Goal: Information Seeking & Learning: Compare options

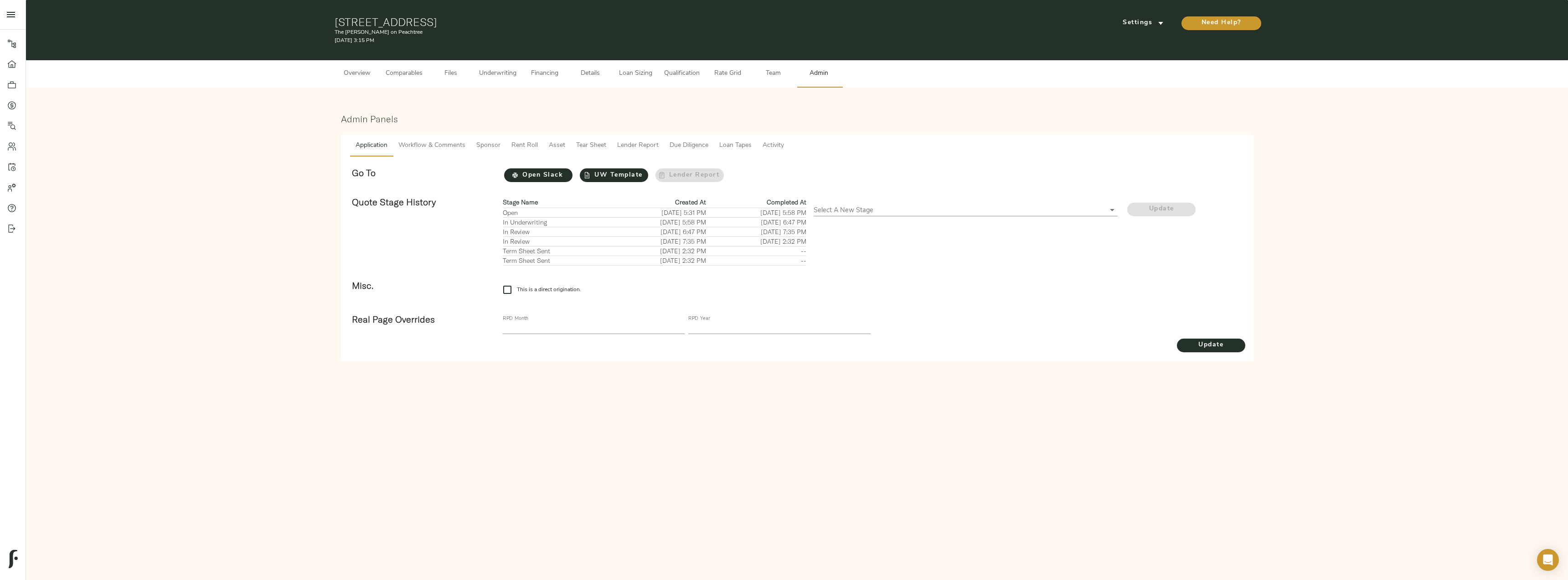
click at [639, 68] on span "Loan Sizing" at bounding box center [635, 73] width 34 height 11
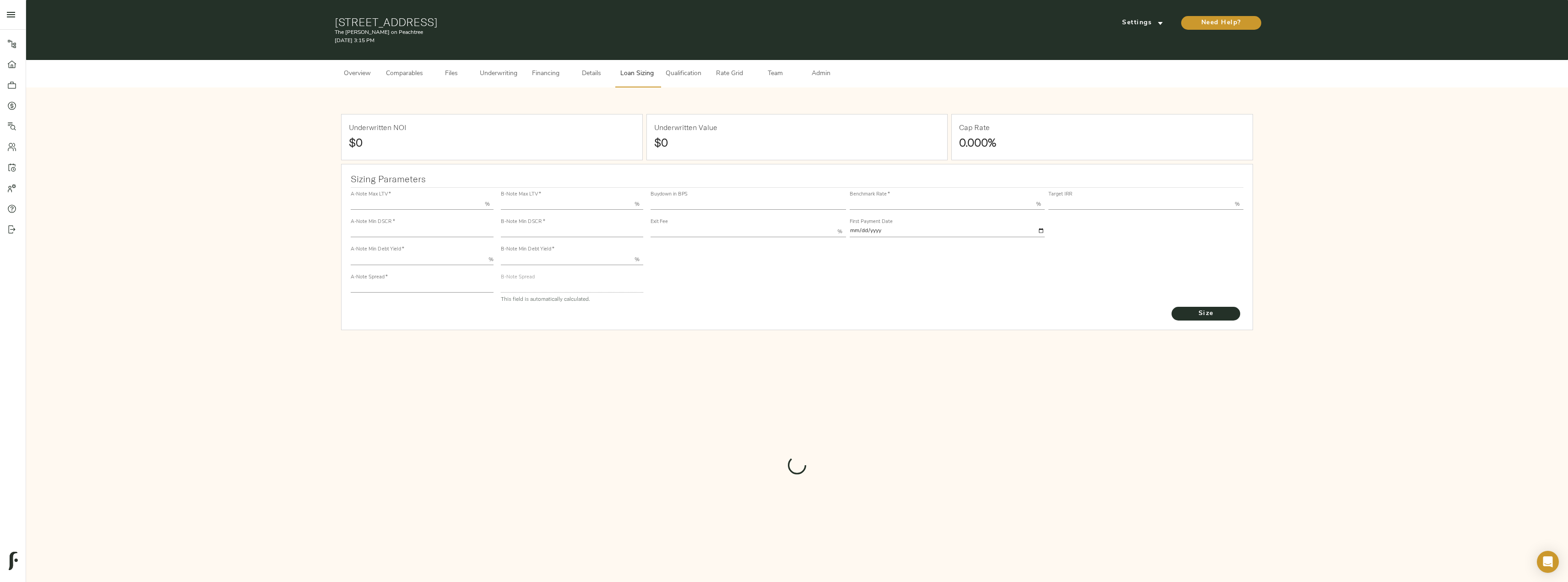
type input "55.000"
type input "1.4"
type input "10.00"
type input "220"
type input "80.000"
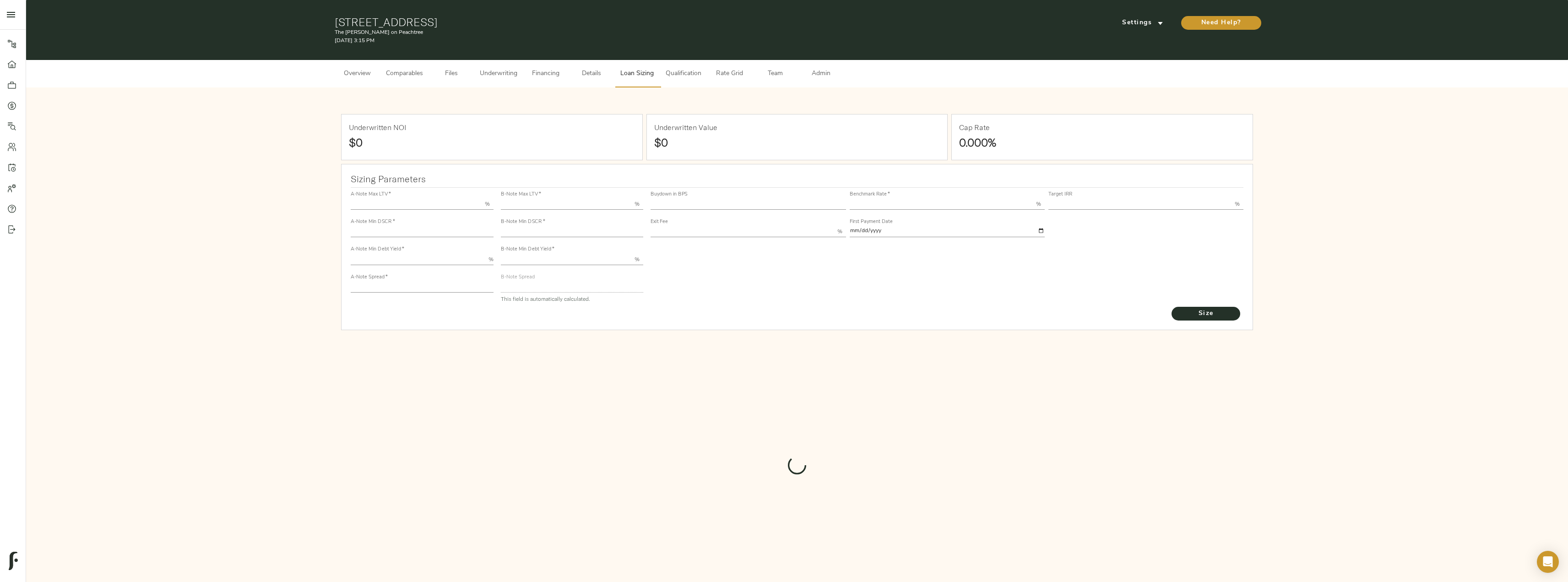
type input "1"
type input "2.00"
type input "552.4005030780833"
type input "53"
type input "3.68"
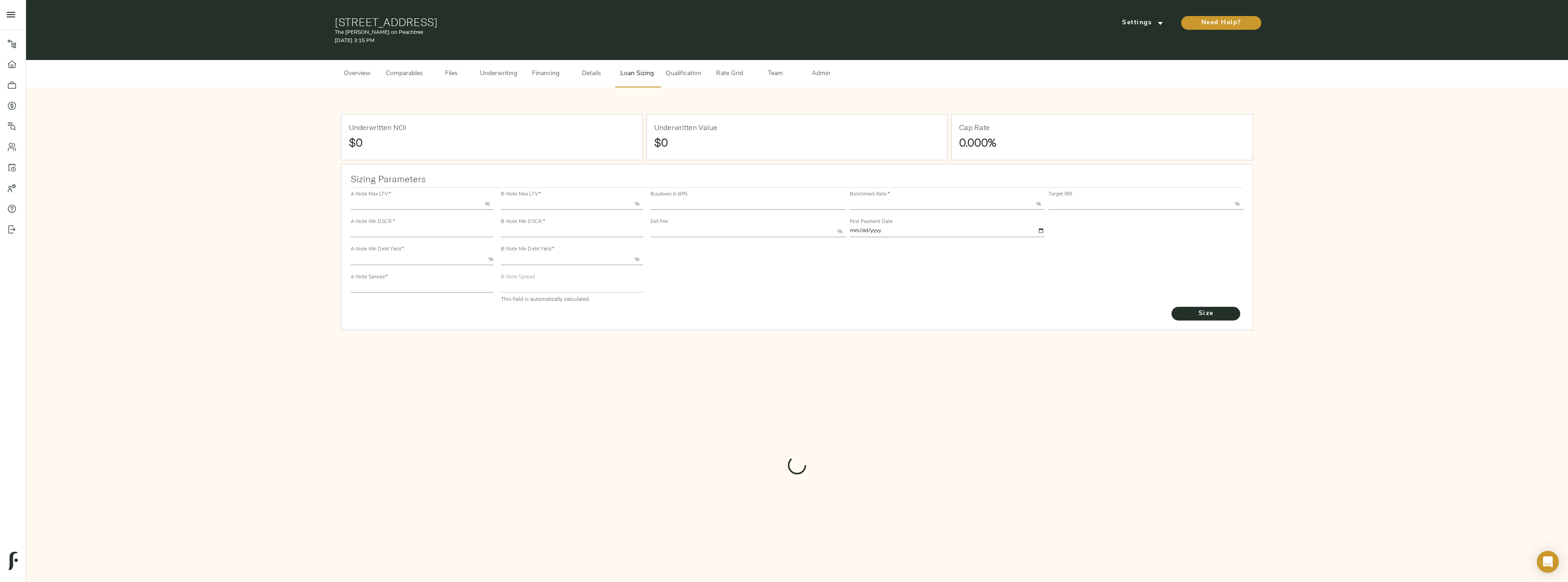
type input "13.00"
type input "1.00"
type input "2025-09-01"
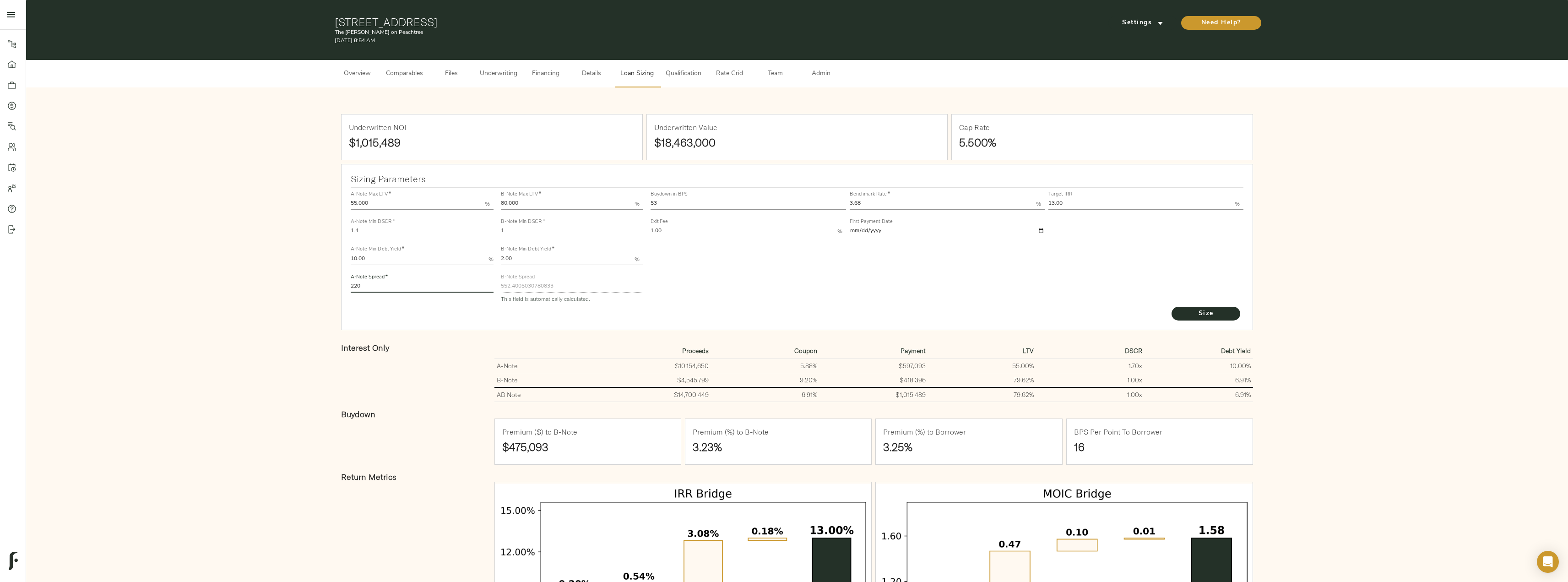
drag, startPoint x: 384, startPoint y: 288, endPoint x: 332, endPoint y: 291, distance: 52.1
click at [332, 291] on div "Underwritten NOI $1,015,489 Underwritten Value $18,463,000 Cap Rate 5.500% Sizi…" at bounding box center [797, 431] width 1524 height 669
type input "200"
drag, startPoint x: 893, startPoint y: 204, endPoint x: 842, endPoint y: 206, distance: 51.0
click at [842, 206] on div "Buydown in BPS 53 Benchmark Rate   * 3.68 % Target IRR 13.00 % Exit Fee 1.00 % …" at bounding box center [947, 213] width 597 height 55
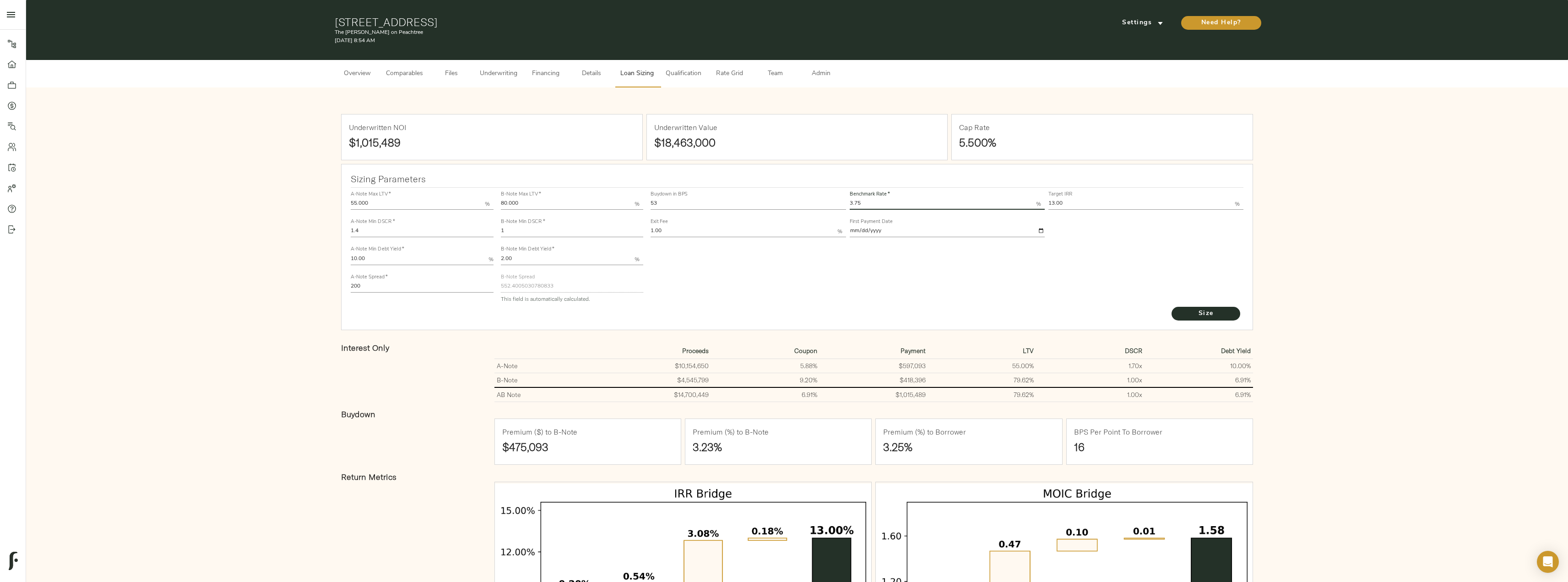
type input "3.75"
click at [1171, 307] on button "Size" at bounding box center [1206, 314] width 69 height 14
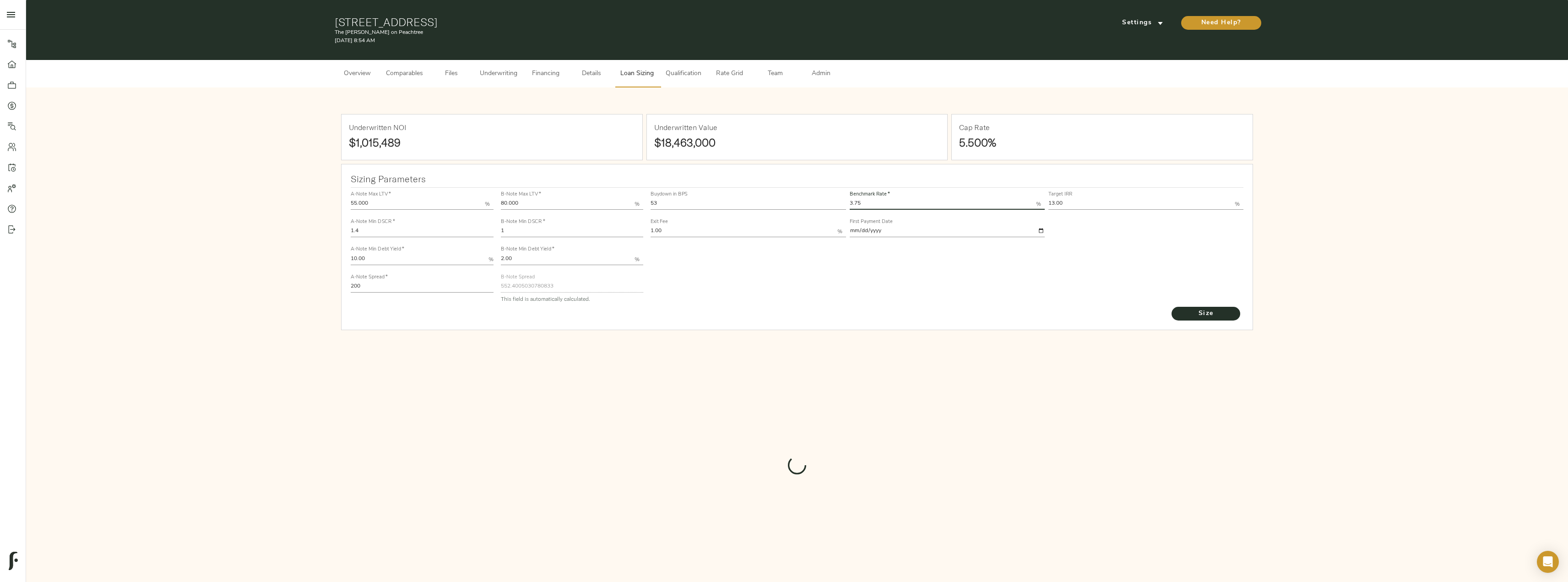
type input "555.0406973673047"
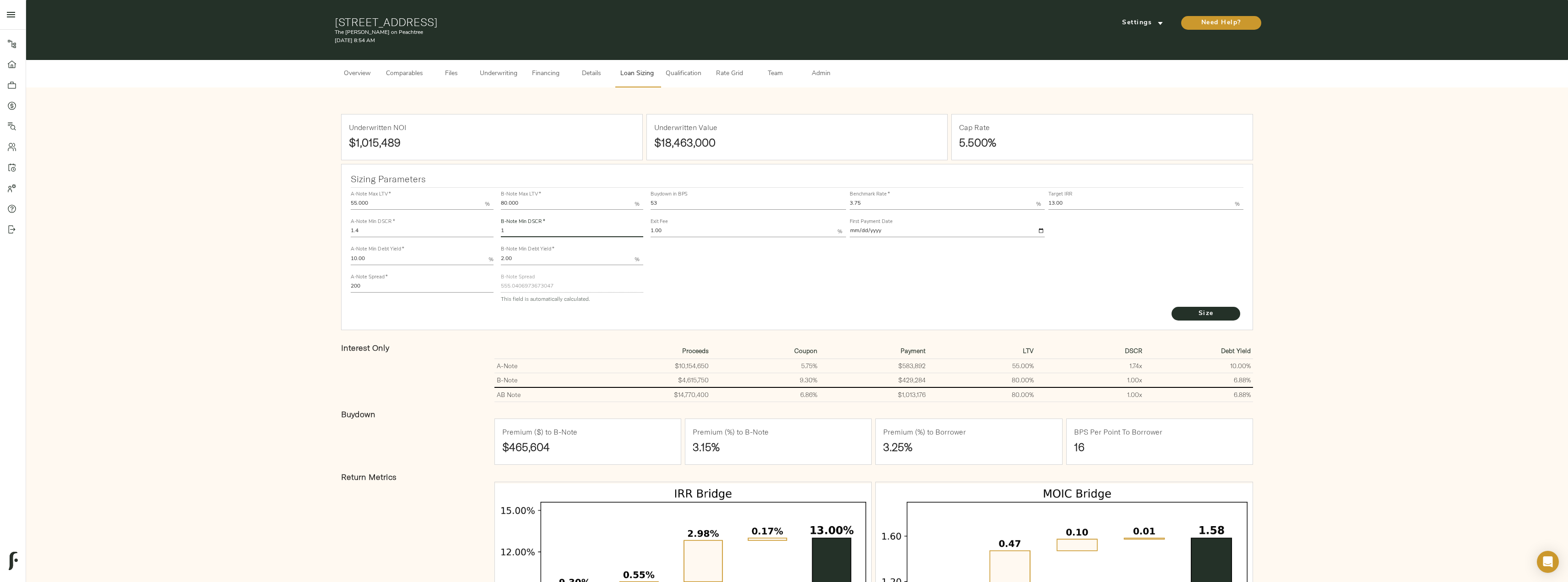
drag, startPoint x: 530, startPoint y: 231, endPoint x: 500, endPoint y: 233, distance: 30.1
click at [502, 233] on input "1" at bounding box center [572, 232] width 143 height 11
type input "1.03"
click at [1171, 307] on button "Size" at bounding box center [1206, 314] width 69 height 14
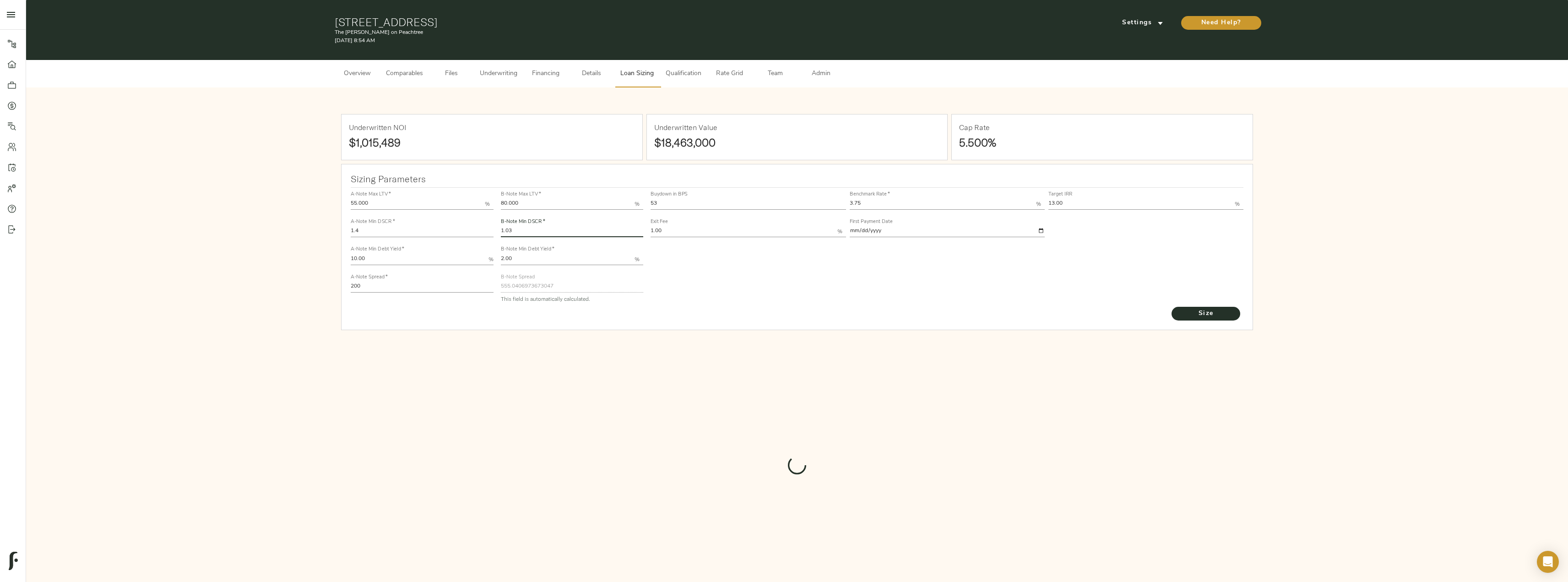
type input "539.174102611249"
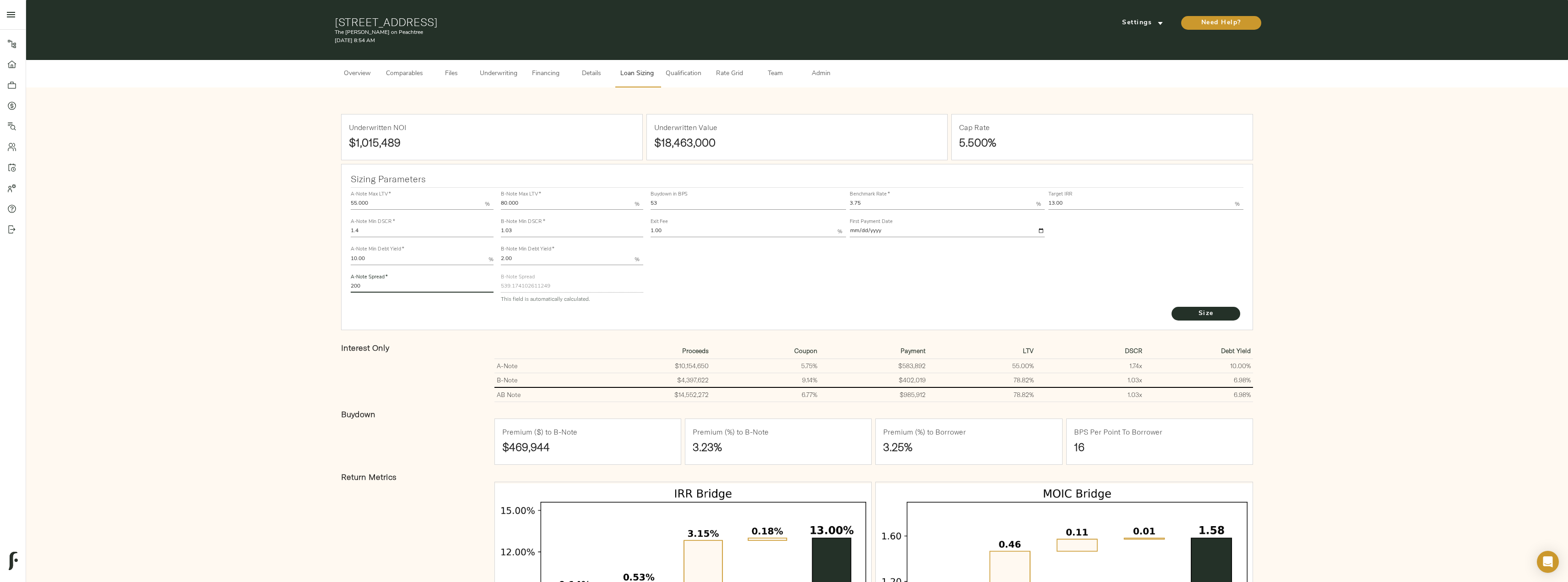
drag, startPoint x: 387, startPoint y: 285, endPoint x: 336, endPoint y: 288, distance: 51.1
click at [336, 288] on div "Underwritten NOI $1,015,489 Underwritten Value $18,463,000 Cap Rate 5.500% Sizi…" at bounding box center [797, 431] width 1524 height 669
type input "220"
drag, startPoint x: 532, startPoint y: 232, endPoint x: 485, endPoint y: 229, distance: 47.1
click at [485, 229] on div "A-Note Max LTV   * 55.000 % A-Note Min DSCR   * 1.4 A-Note Min Debt Yield   * 1…" at bounding box center [796, 246] width 900 height 125
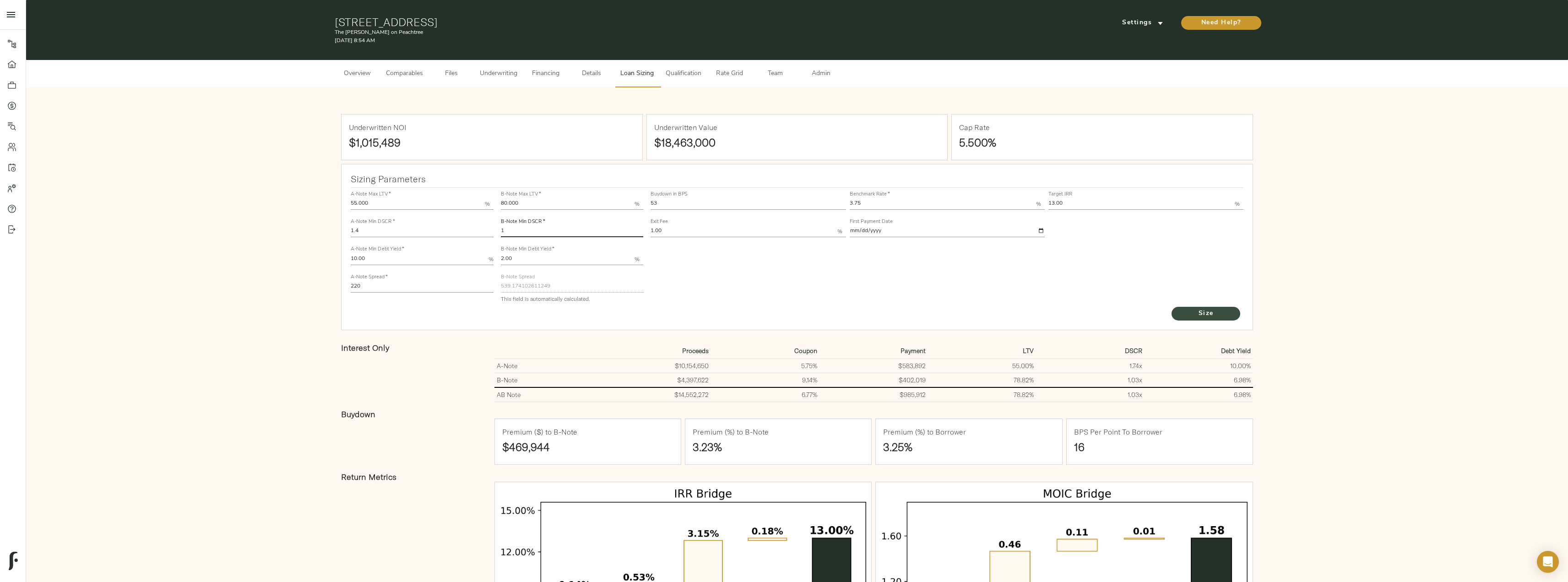
type input "1"
click at [1187, 311] on span "Size" at bounding box center [1206, 314] width 51 height 12
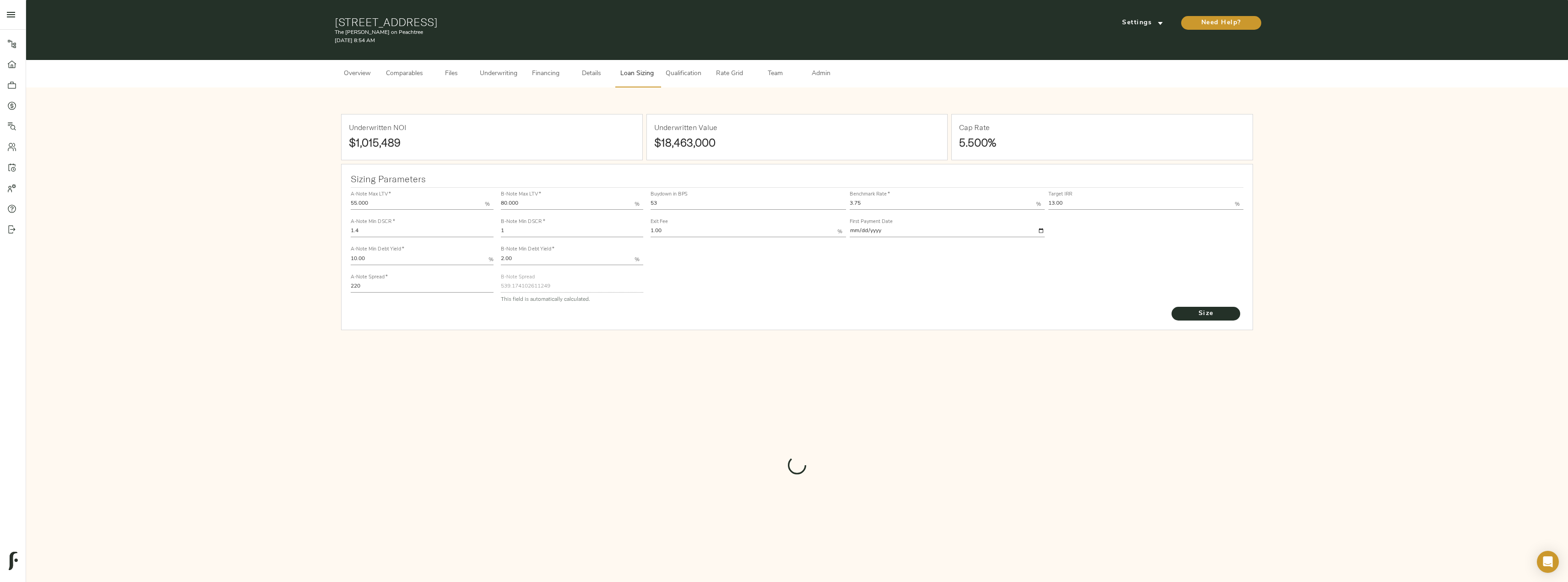
type input "549.3458267569484"
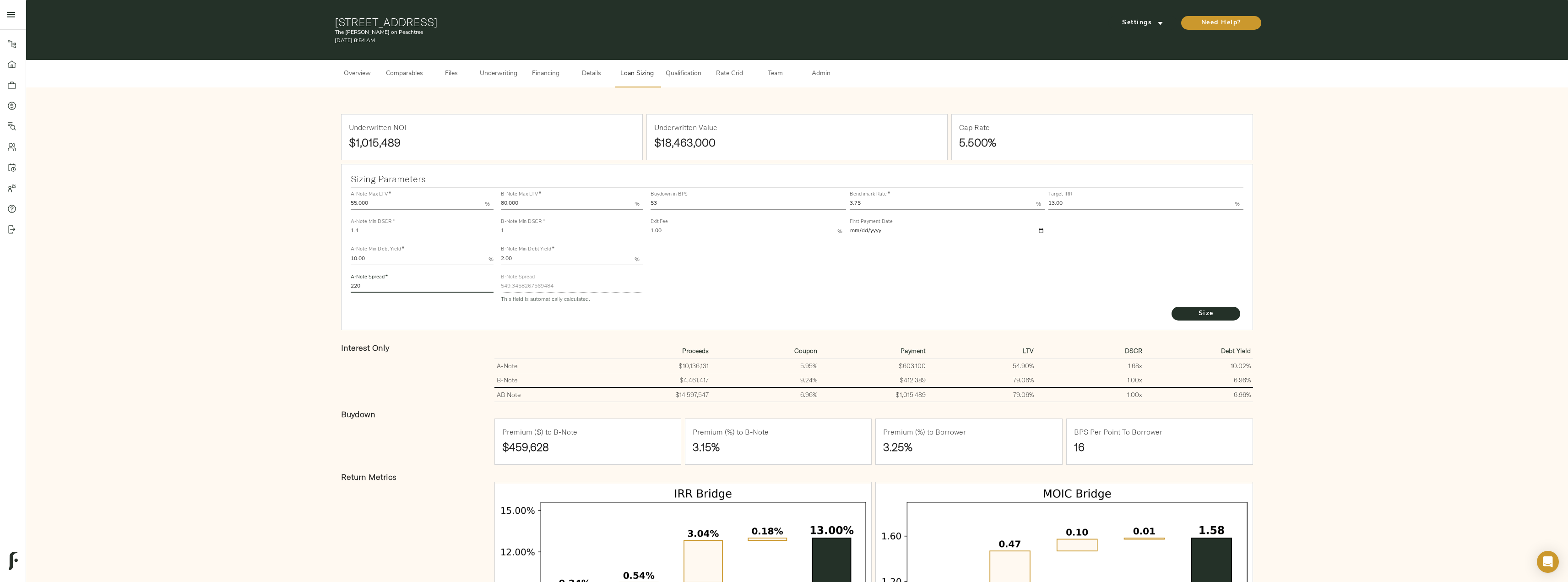
drag, startPoint x: 387, startPoint y: 287, endPoint x: 334, endPoint y: 285, distance: 53.0
click at [334, 285] on div "Underwritten NOI $1,015,489 Underwritten Value $18,463,000 Cap Rate 5.500% Sizi…" at bounding box center [797, 431] width 1524 height 669
type input "200"
click at [1171, 307] on button "Size" at bounding box center [1206, 314] width 69 height 14
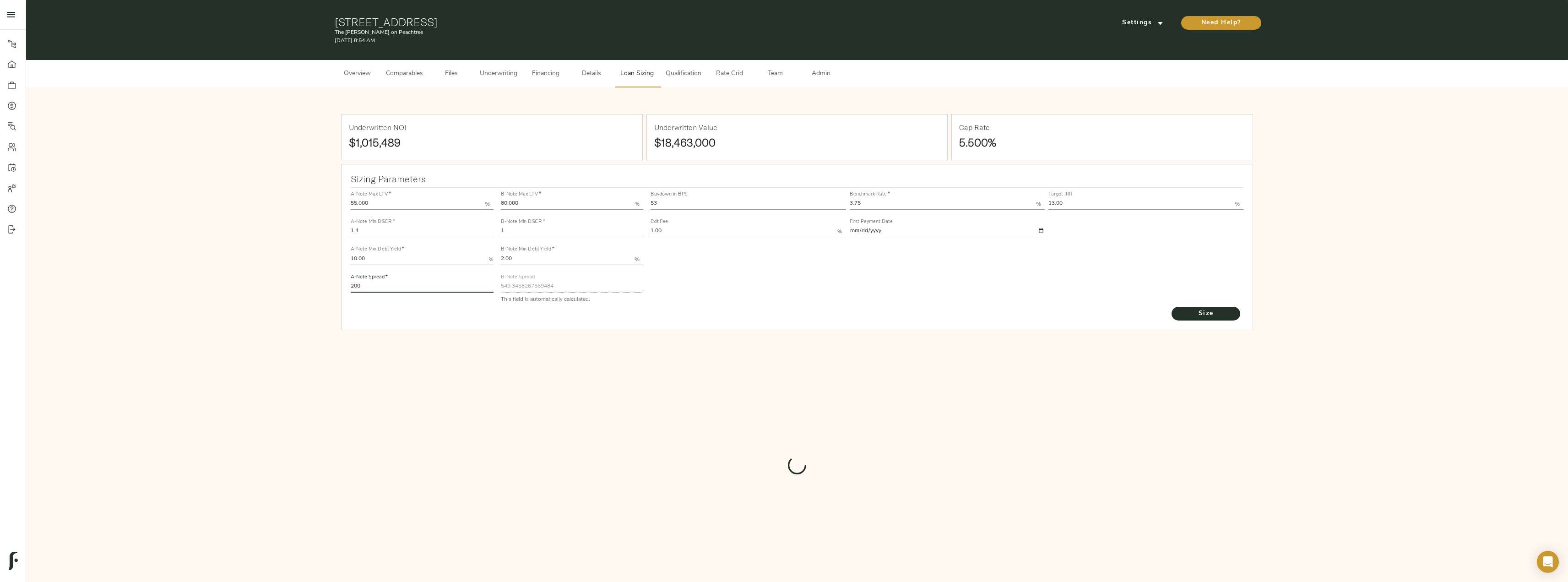
type input "555.0406973673047"
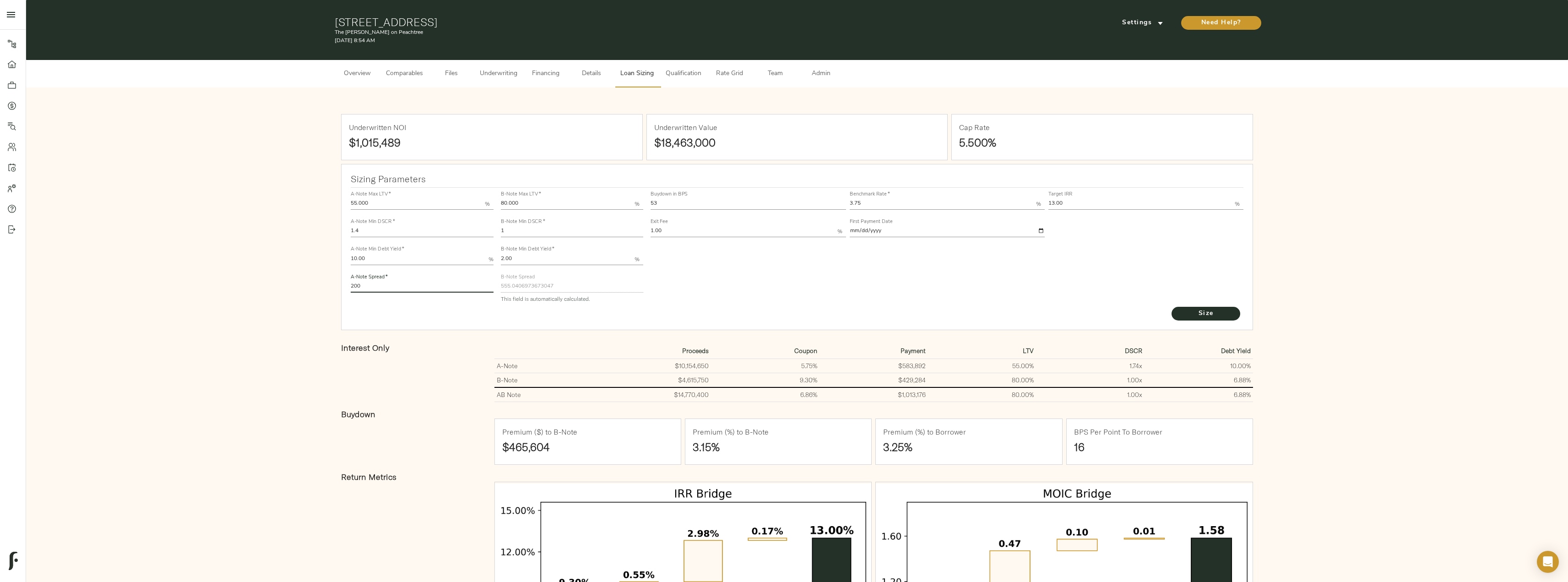
drag, startPoint x: 379, startPoint y: 286, endPoint x: 285, endPoint y: 297, distance: 94.6
click at [285, 297] on div "Underwritten NOI $1,015,489 Underwritten Value $18,463,000 Cap Rate 5.500% Sizi…" at bounding box center [797, 431] width 1524 height 669
type input "220"
click at [1171, 307] on button "Size" at bounding box center [1206, 314] width 69 height 14
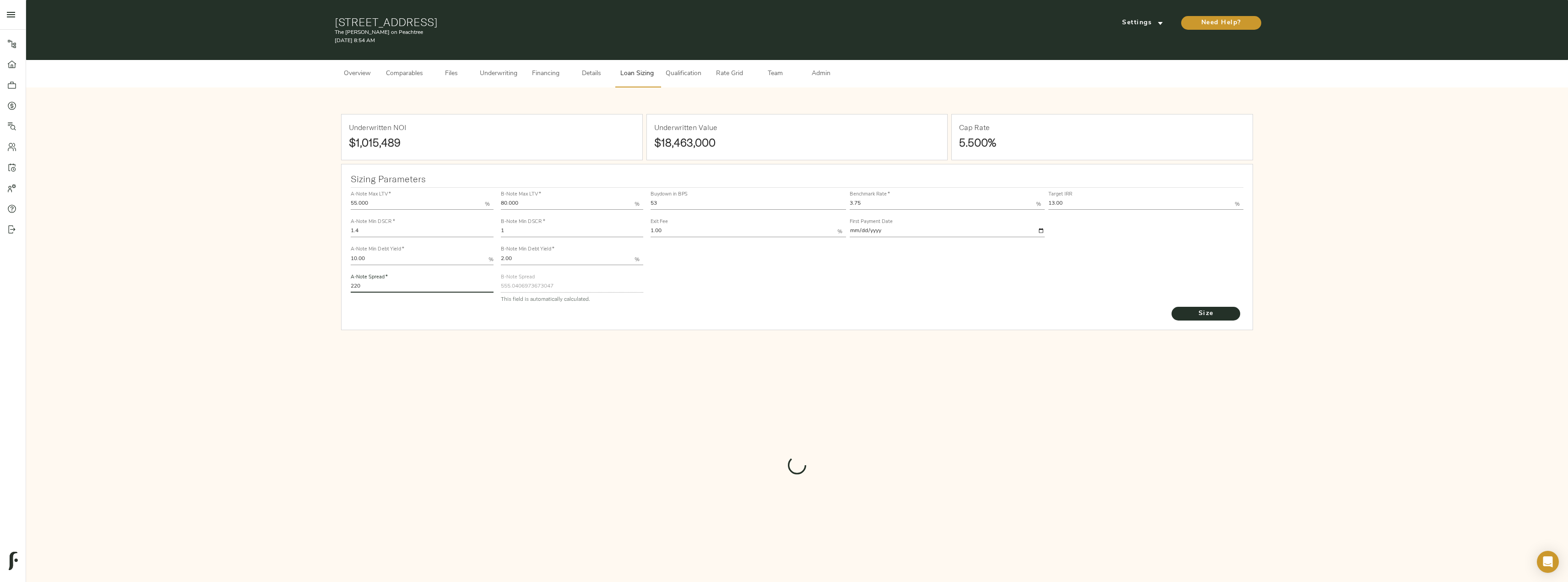
type input "549.3458267569484"
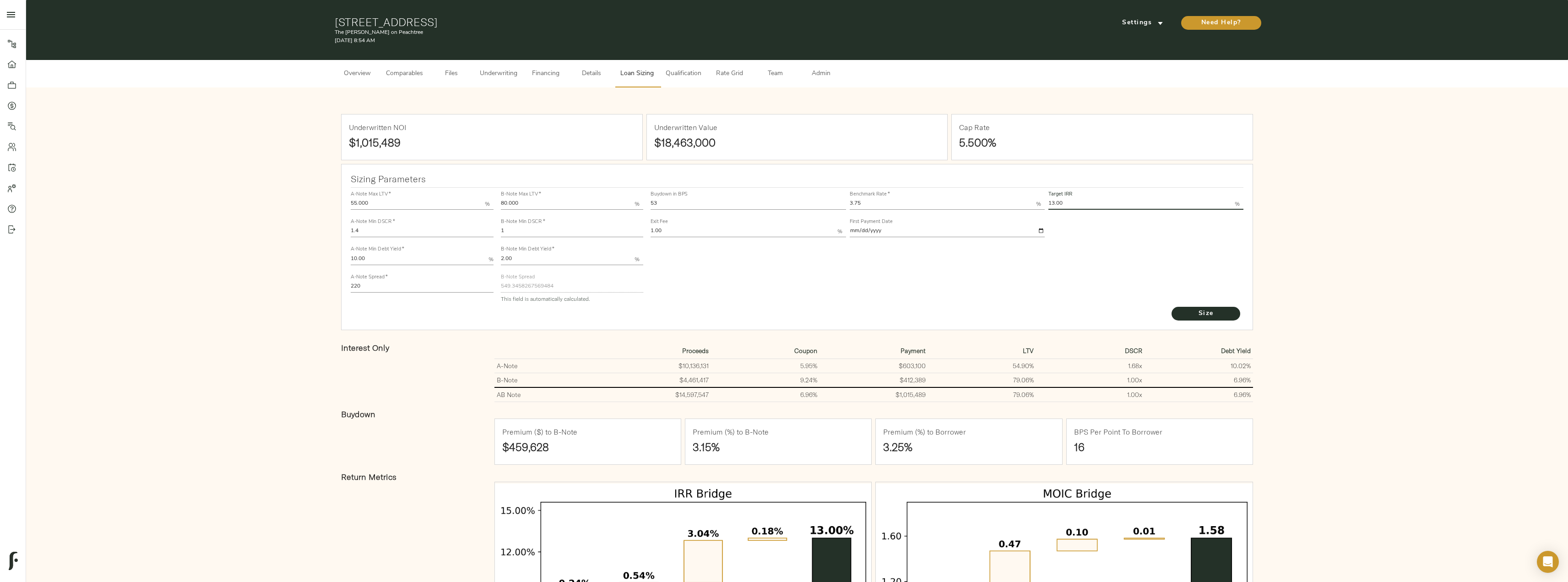
drag, startPoint x: 1075, startPoint y: 202, endPoint x: 1029, endPoint y: 205, distance: 46.1
click at [1029, 205] on div "Buydown in BPS 53 Benchmark Rate   * 3.75 % Target IRR 13.00 % Exit Fee 1.00 % …" at bounding box center [947, 213] width 597 height 55
type input "12.00"
click at [1171, 307] on button "Size" at bounding box center [1206, 314] width 69 height 14
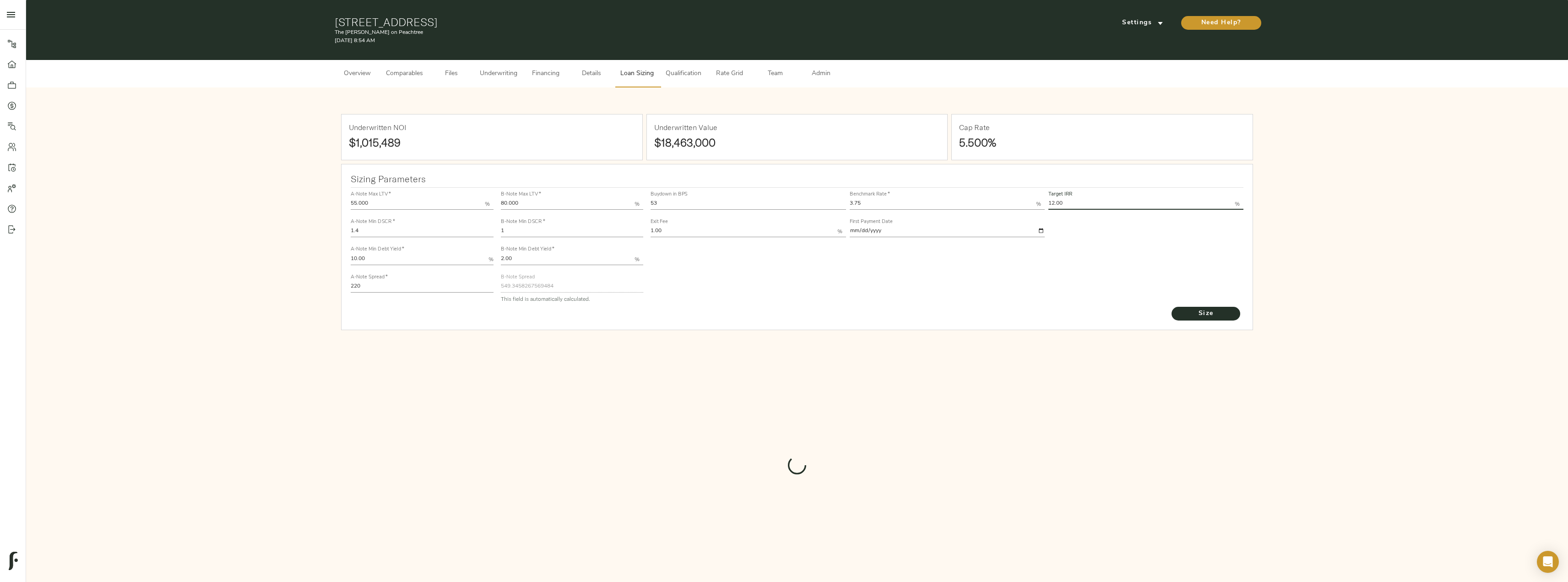
type input "732"
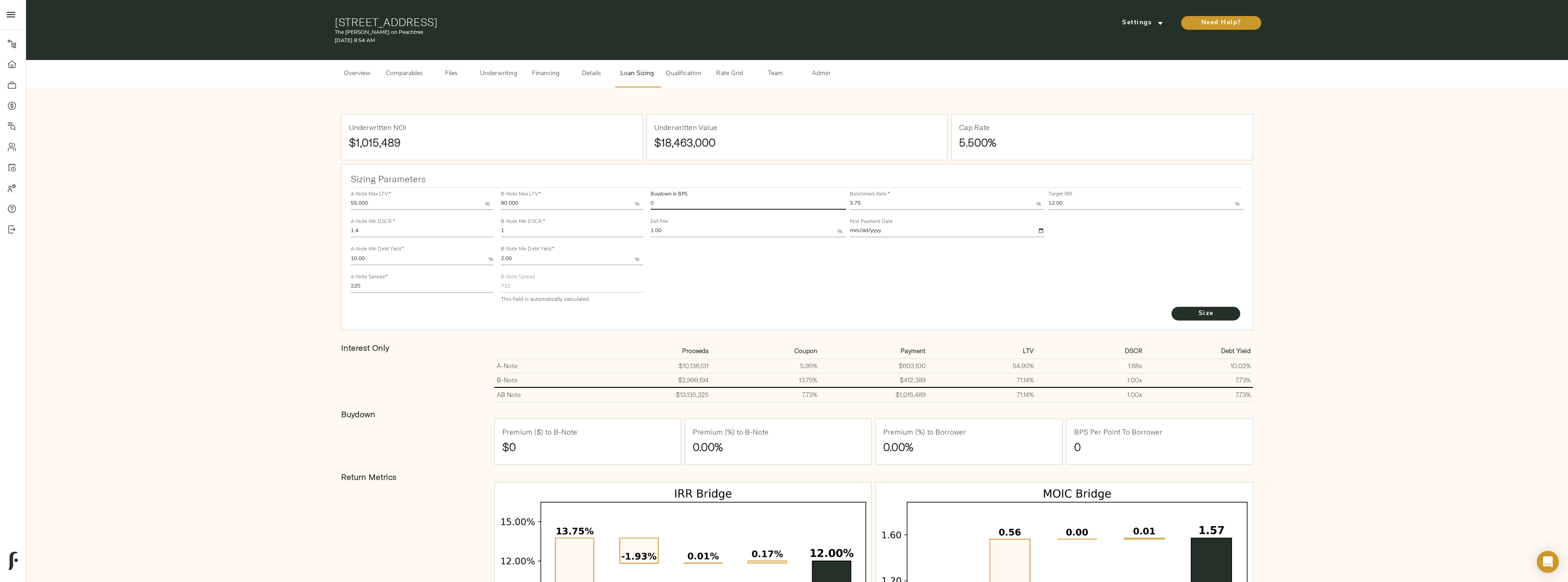
drag, startPoint x: 655, startPoint y: 202, endPoint x: 640, endPoint y: 201, distance: 15.0
click at [640, 201] on div "A-Note Max LTV   * 55.000 % A-Note Min DSCR   * 1.4 A-Note Min Debt Yield   * 1…" at bounding box center [796, 246] width 900 height 125
type input "53"
click at [1171, 307] on button "Size" at bounding box center [1206, 314] width 69 height 14
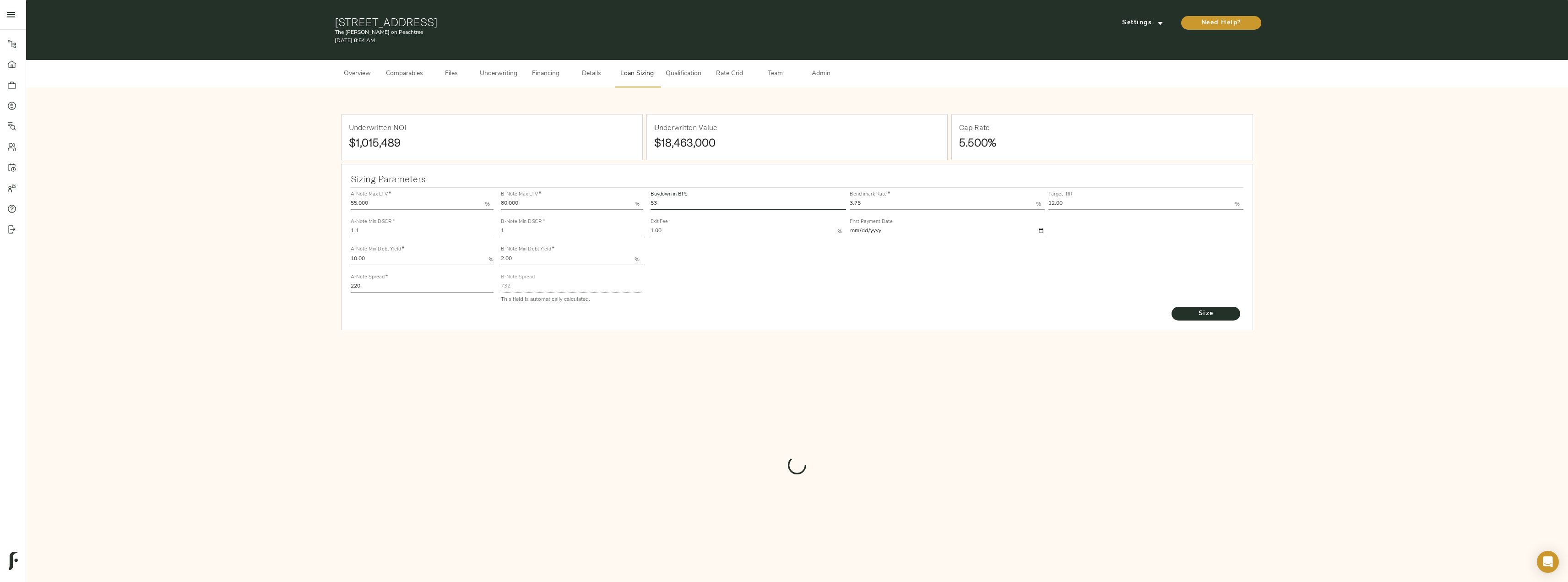
type input "489.6417514543489"
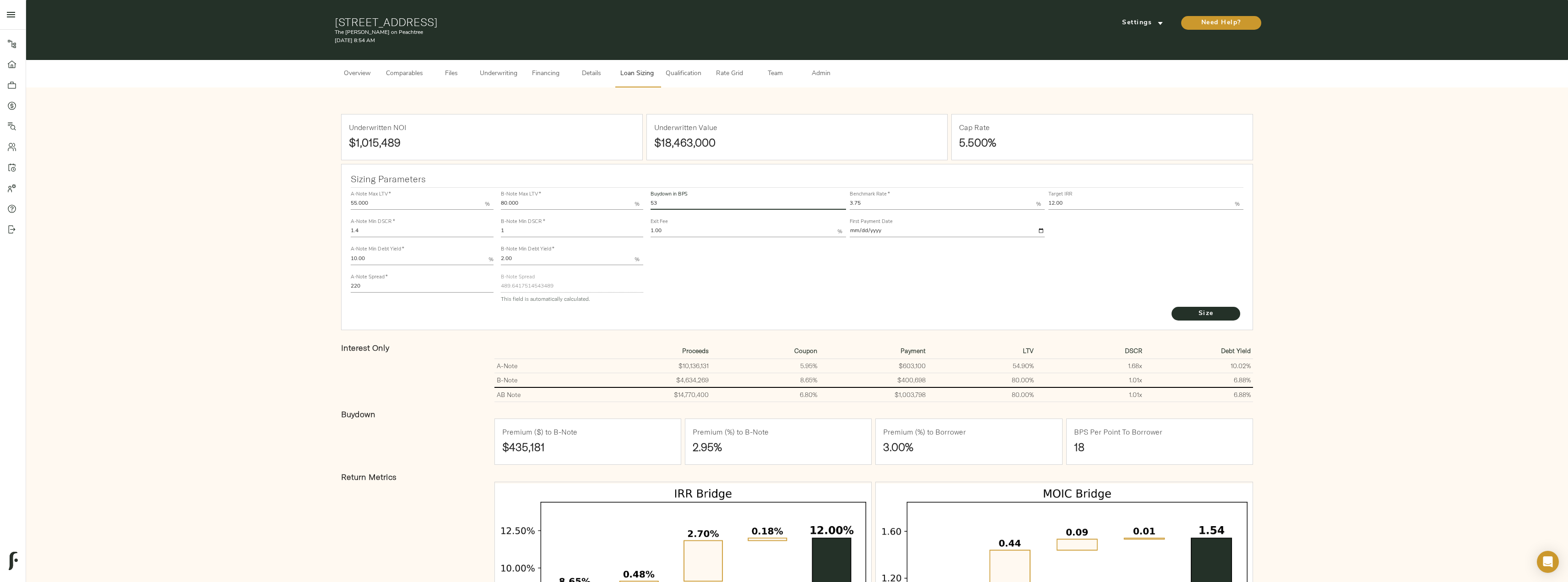
drag, startPoint x: 369, startPoint y: 289, endPoint x: 333, endPoint y: 285, distance: 36.2
click at [333, 285] on div "Underwritten NOI $1,015,489 Underwritten Value $18,463,000 Cap Rate 5.500% Sizi…" at bounding box center [797, 431] width 1524 height 669
type input "200"
click at [1171, 307] on button "Size" at bounding box center [1206, 314] width 69 height 14
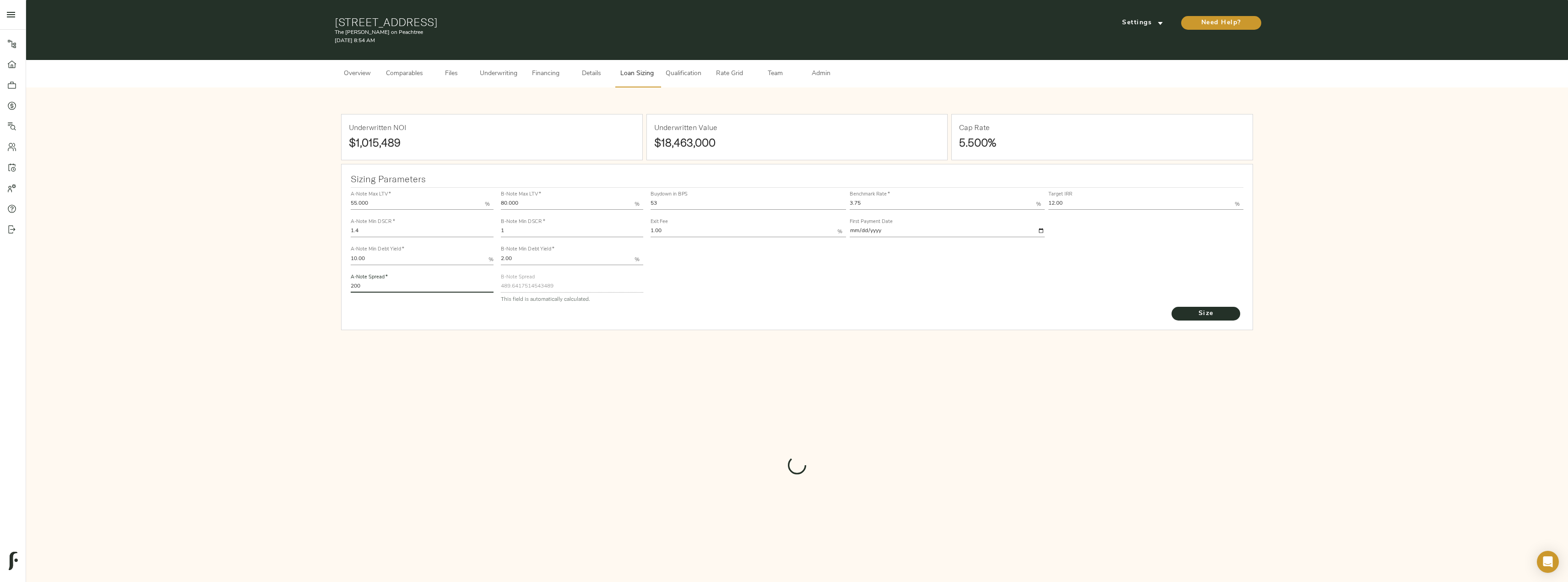
type input "502.69049549310125"
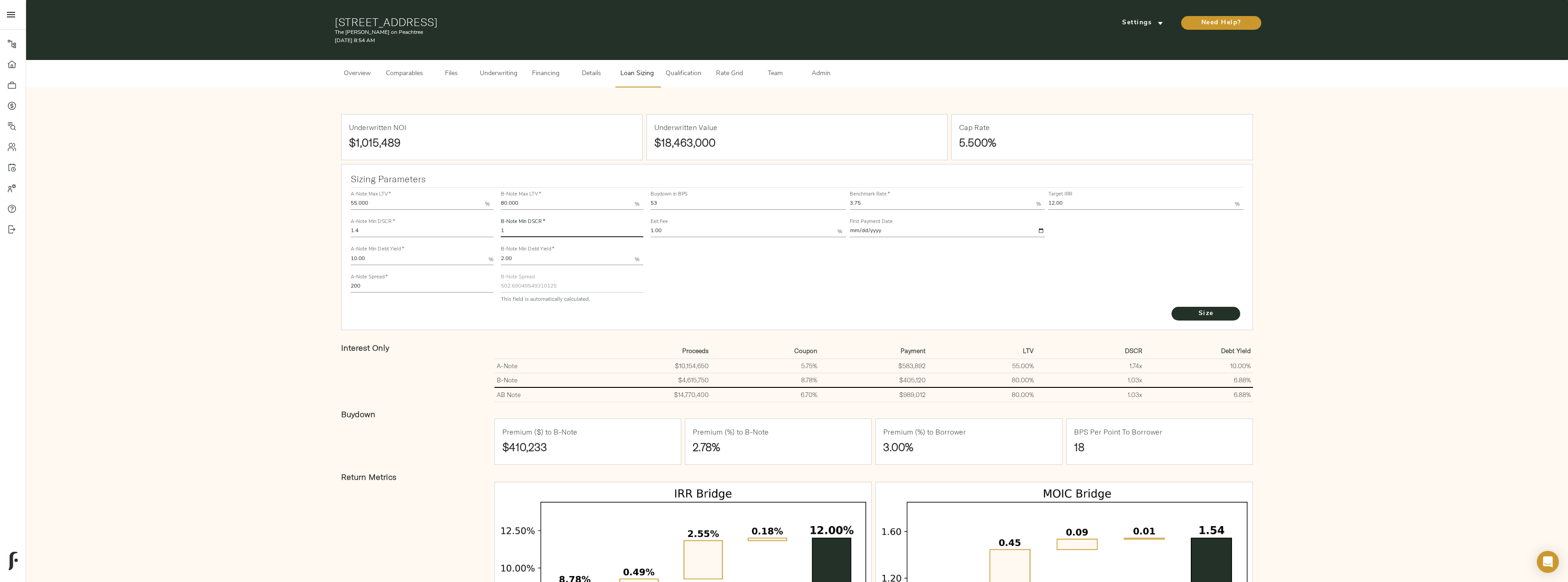
drag, startPoint x: 526, startPoint y: 227, endPoint x: 490, endPoint y: 231, distance: 36.2
click at [490, 231] on div "A-Note Max LTV   * 55.000 % A-Note Min DSCR   * 1.4 A-Note Min Debt Yield   * 1…" at bounding box center [796, 246] width 900 height 125
type input "1.03"
click at [1171, 307] on button "Size" at bounding box center [1206, 314] width 69 height 14
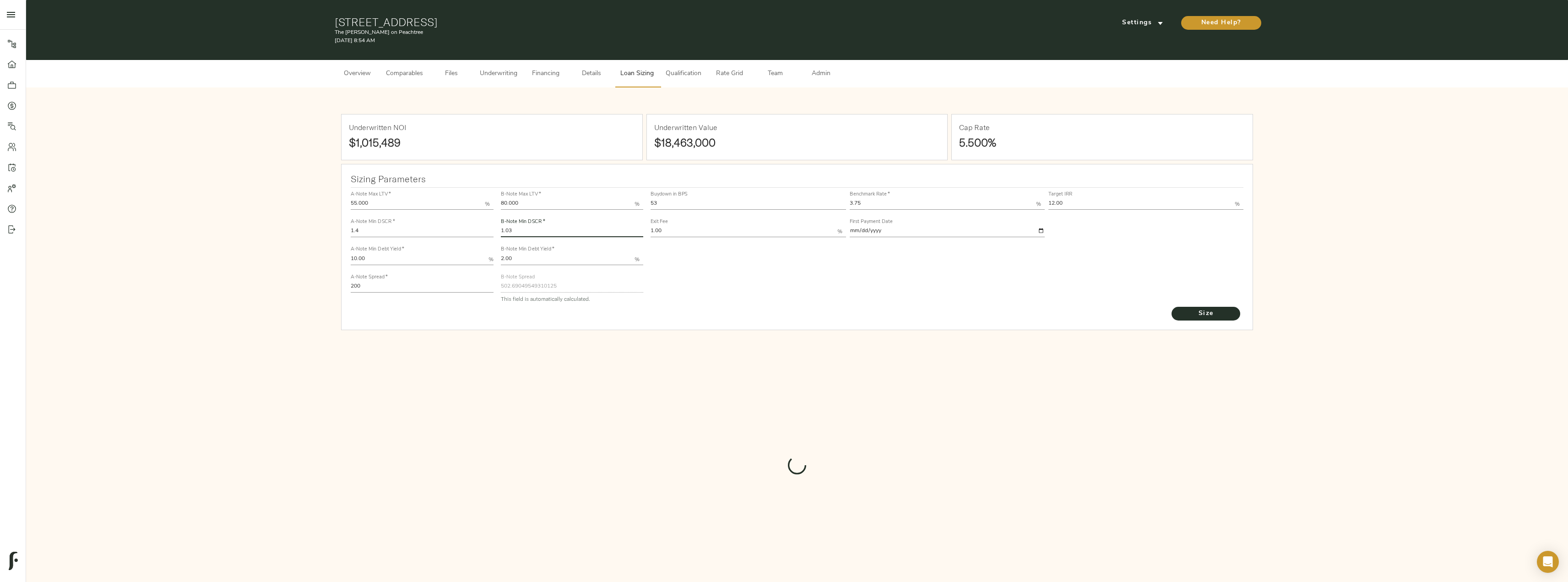
type input "478.8503487737691"
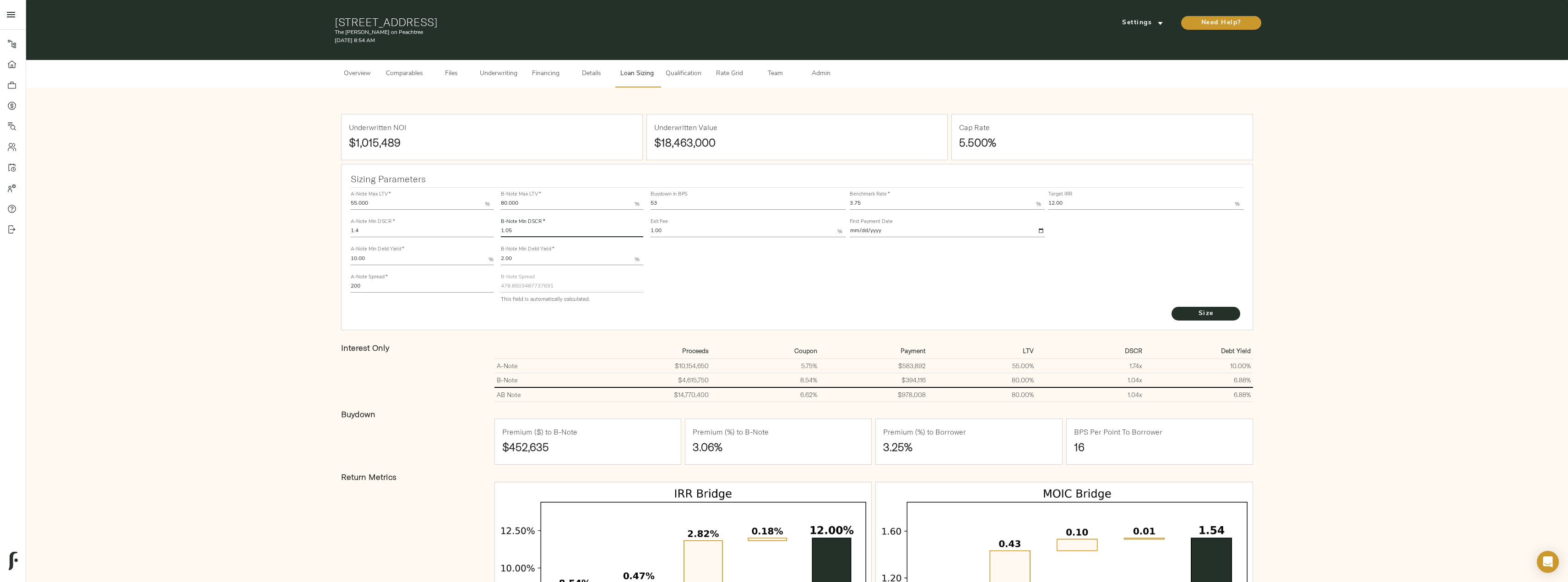
type input "1.05"
click at [1171, 307] on button "Size" at bounding box center [1206, 314] width 69 height 14
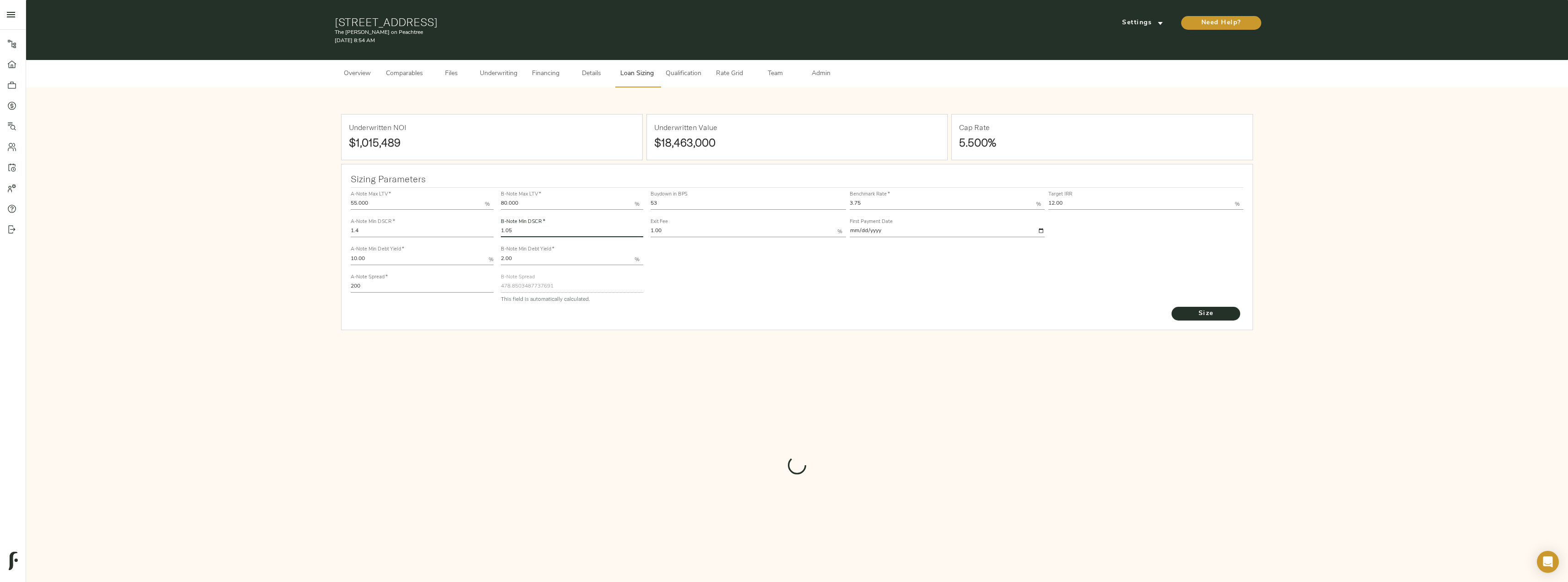
type input "465.44125991806817"
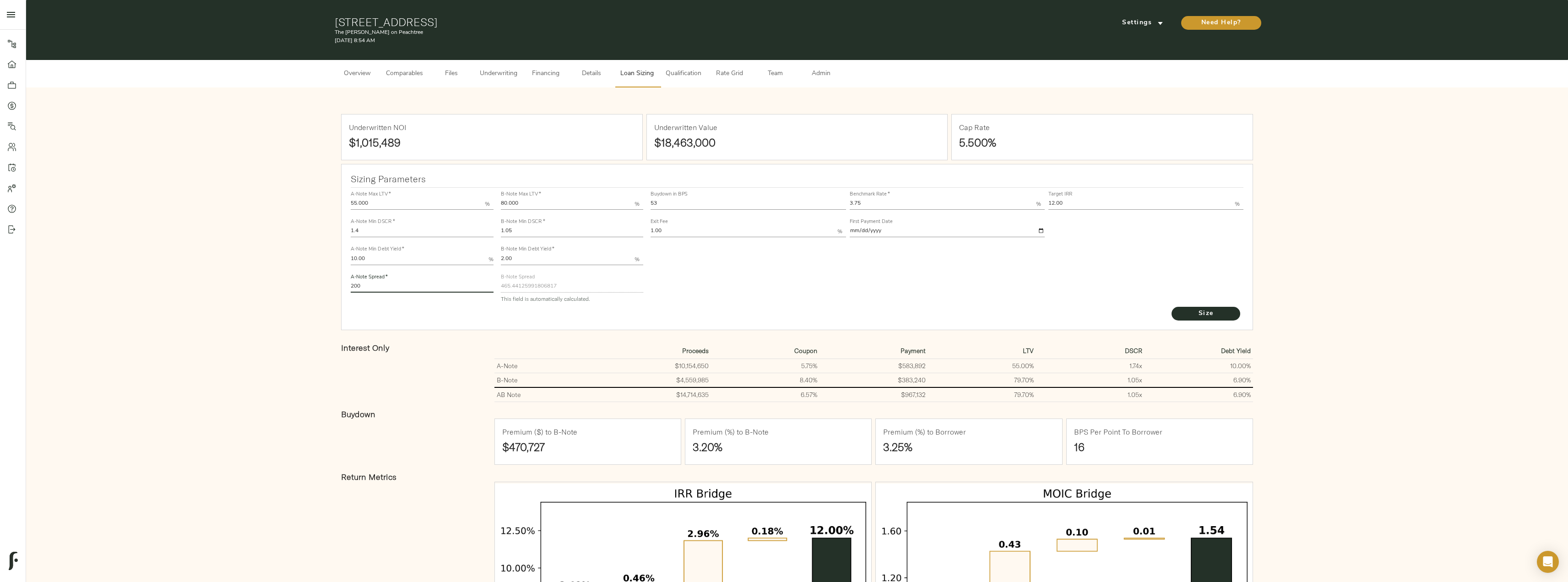
drag, startPoint x: 397, startPoint y: 291, endPoint x: 302, endPoint y: 280, distance: 95.6
click at [303, 280] on div "Underwritten NOI $1,015,489 Underwritten Value $18,463,000 Cap Rate 5.500% Sizi…" at bounding box center [797, 431] width 1524 height 669
type input "220"
drag, startPoint x: 544, startPoint y: 231, endPoint x: 441, endPoint y: 228, distance: 103.0
click at [441, 228] on div "A-Note Max LTV   * 55.000 % A-Note Min DSCR   * 1.4 A-Note Min Debt Yield   * 1…" at bounding box center [796, 246] width 900 height 125
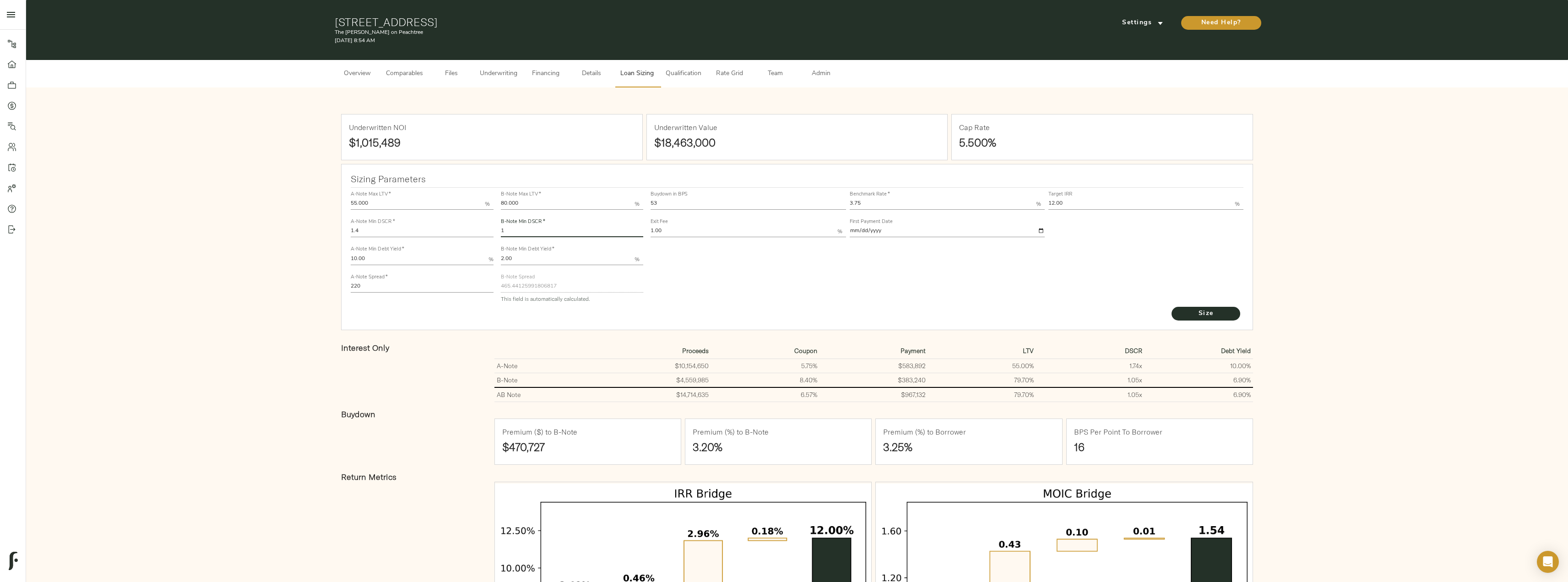
type input "1"
drag, startPoint x: 1071, startPoint y: 202, endPoint x: 1019, endPoint y: 201, distance: 52.0
click at [1019, 201] on div "Buydown in BPS 53 Benchmark Rate   * 3.75 % Target IRR 12.00 % Exit Fee 1.00 % …" at bounding box center [947, 213] width 597 height 55
type input "13.00"
click at [1171, 307] on button "Size" at bounding box center [1206, 314] width 69 height 14
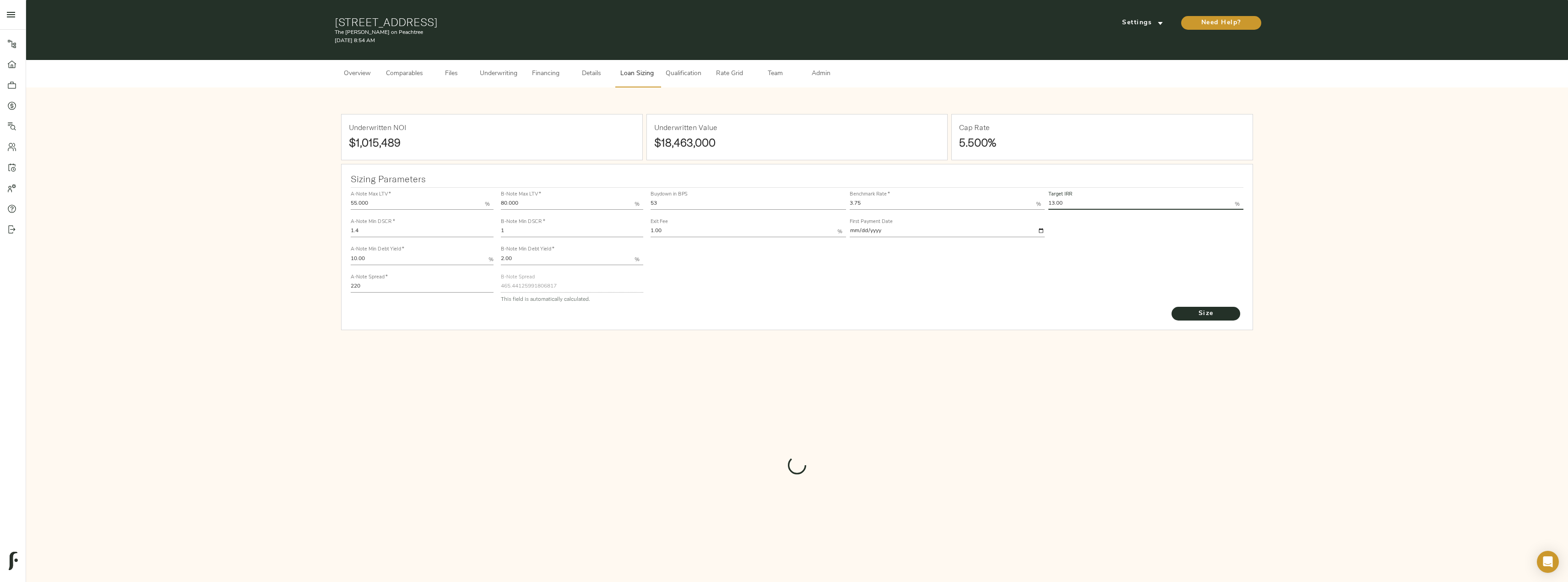
type input "821"
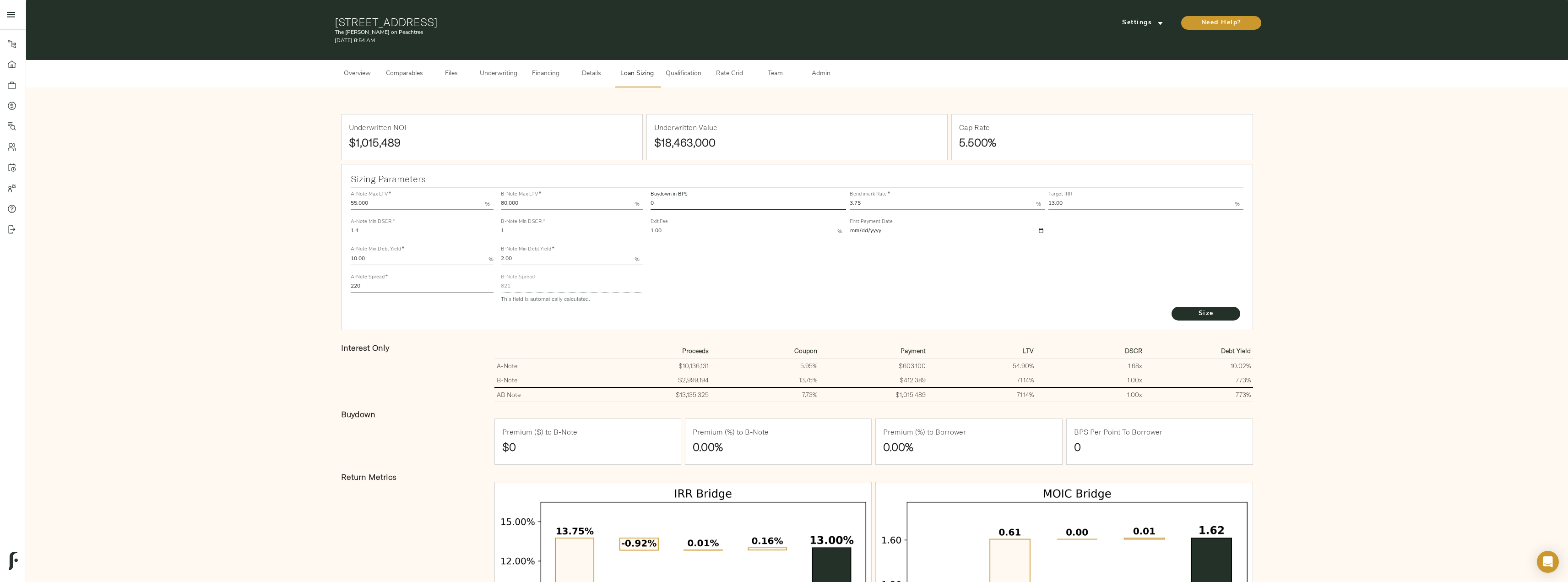
drag, startPoint x: 680, startPoint y: 205, endPoint x: 633, endPoint y: 205, distance: 47.0
click at [633, 205] on div "A-Note Max LTV   * 55.000 % A-Note Min DSCR   * 1.4 A-Note Min Debt Yield   * 1…" at bounding box center [796, 246] width 900 height 125
type input "53"
click at [1171, 307] on button "Size" at bounding box center [1206, 314] width 69 height 14
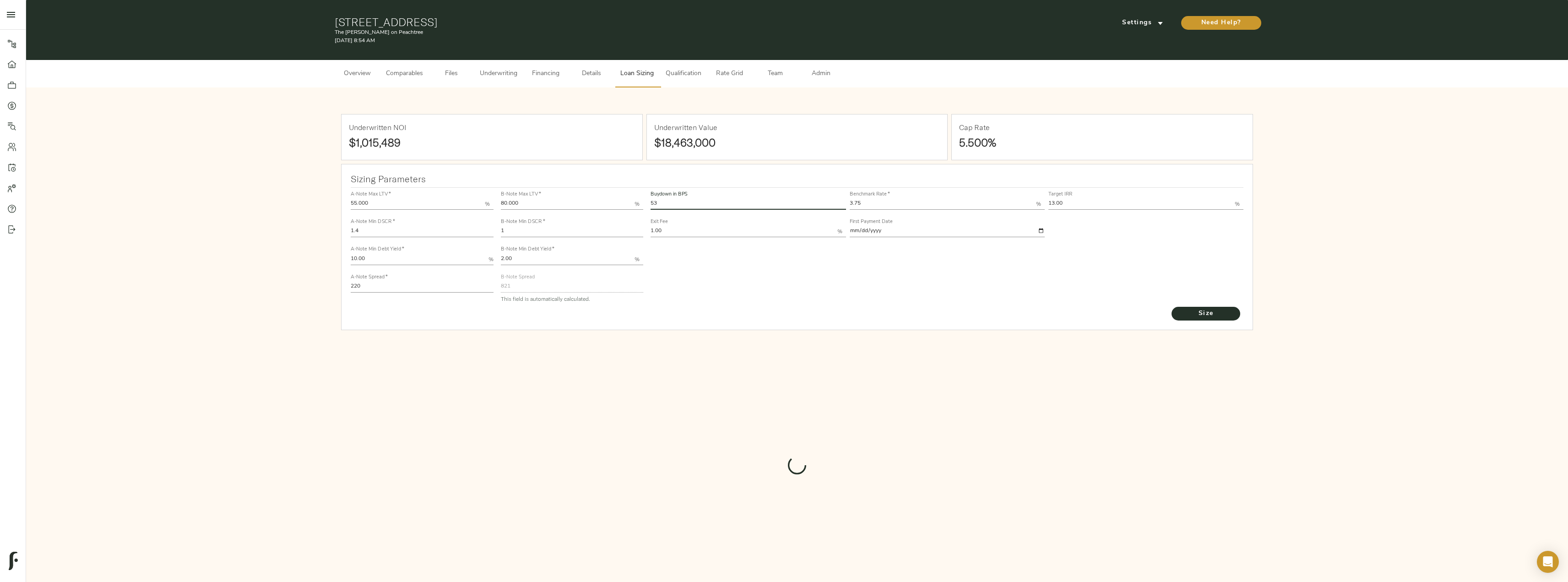
type input "544.5557972683306"
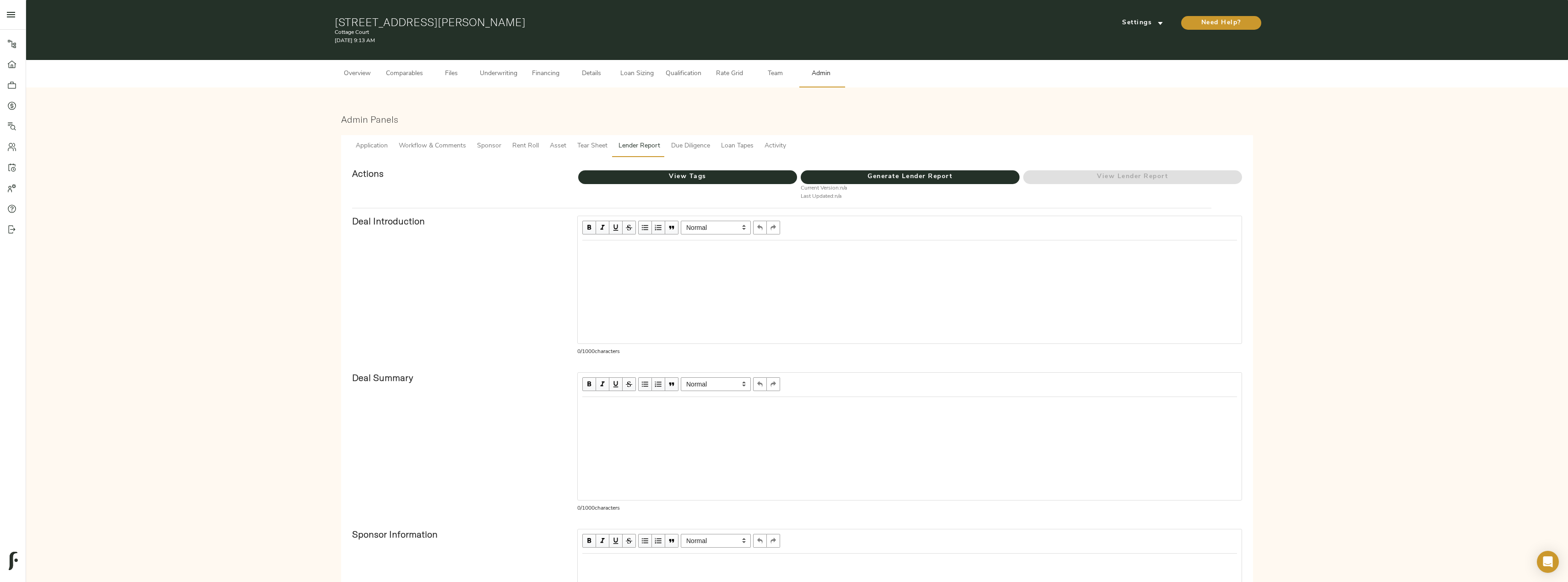
click at [410, 73] on span "Comparables" at bounding box center [404, 74] width 37 height 12
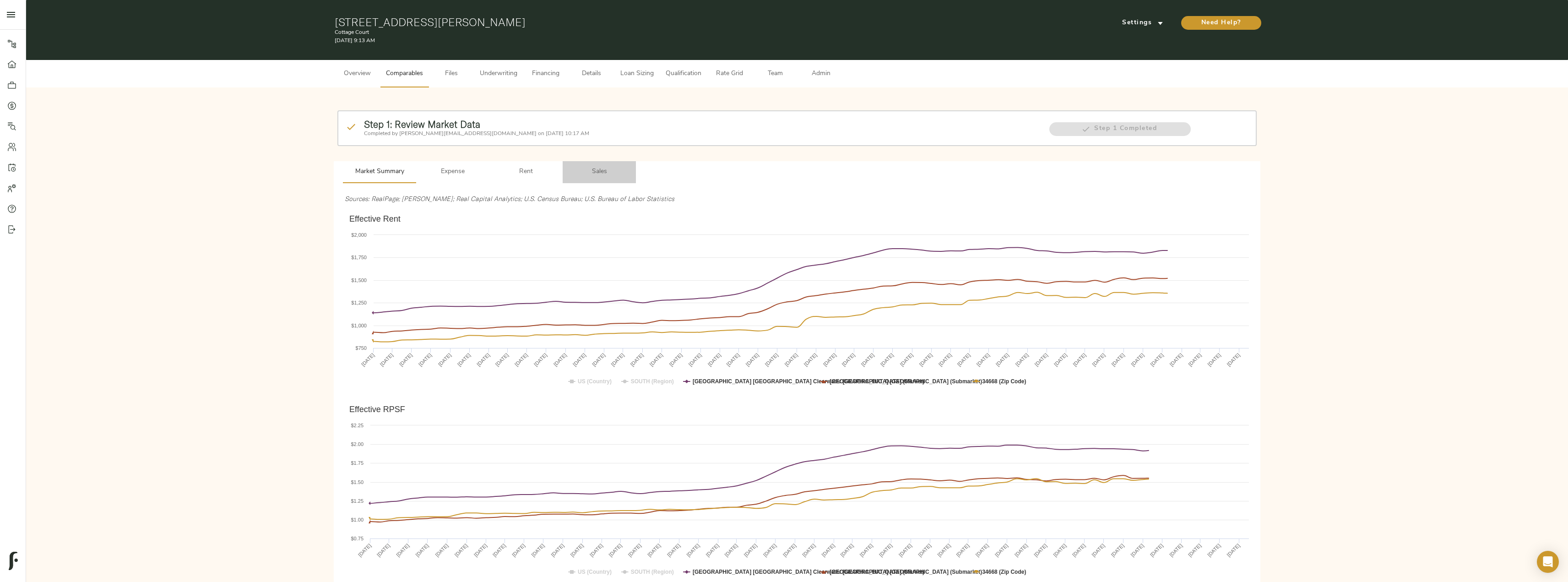
click at [604, 176] on span "Sales" at bounding box center [599, 172] width 62 height 12
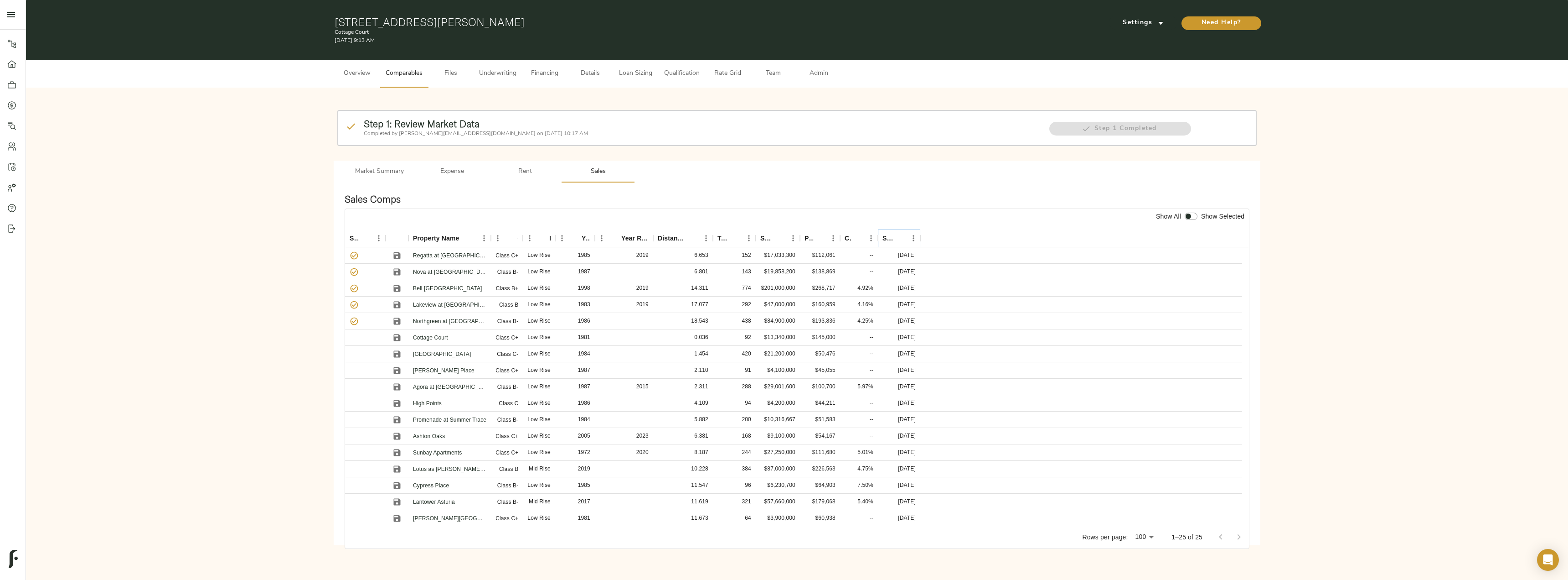
click at [897, 238] on icon "Sort" at bounding box center [900, 238] width 8 height 8
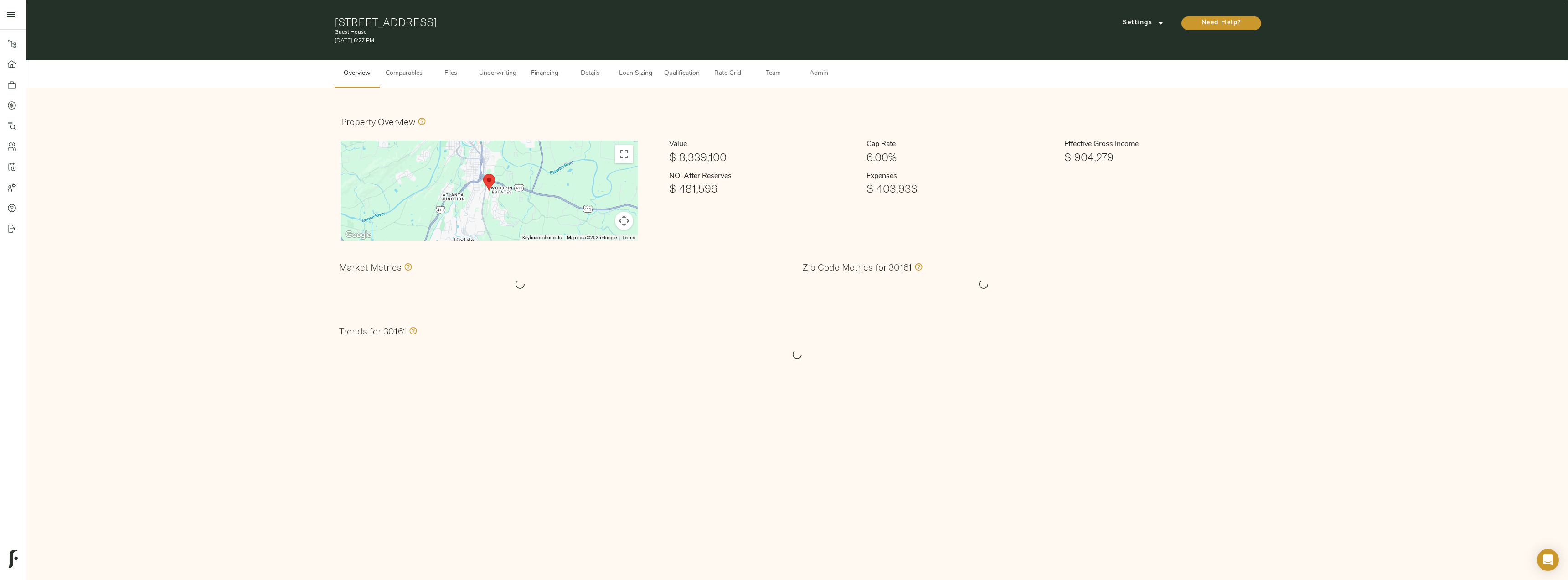
click at [406, 76] on span "Comparables" at bounding box center [404, 73] width 37 height 11
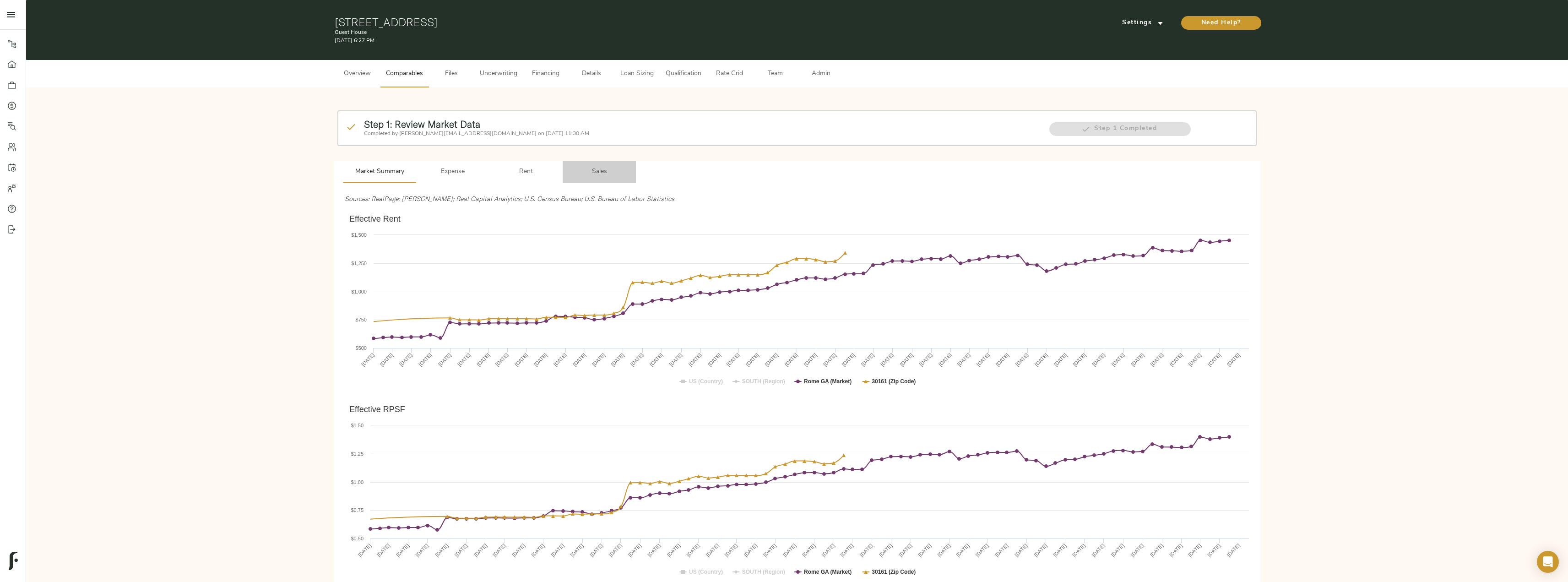
click at [604, 176] on span "Sales" at bounding box center [599, 172] width 62 height 12
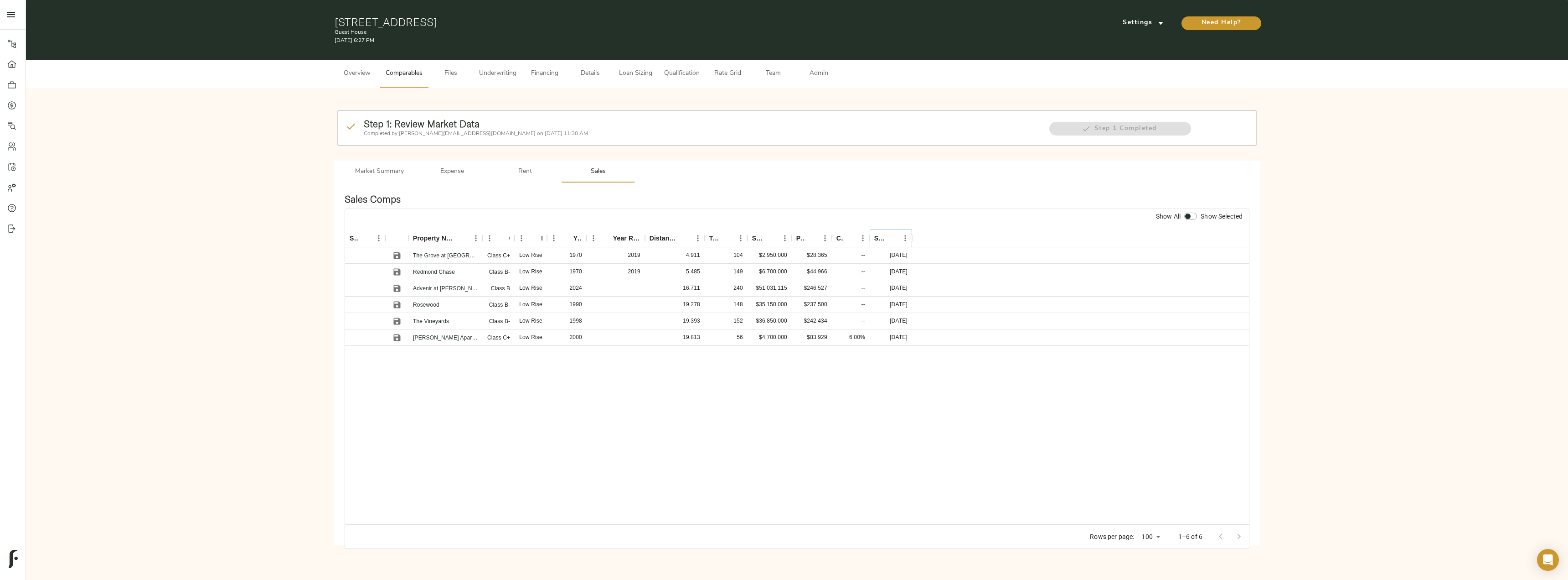
click at [887, 237] on button "Sort" at bounding box center [892, 238] width 13 height 13
click at [894, 237] on icon "Sort" at bounding box center [892, 238] width 8 height 8
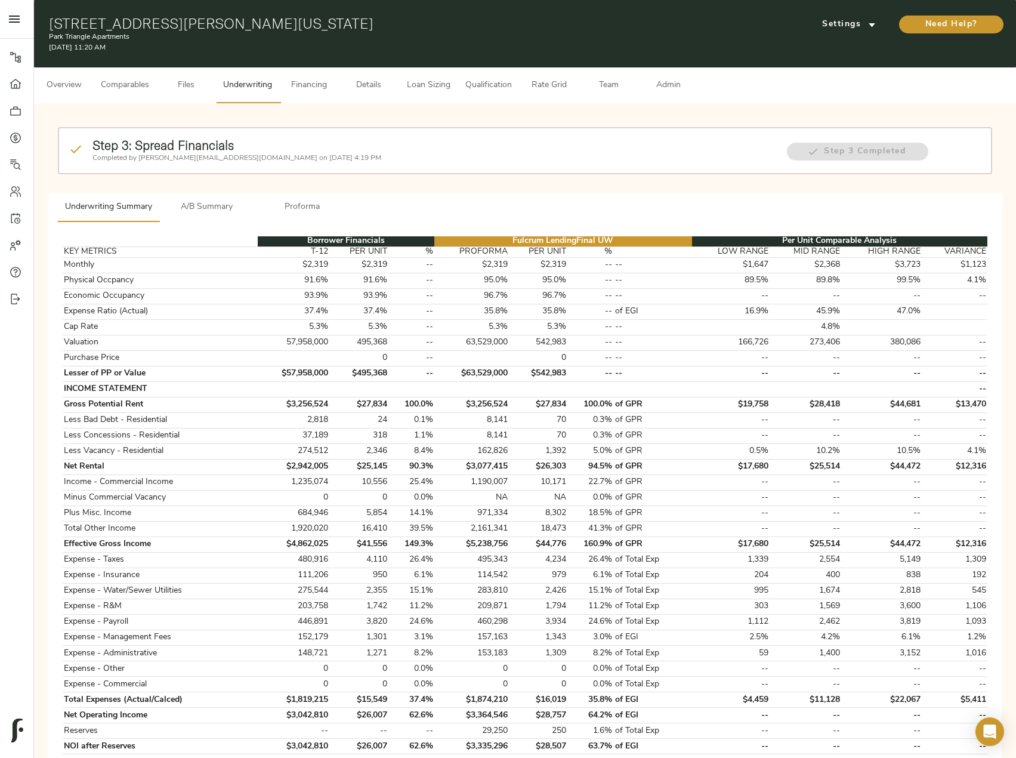
click at [195, 85] on span "Files" at bounding box center [186, 85] width 45 height 15
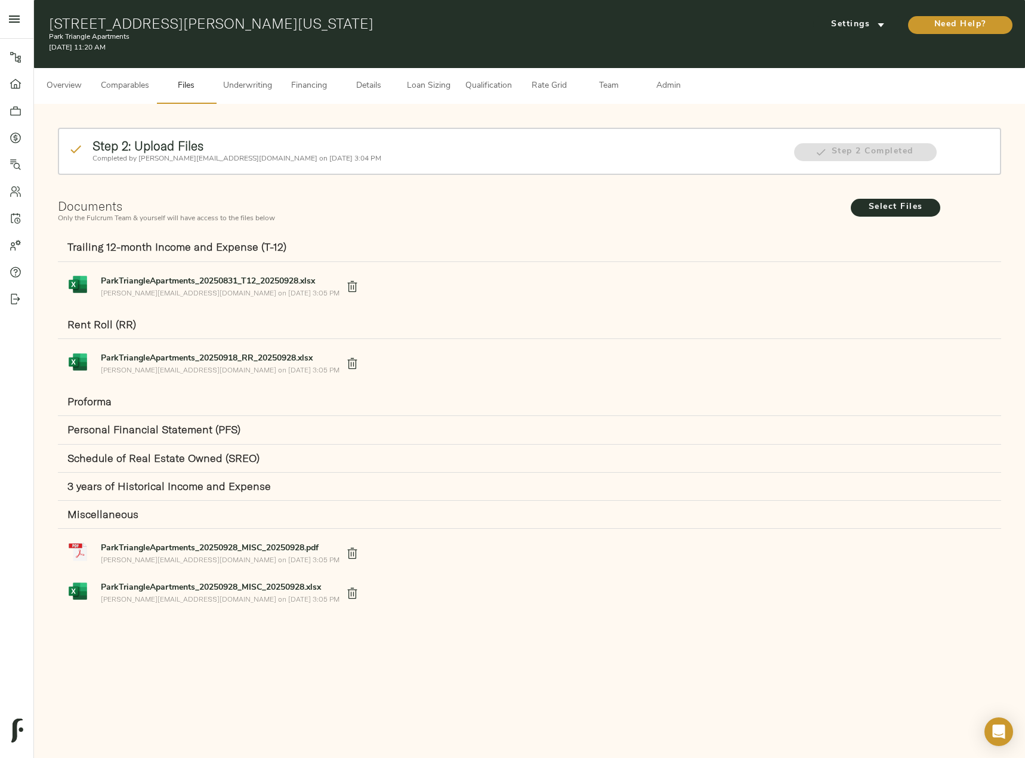
click at [243, 550] on strong "ParkTriangleApartments_20250928_MISC_20250928.pdf" at bounding box center [210, 548] width 218 height 9
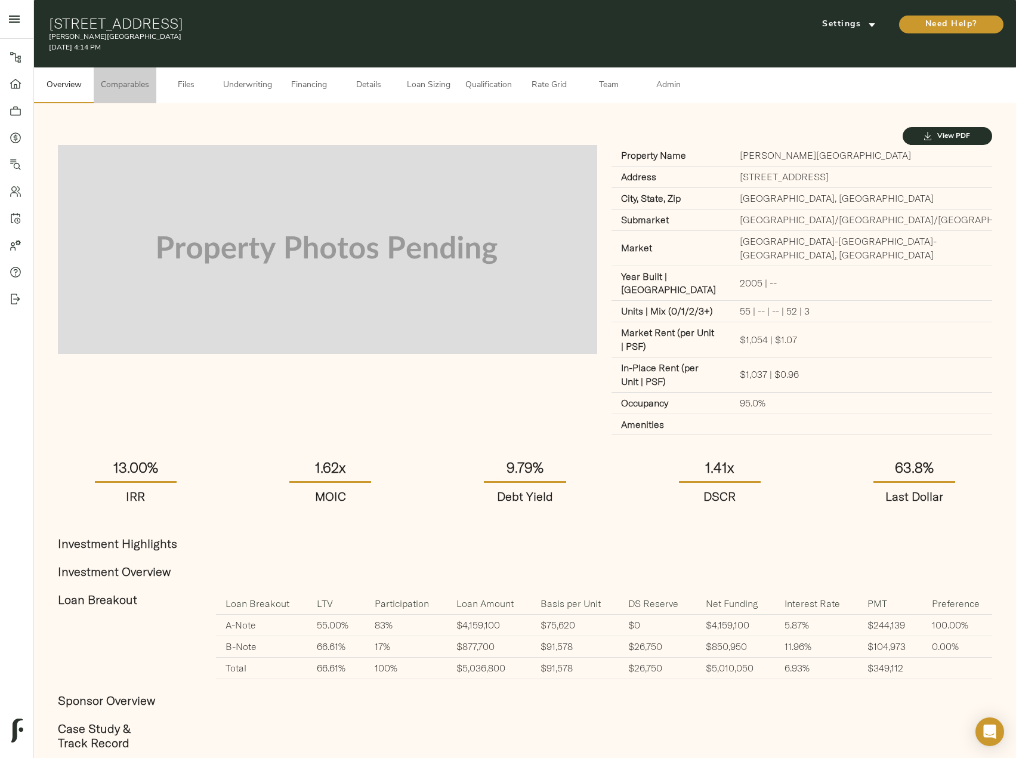
click at [146, 93] on span "Comparables" at bounding box center [125, 85] width 48 height 15
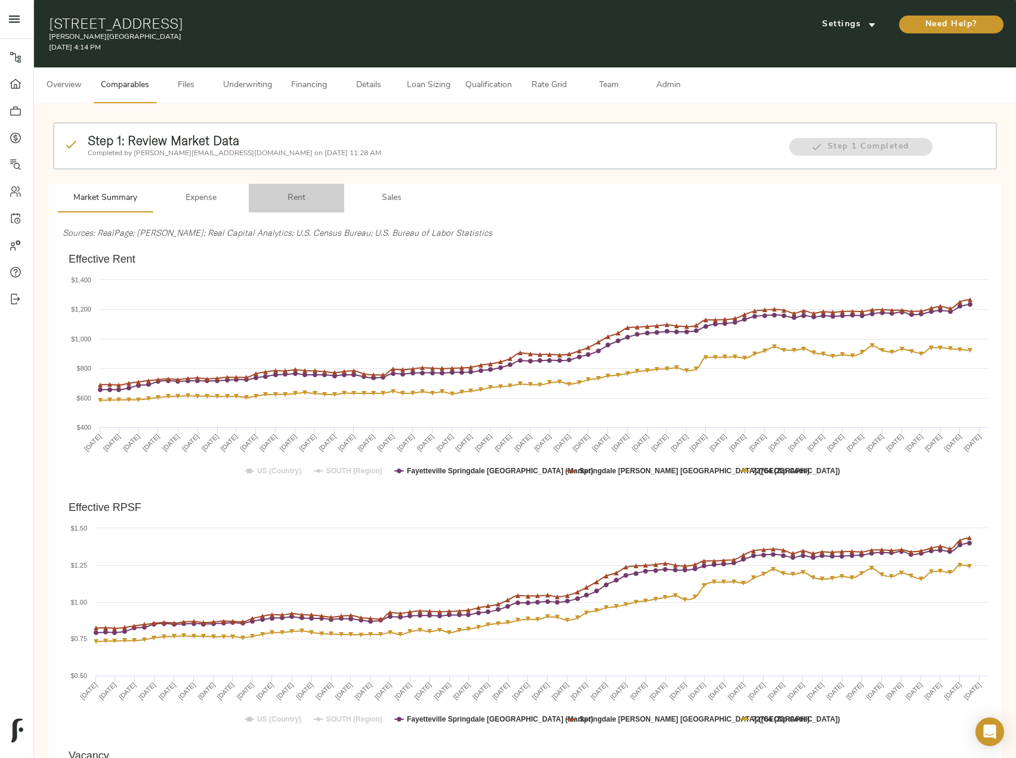
click at [285, 200] on span "Rent" at bounding box center [296, 198] width 81 height 15
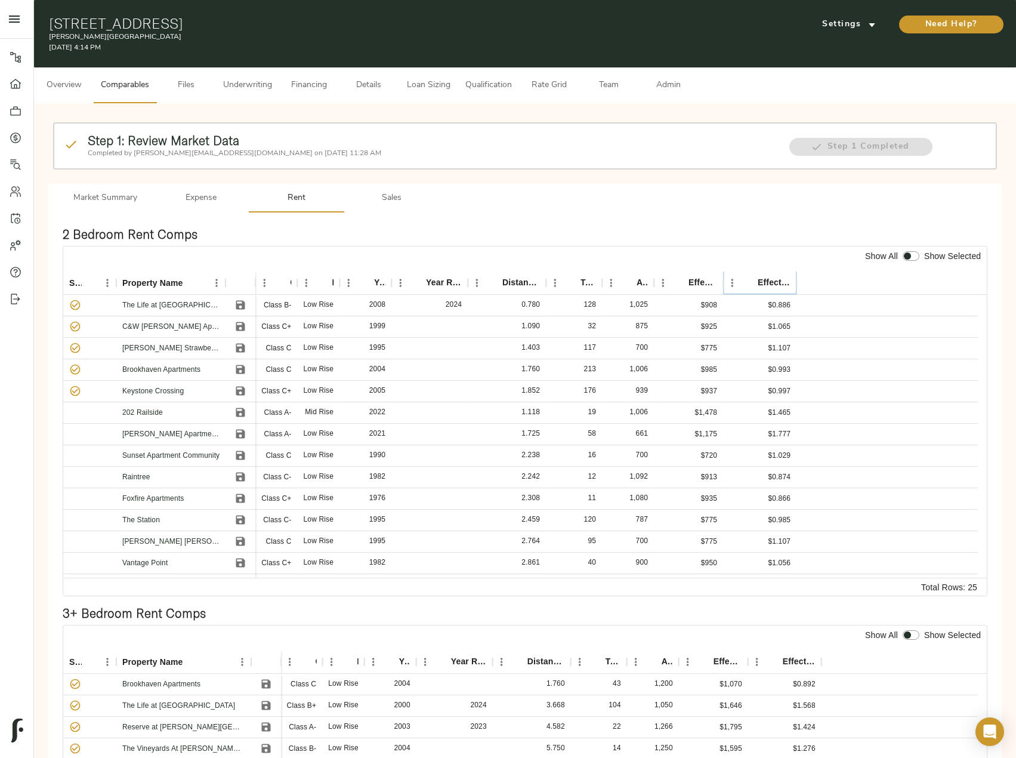
click at [745, 285] on icon "Sort" at bounding box center [749, 283] width 11 height 11
click at [239, 456] on icon "Save" at bounding box center [240, 455] width 9 height 9
click at [239, 479] on icon "Save" at bounding box center [240, 477] width 9 height 9
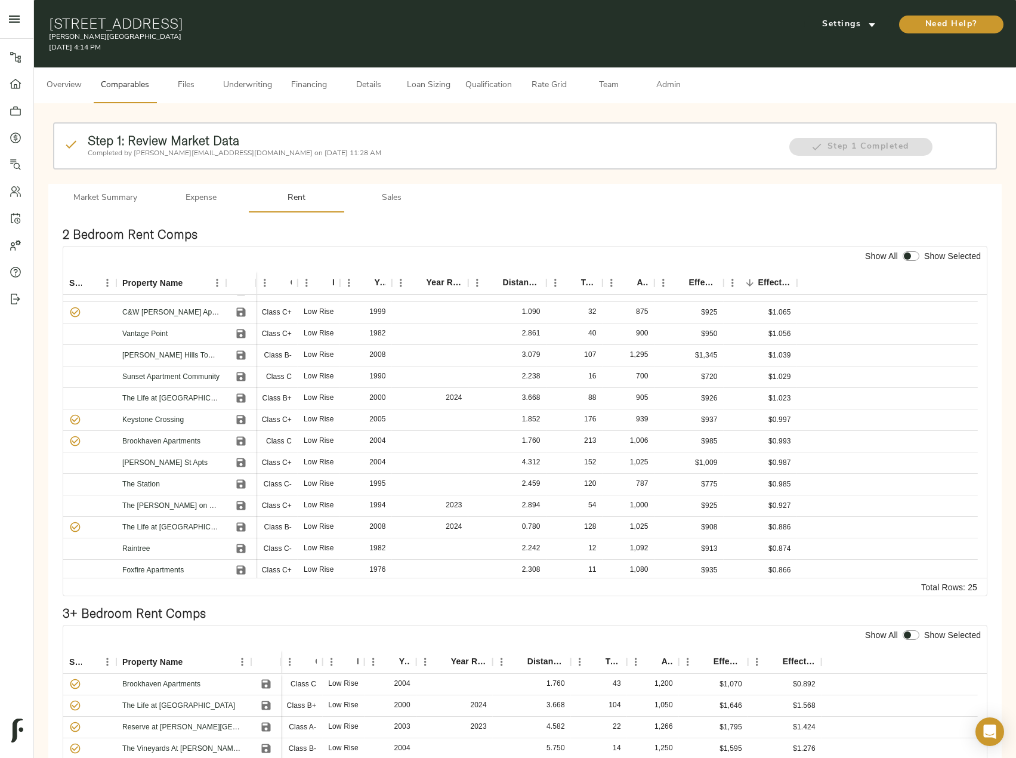
scroll to position [254, 0]
click at [240, 523] on icon "Save" at bounding box center [240, 524] width 9 height 9
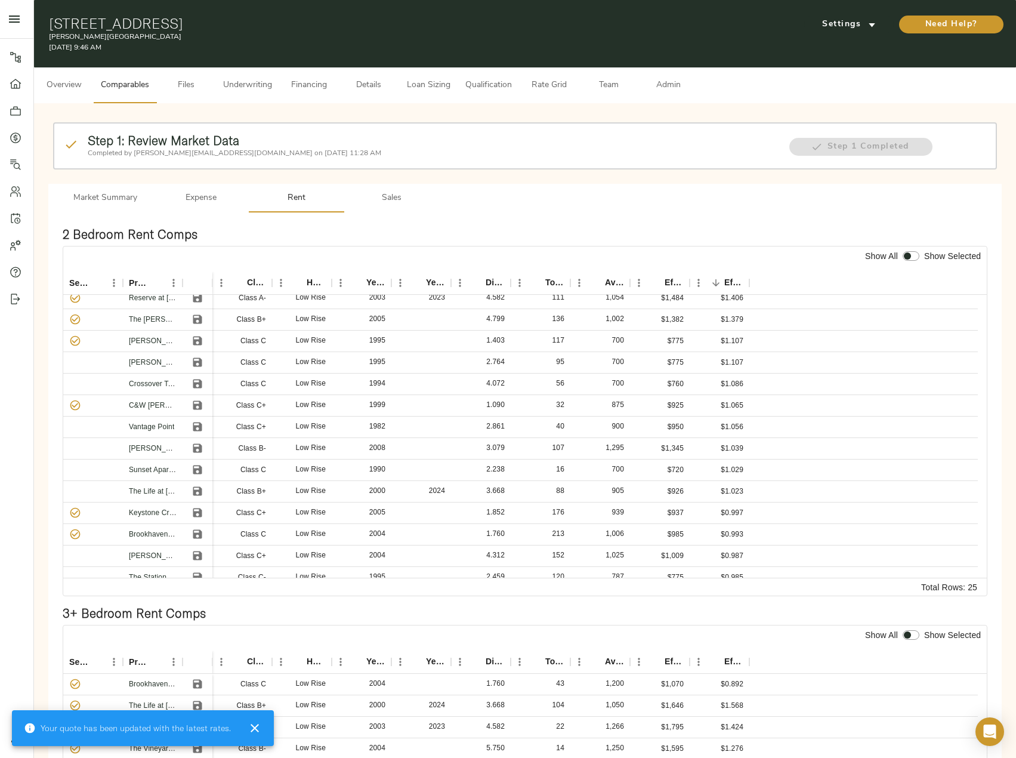
scroll to position [179, 0]
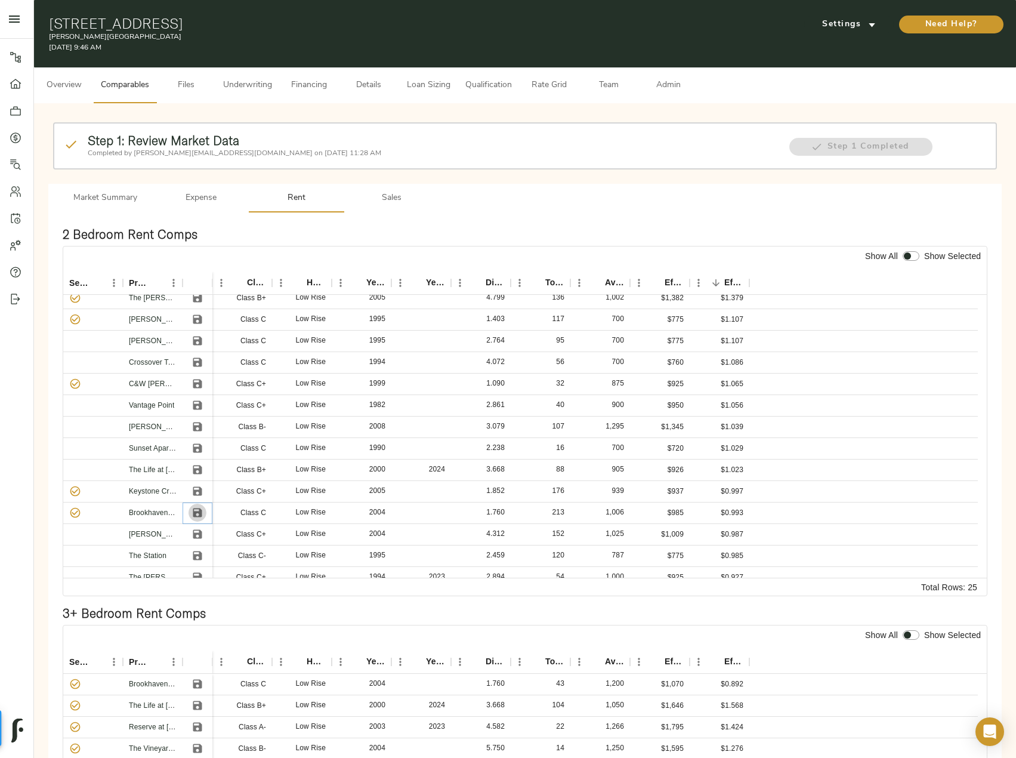
click at [198, 513] on icon "Save" at bounding box center [197, 513] width 9 height 9
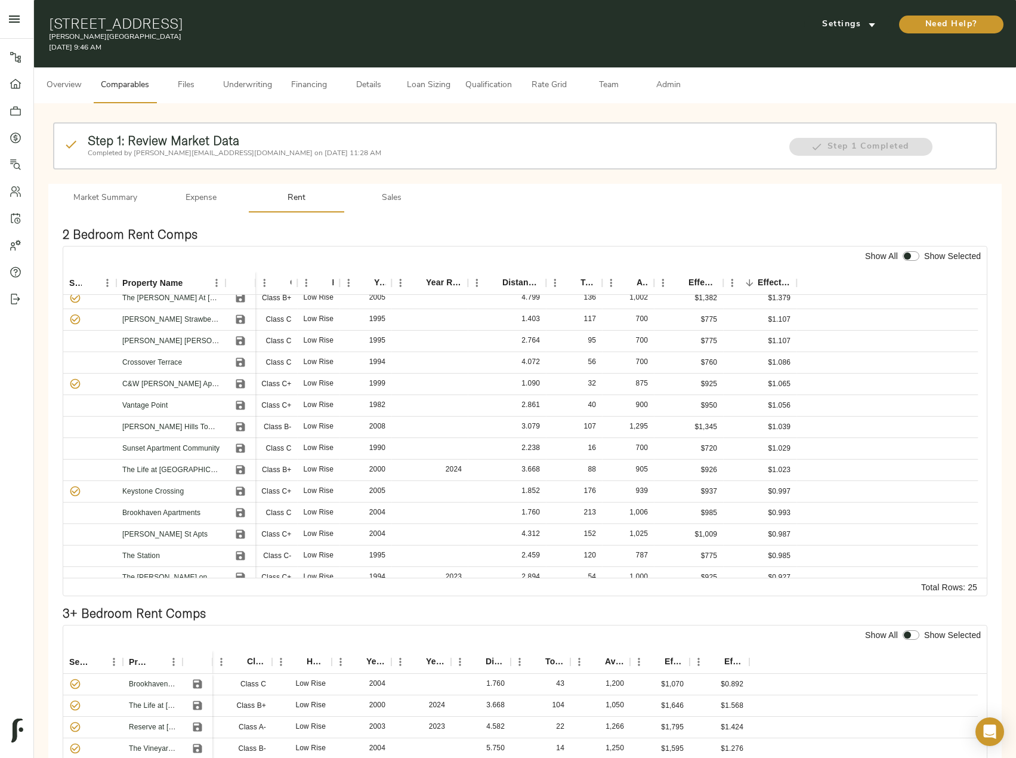
click at [910, 254] on input "checkbox" at bounding box center [907, 256] width 29 height 10
checkbox input "true"
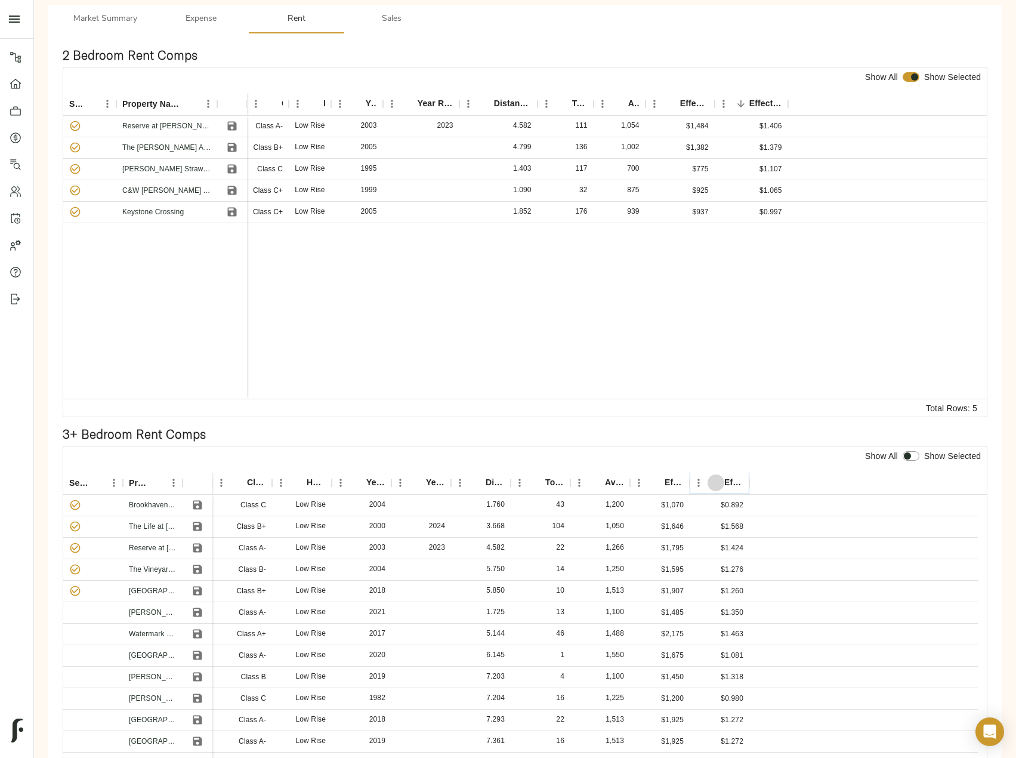
click at [718, 486] on icon "Sort" at bounding box center [716, 482] width 11 height 11
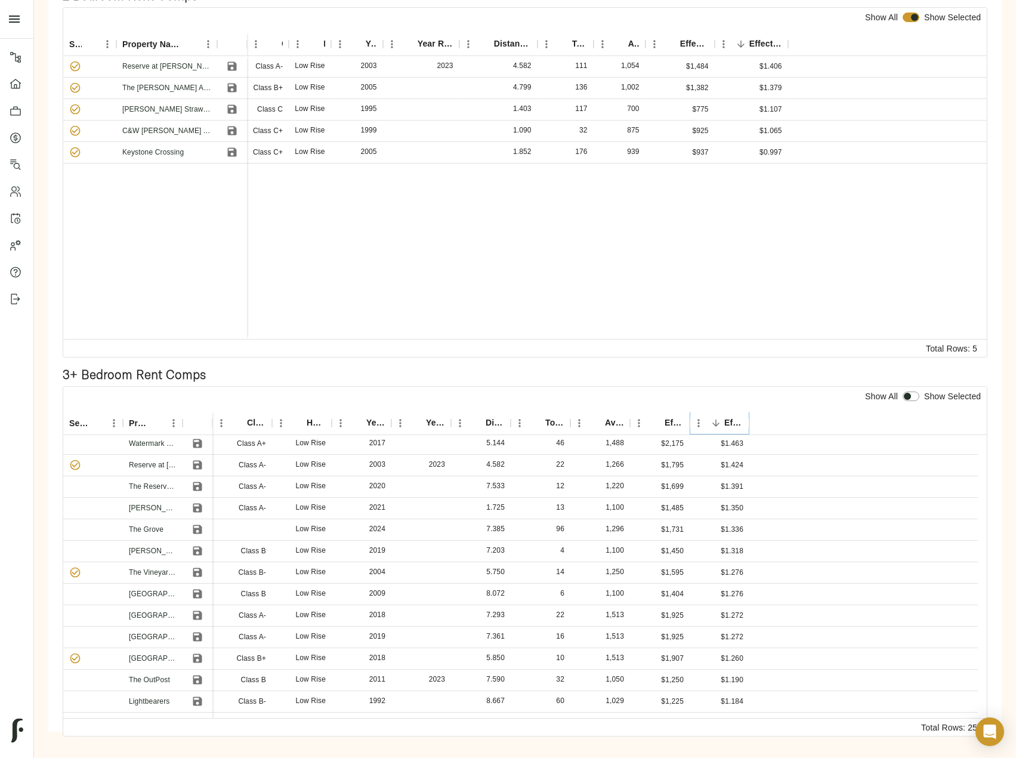
scroll to position [119, 0]
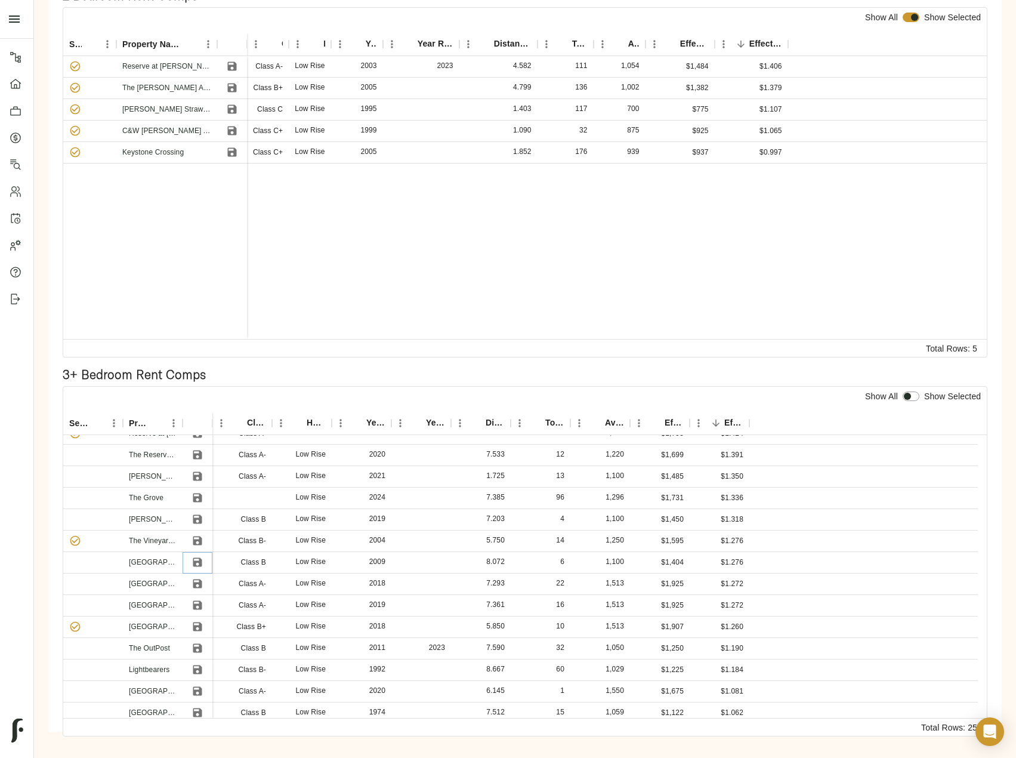
click at [199, 562] on icon "Save" at bounding box center [197, 562] width 9 height 9
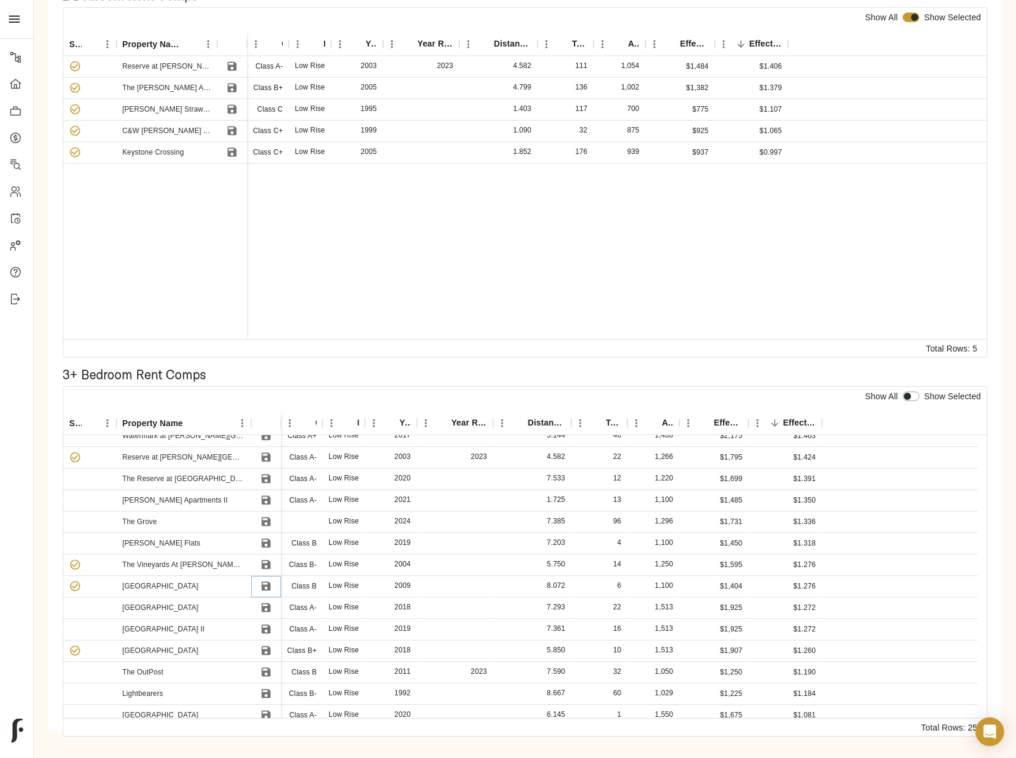
scroll to position [75, 0]
drag, startPoint x: 266, startPoint y: 670, endPoint x: 606, endPoint y: 585, distance: 350.8
click at [266, 670] on icon "Save" at bounding box center [265, 671] width 9 height 9
click at [908, 399] on input "checkbox" at bounding box center [907, 397] width 29 height 10
checkbox input "true"
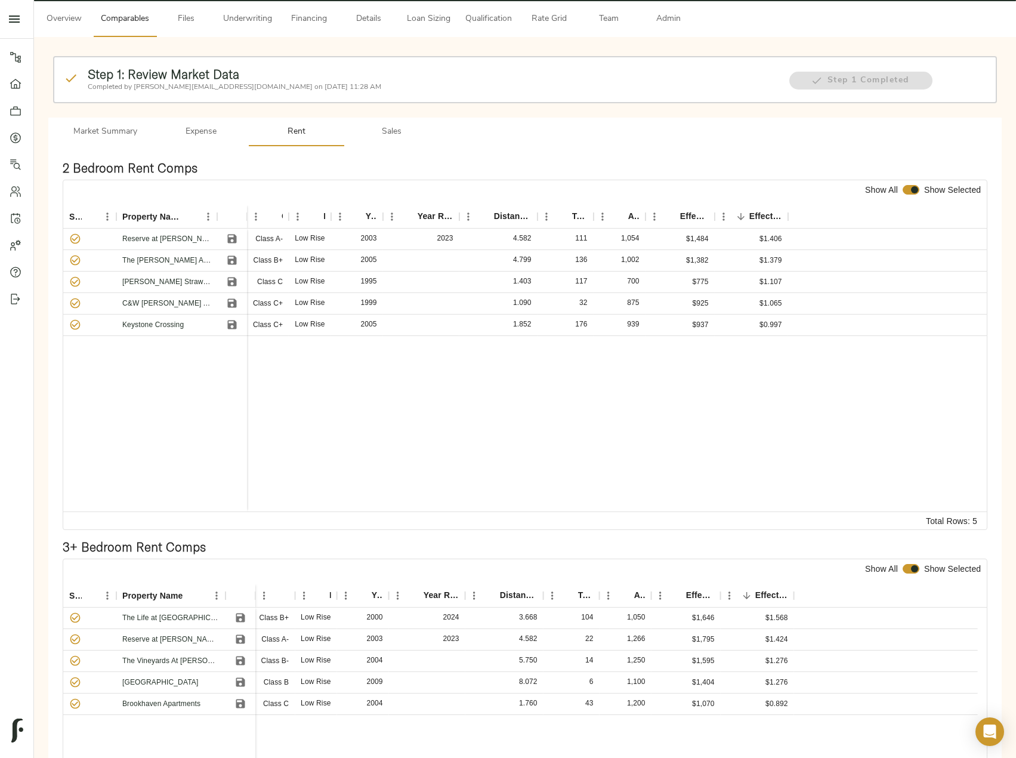
scroll to position [60, 0]
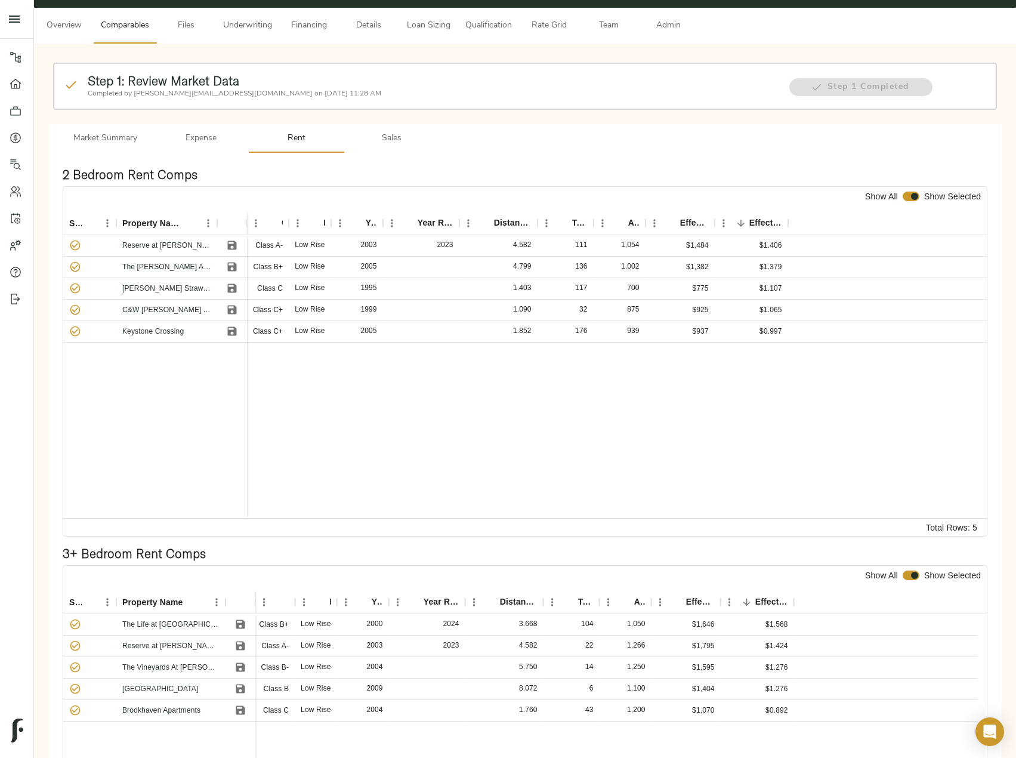
click at [398, 138] on span "Sales" at bounding box center [392, 138] width 81 height 15
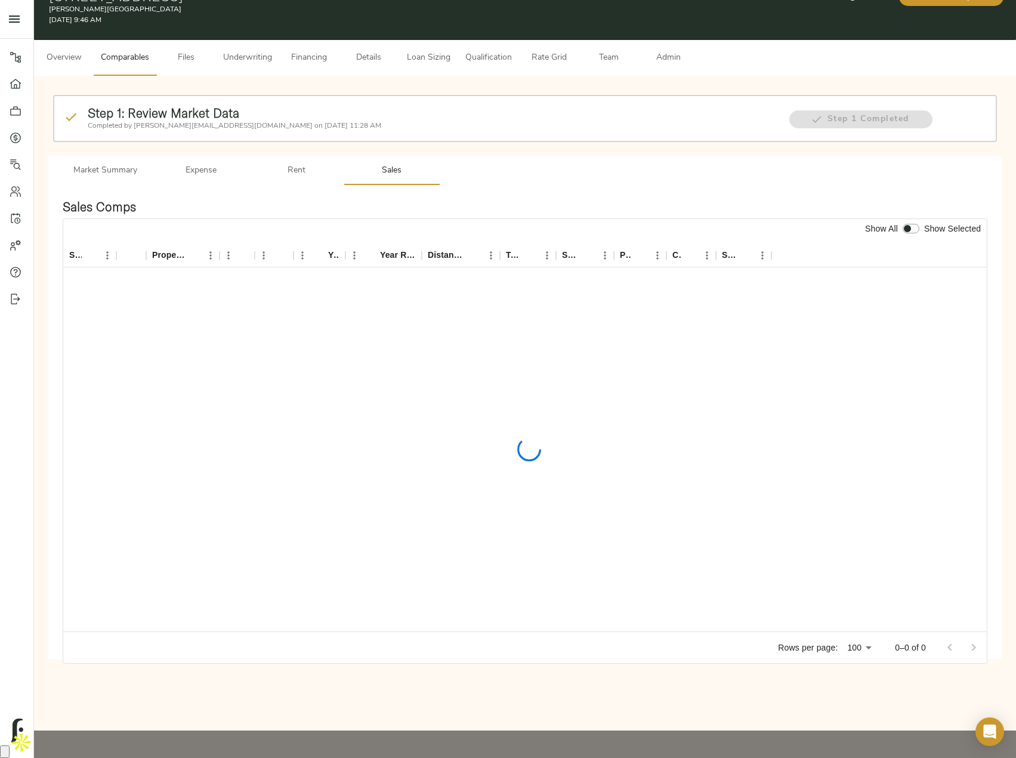
scroll to position [0, 0]
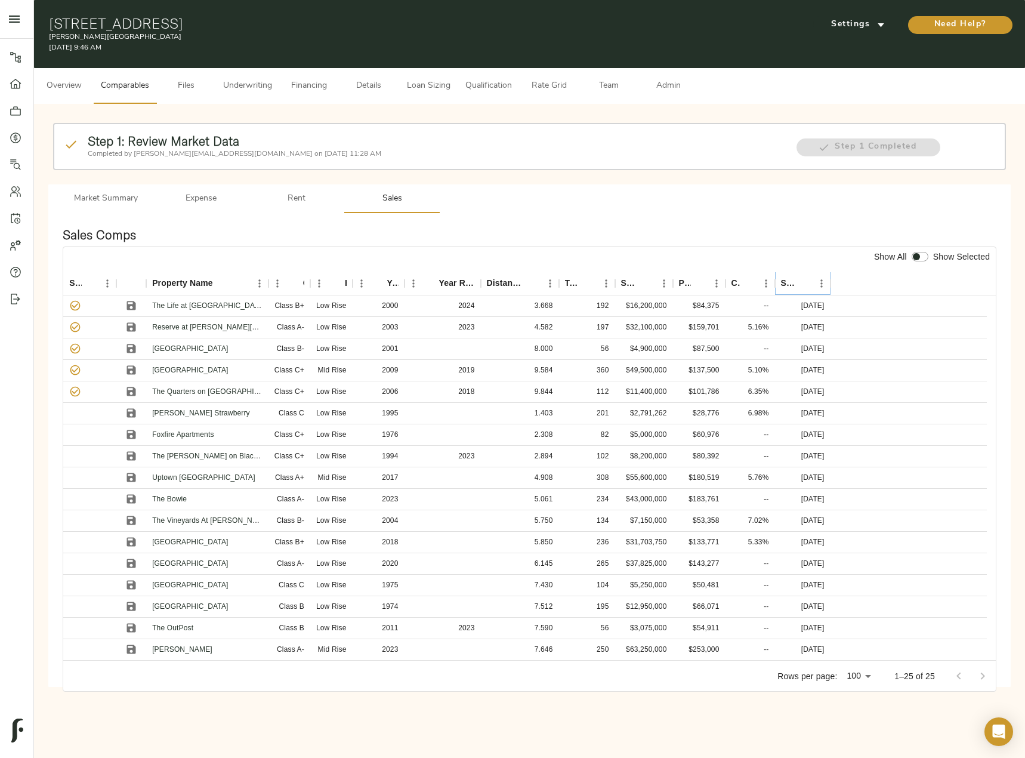
click at [803, 281] on icon "Sort" at bounding box center [804, 283] width 7 height 7
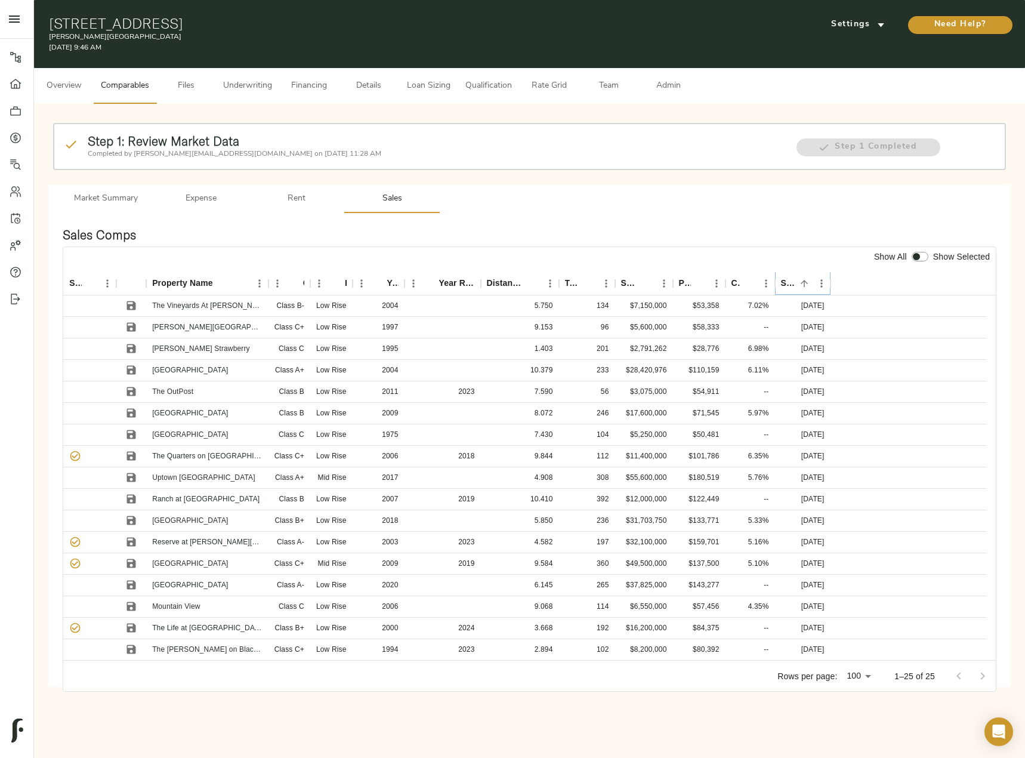
click at [803, 281] on icon "Sort" at bounding box center [804, 283] width 7 height 7
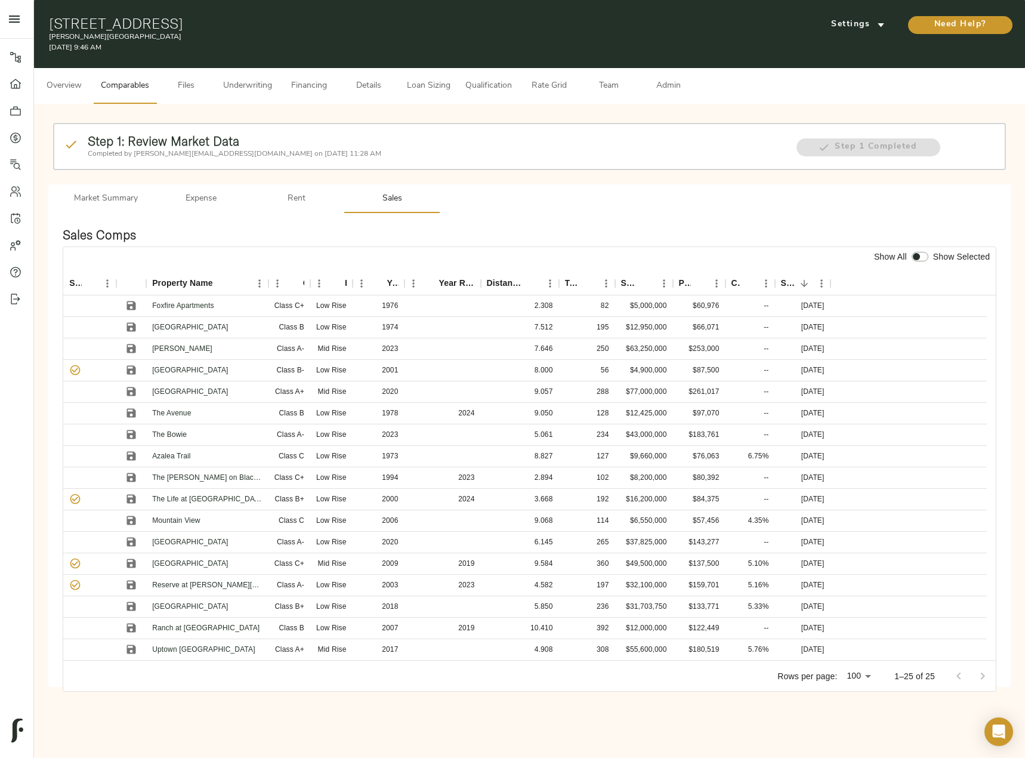
click at [685, 83] on span "Admin" at bounding box center [668, 86] width 45 height 15
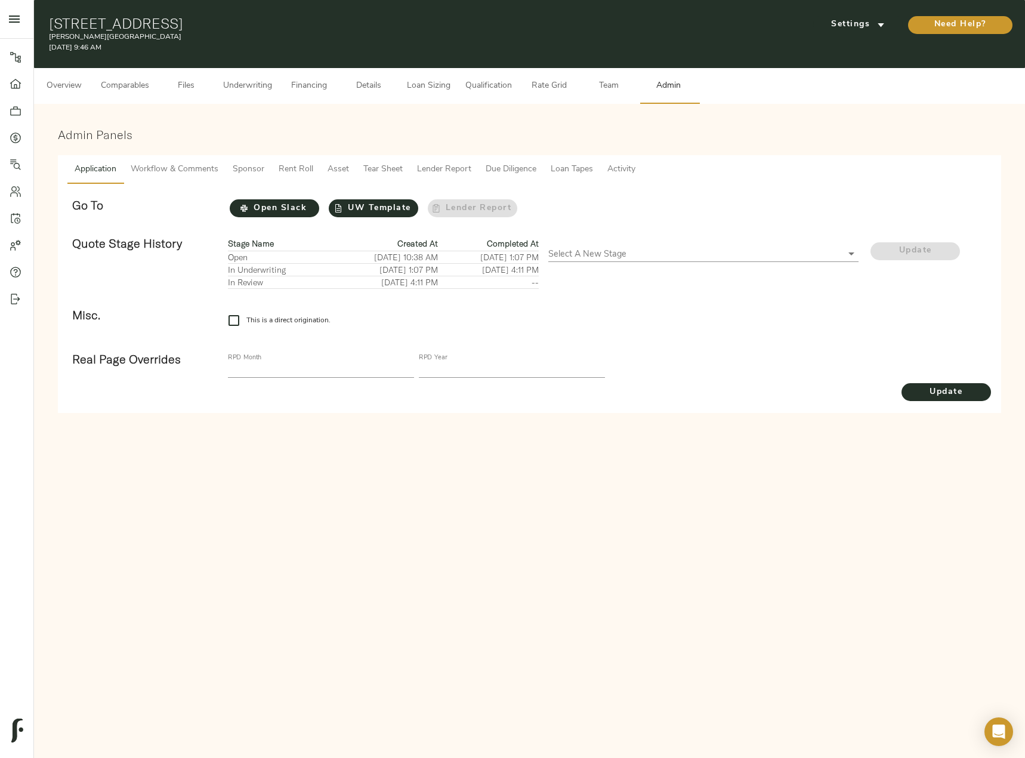
click at [388, 169] on span "Tear Sheet" at bounding box center [382, 169] width 39 height 15
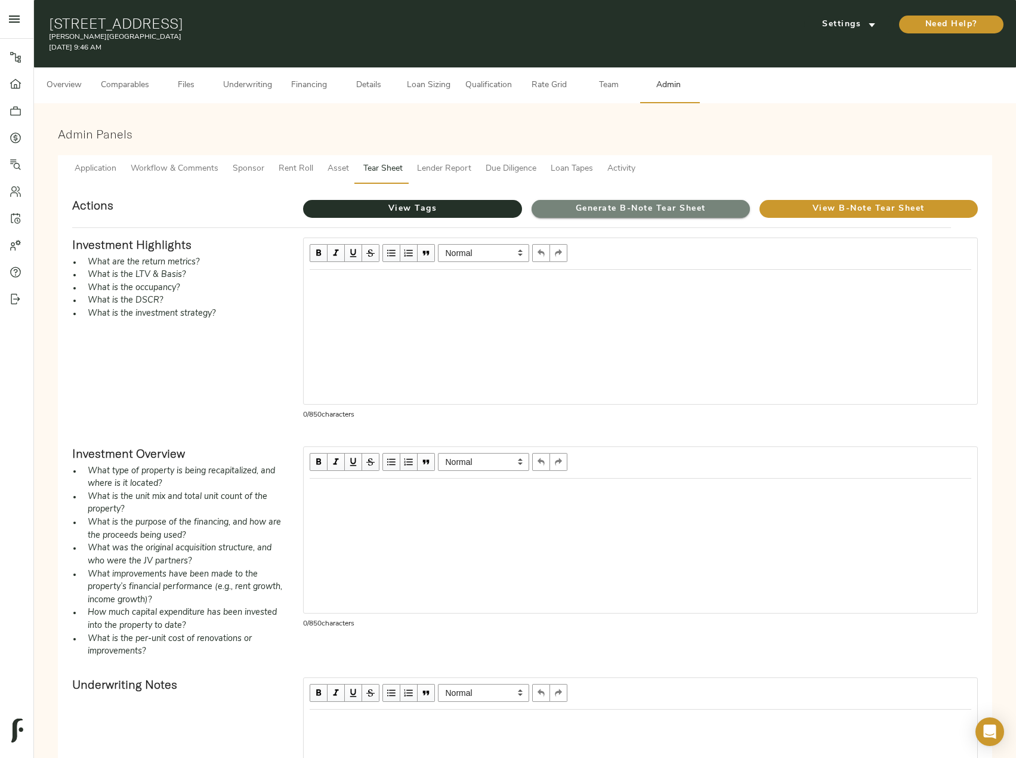
click at [560, 208] on span "Generate B-Note Tear Sheet" at bounding box center [641, 209] width 218 height 15
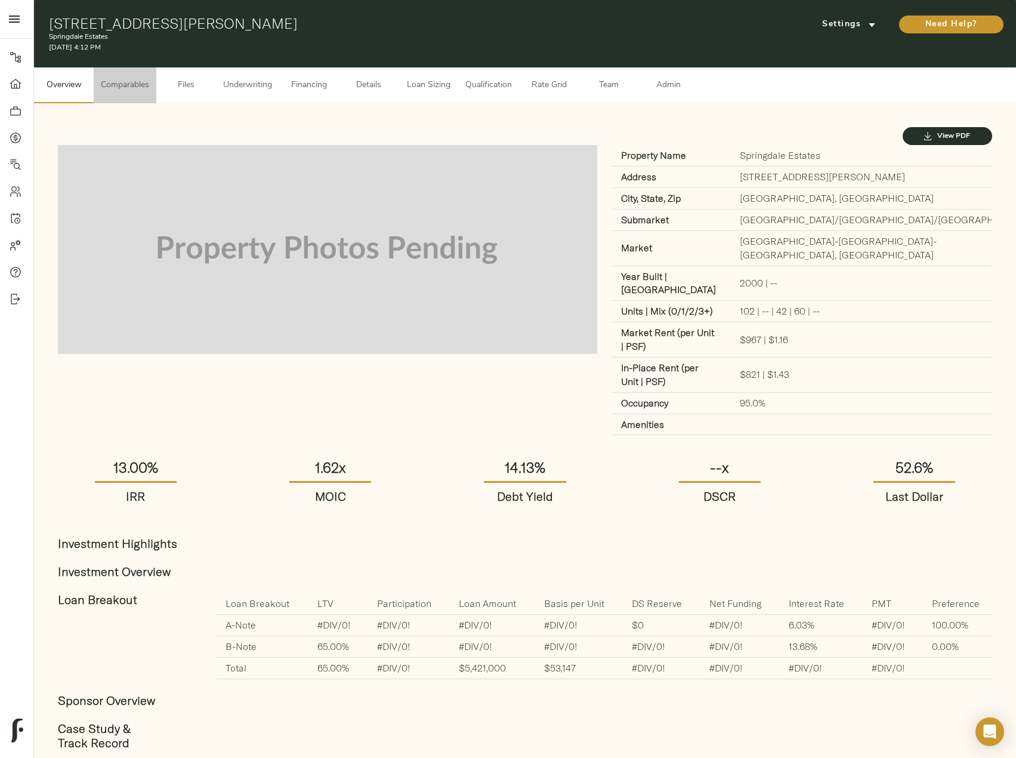
click at [119, 87] on span "Comparables" at bounding box center [125, 85] width 48 height 15
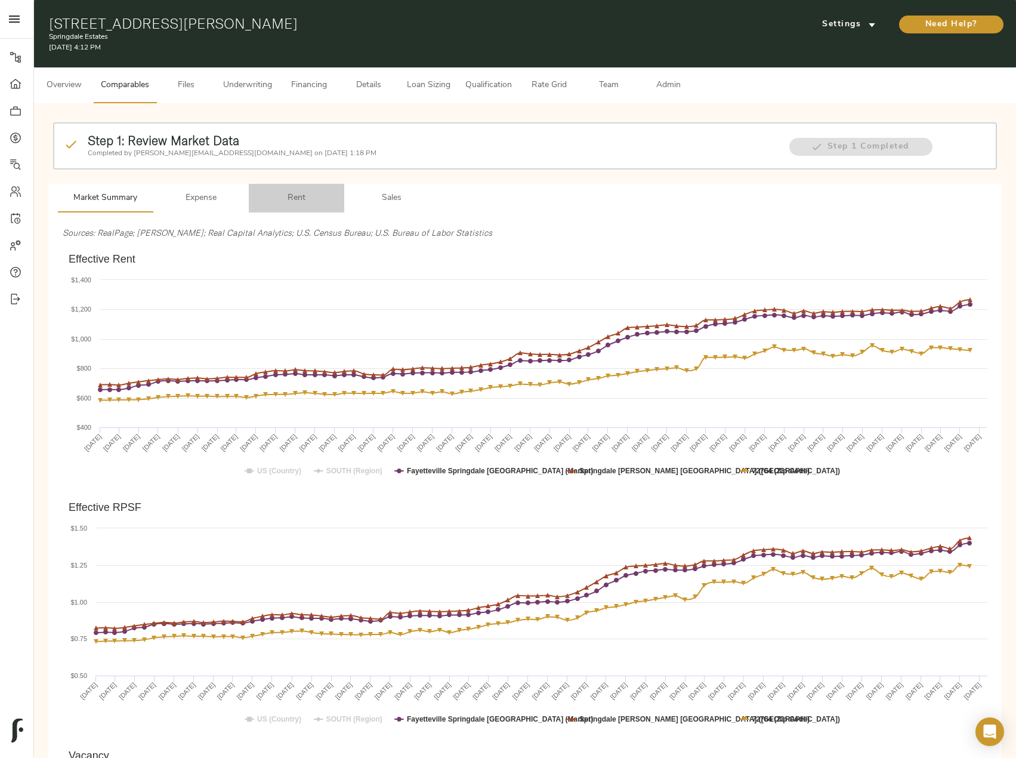
click at [316, 197] on span "Rent" at bounding box center [296, 198] width 81 height 15
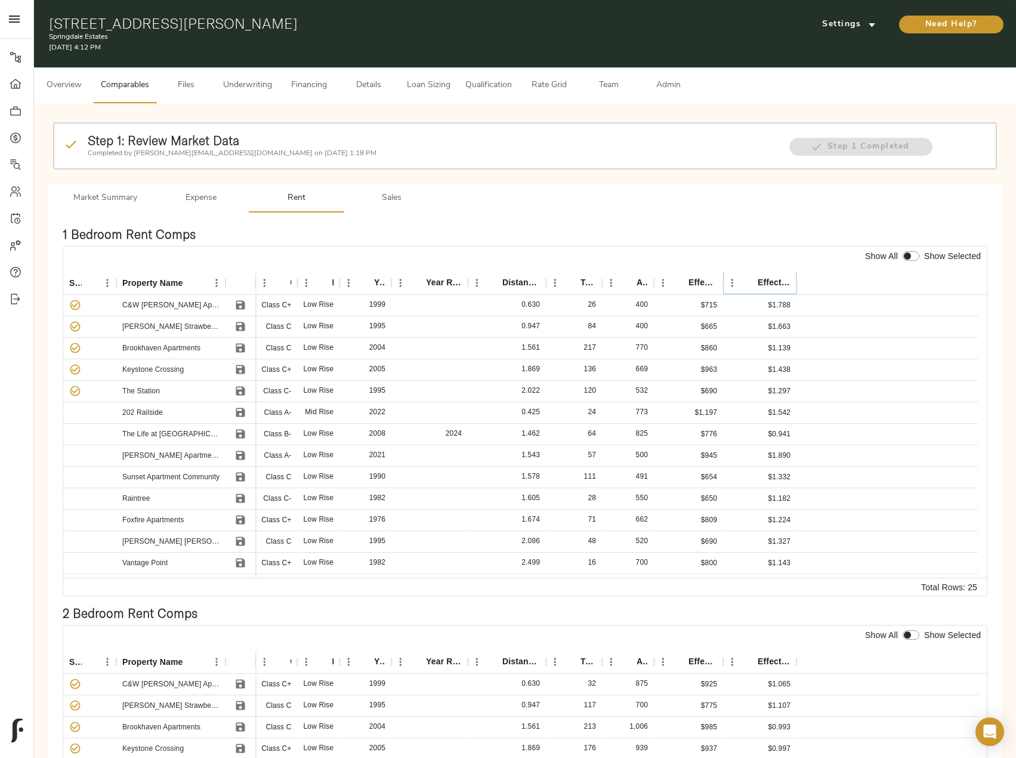
click at [750, 280] on icon "Sort" at bounding box center [749, 282] width 7 height 7
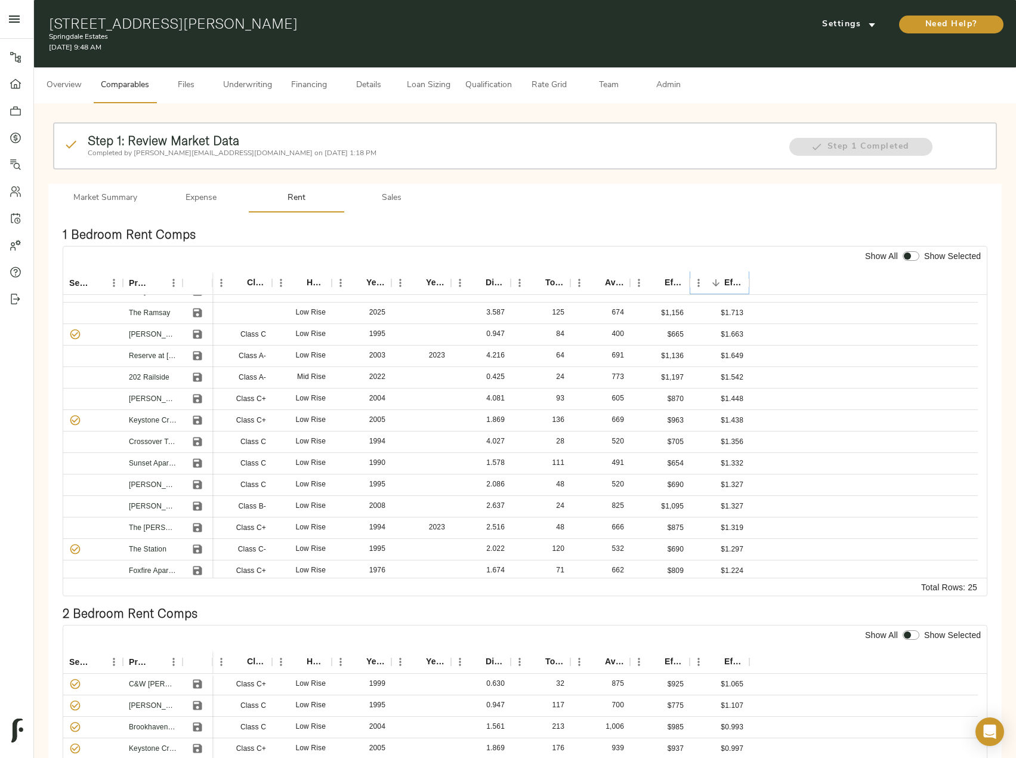
scroll to position [119, 0]
click at [199, 442] on icon "Save" at bounding box center [197, 443] width 9 height 9
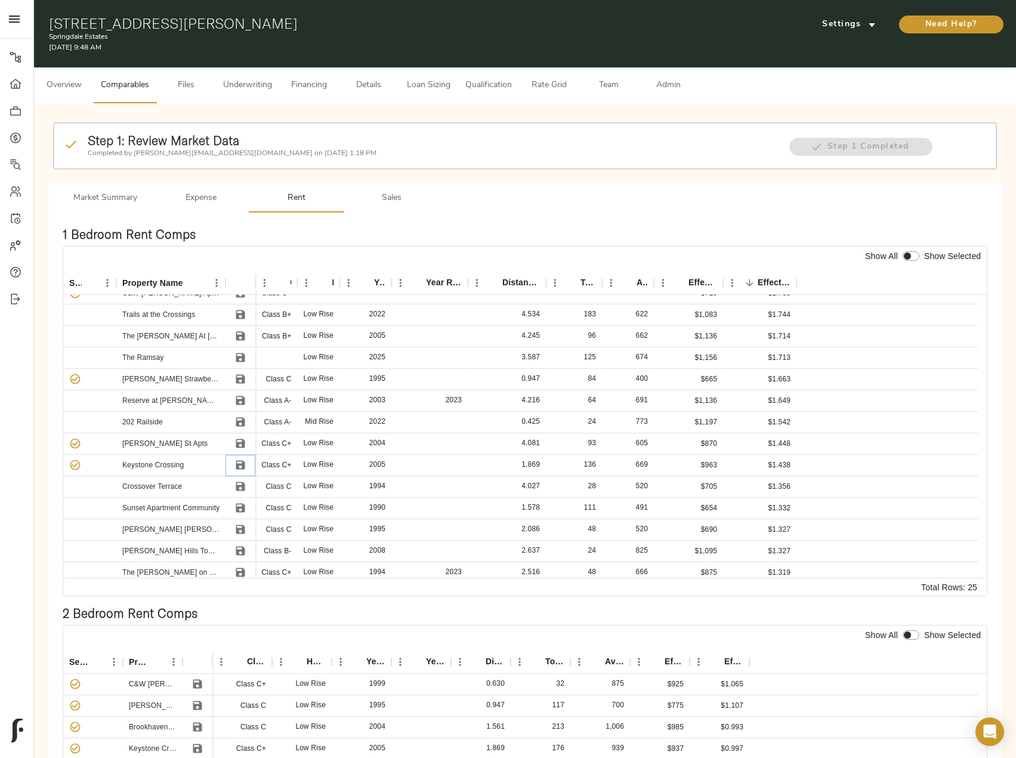
click at [239, 463] on icon "Save" at bounding box center [241, 465] width 12 height 12
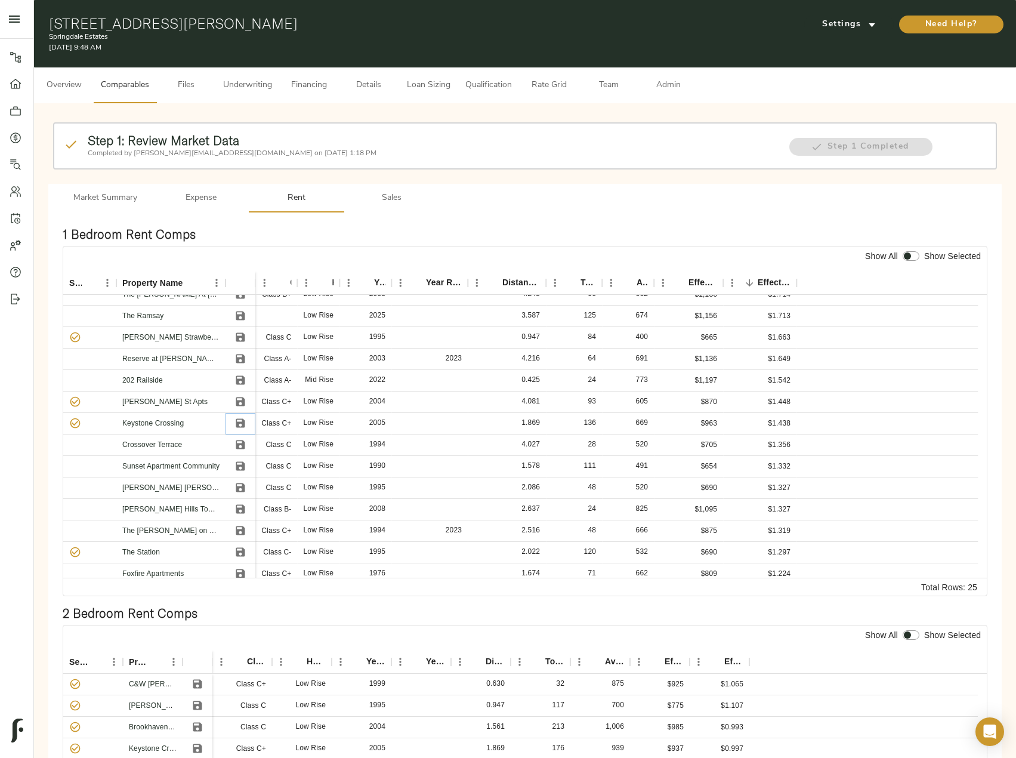
scroll to position [179, 0]
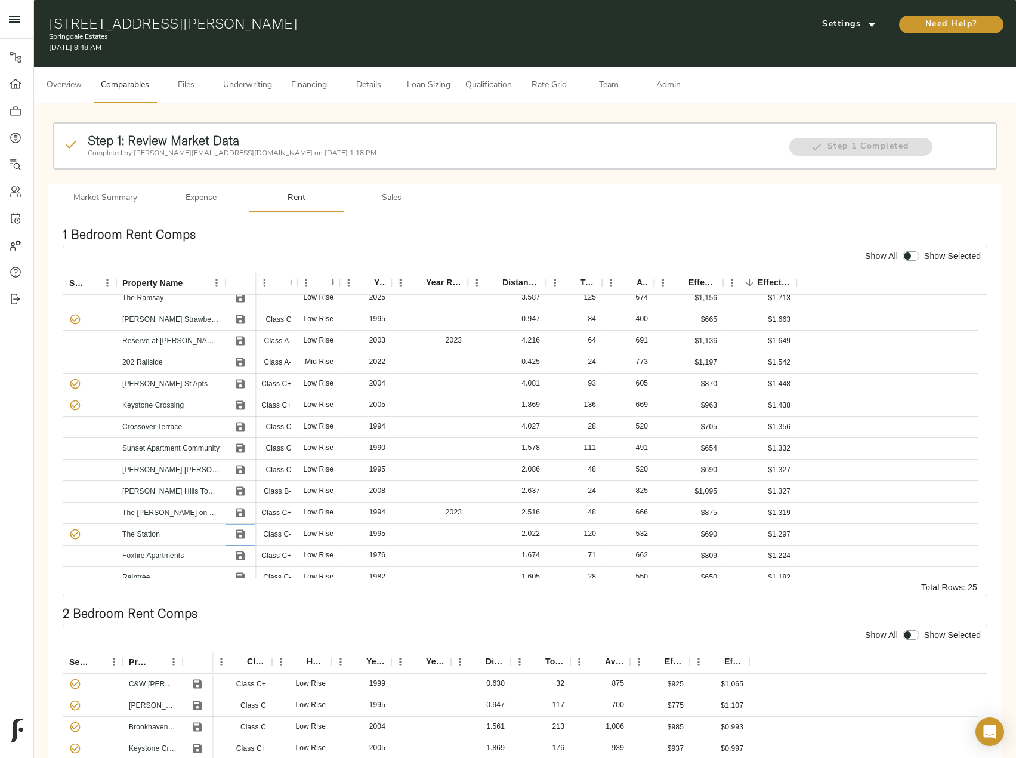
click at [241, 534] on icon "Save" at bounding box center [240, 534] width 9 height 9
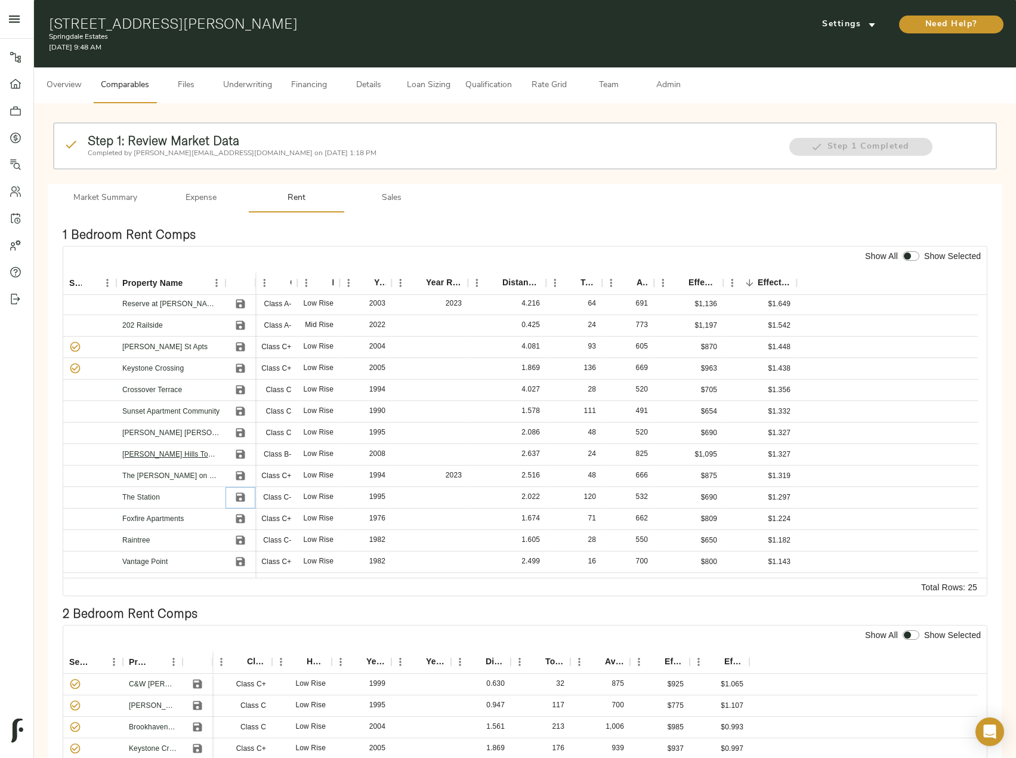
scroll to position [254, 0]
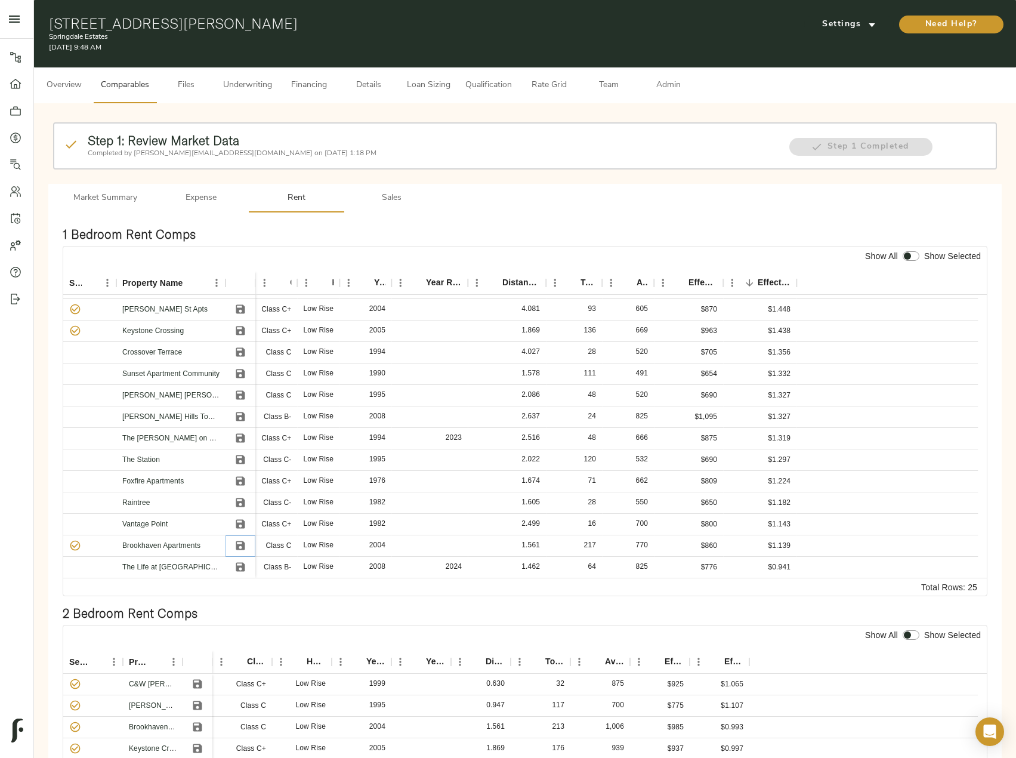
click at [238, 549] on icon "Save" at bounding box center [240, 545] width 9 height 9
click at [242, 353] on icon "Save" at bounding box center [241, 352] width 12 height 12
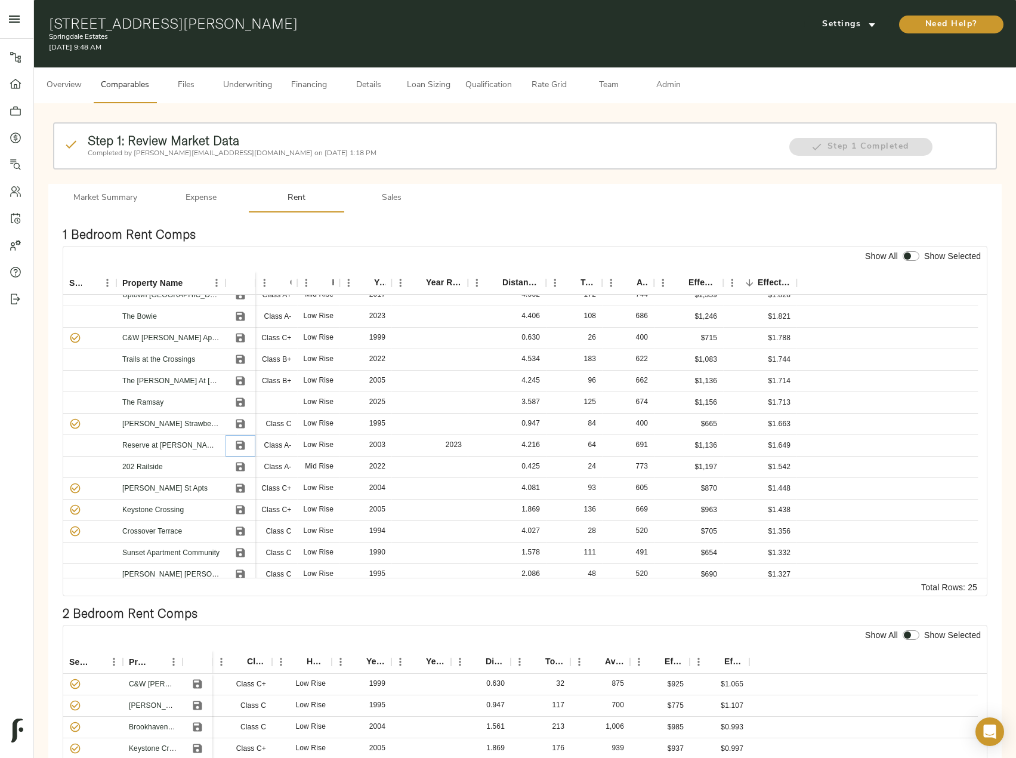
click at [241, 443] on icon "Save" at bounding box center [241, 445] width 12 height 12
click at [241, 528] on icon "Save" at bounding box center [240, 531] width 9 height 9
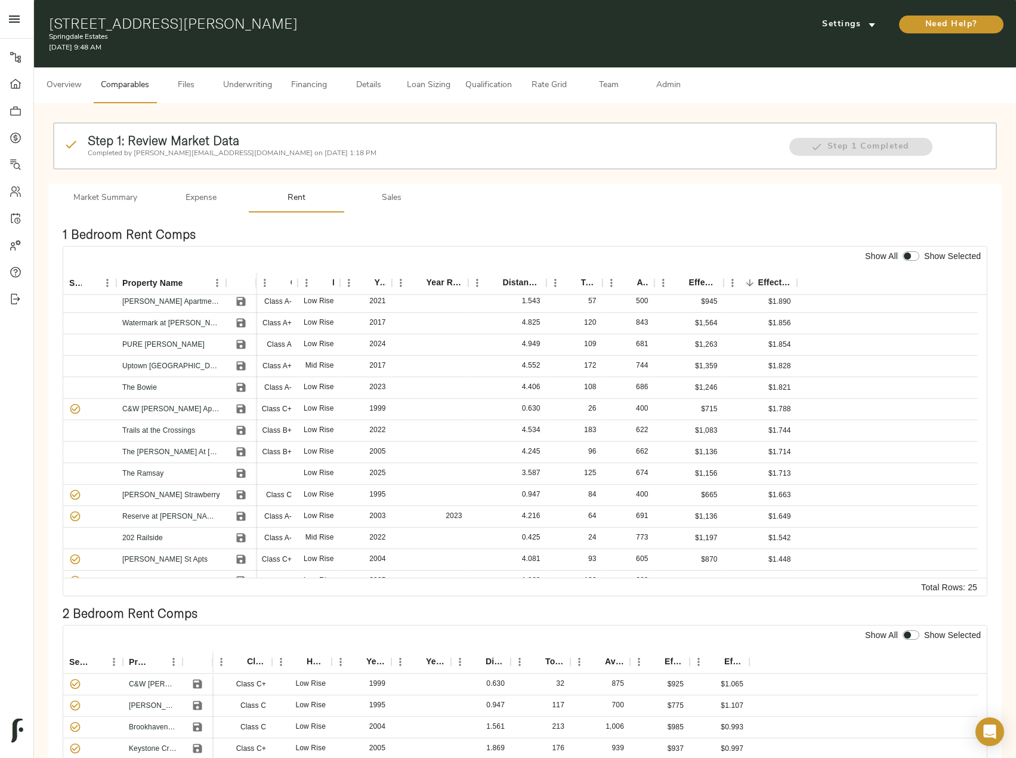
scroll to position [0, 0]
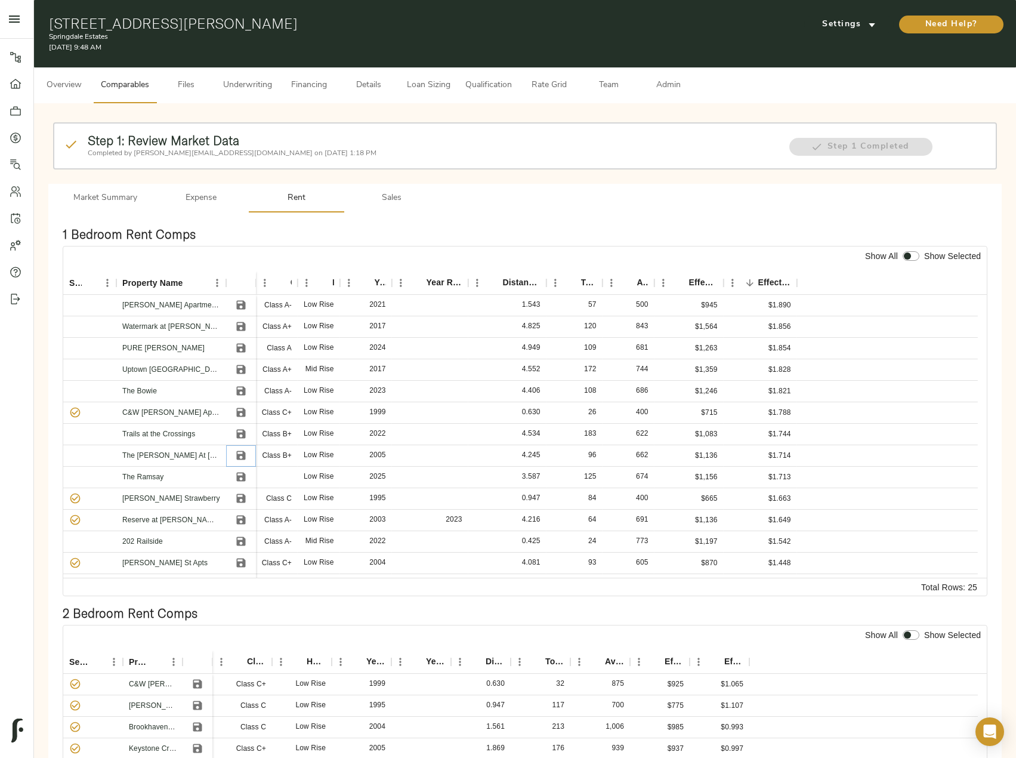
click at [238, 460] on icon "Save" at bounding box center [241, 455] width 12 height 12
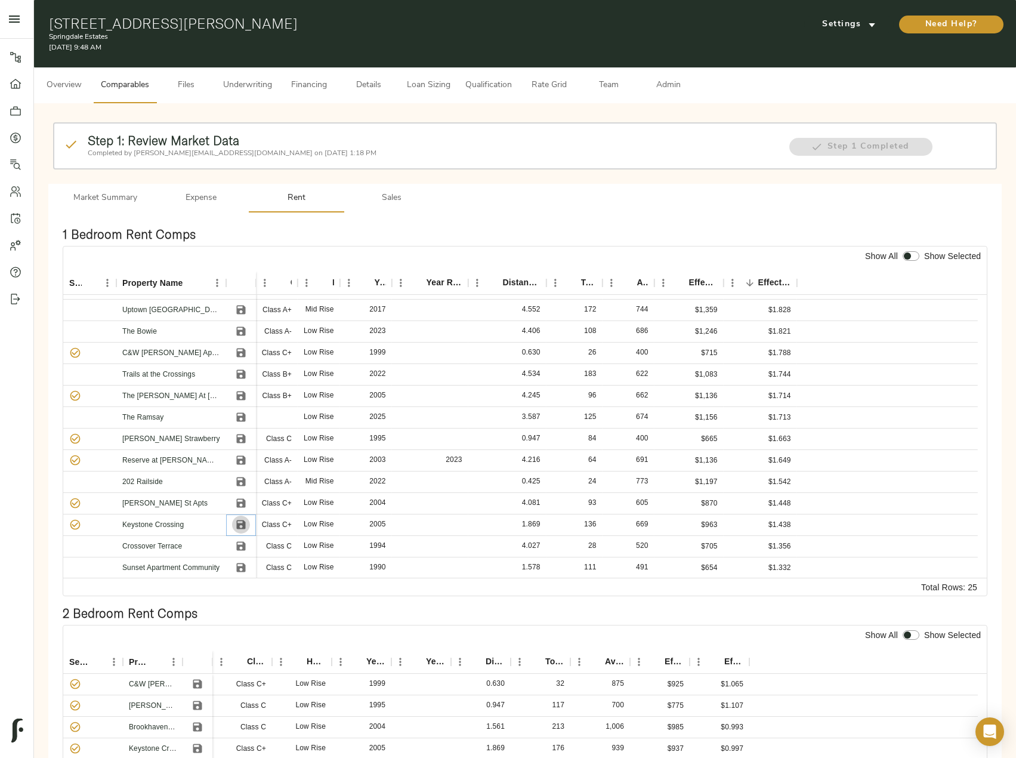
click at [241, 524] on icon "Save" at bounding box center [240, 524] width 9 height 9
click at [908, 257] on input "checkbox" at bounding box center [907, 256] width 29 height 10
checkbox input "true"
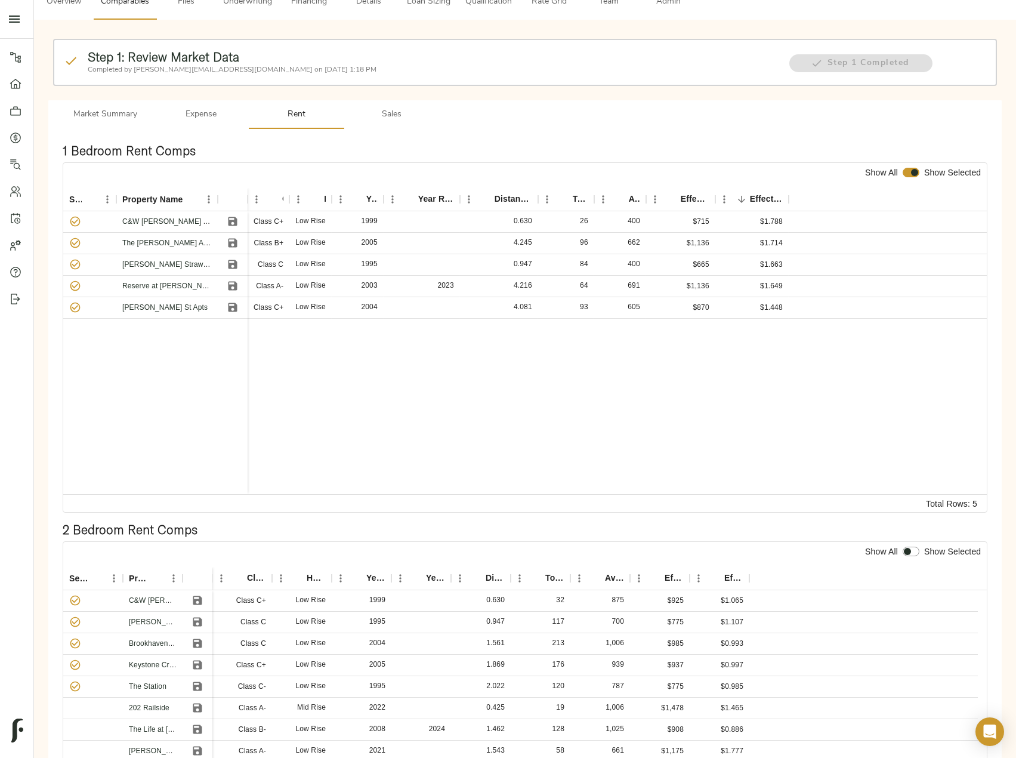
scroll to position [119, 0]
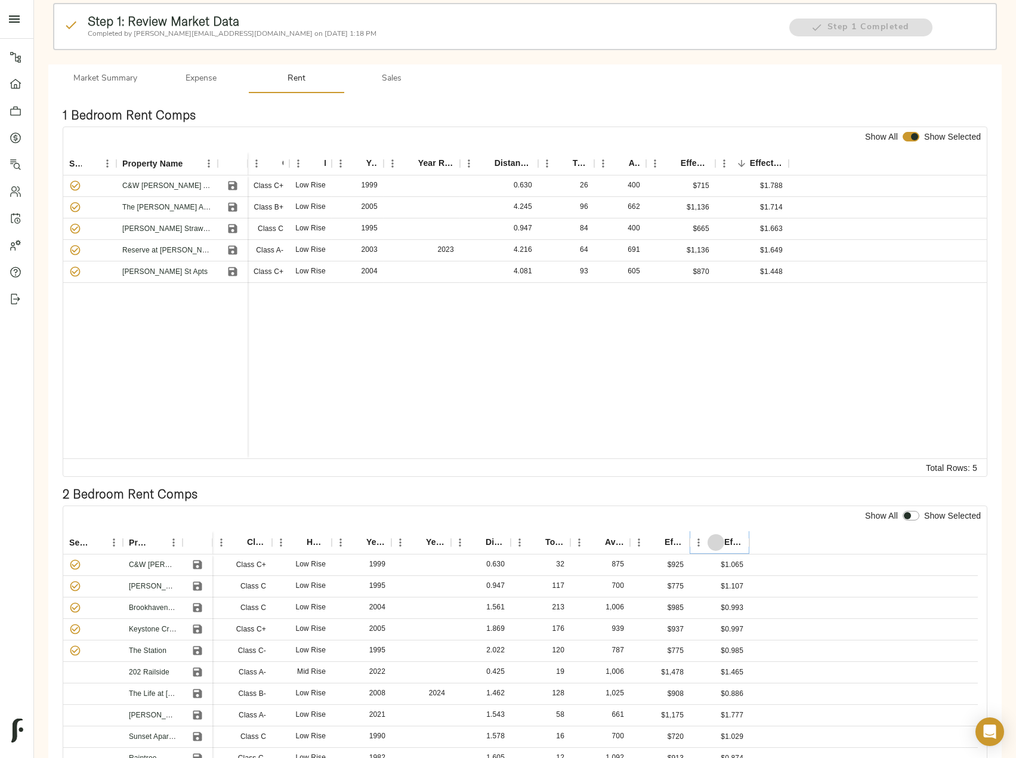
click at [713, 539] on icon "Sort" at bounding box center [716, 542] width 11 height 11
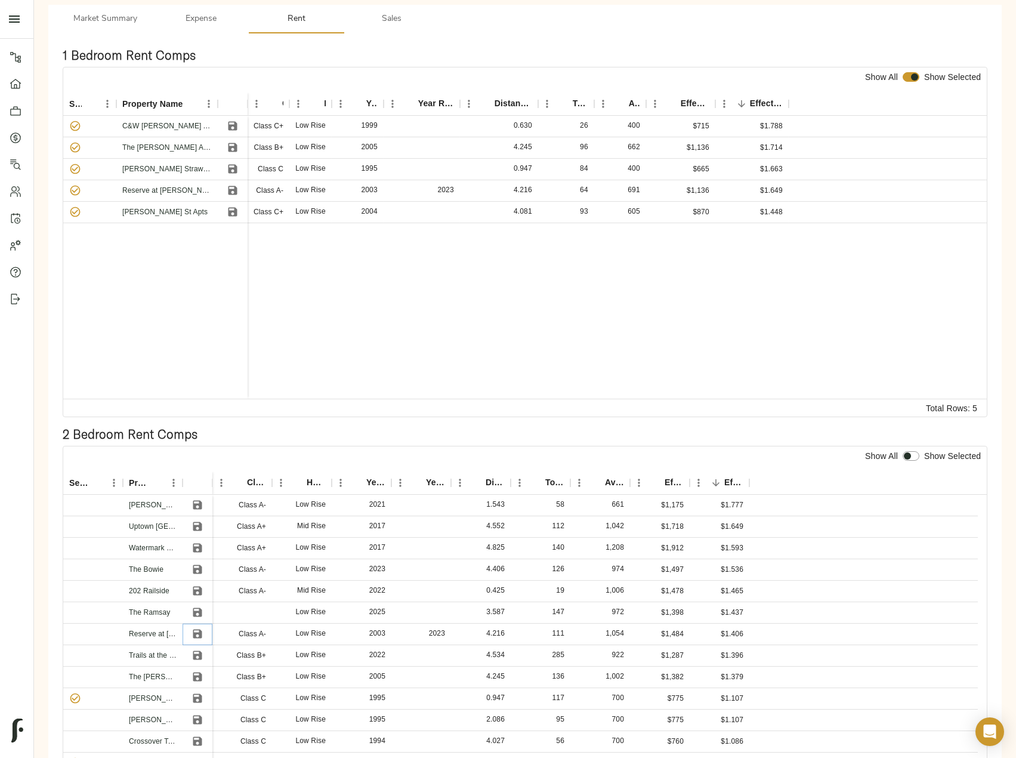
click at [199, 630] on icon "Save" at bounding box center [197, 634] width 9 height 9
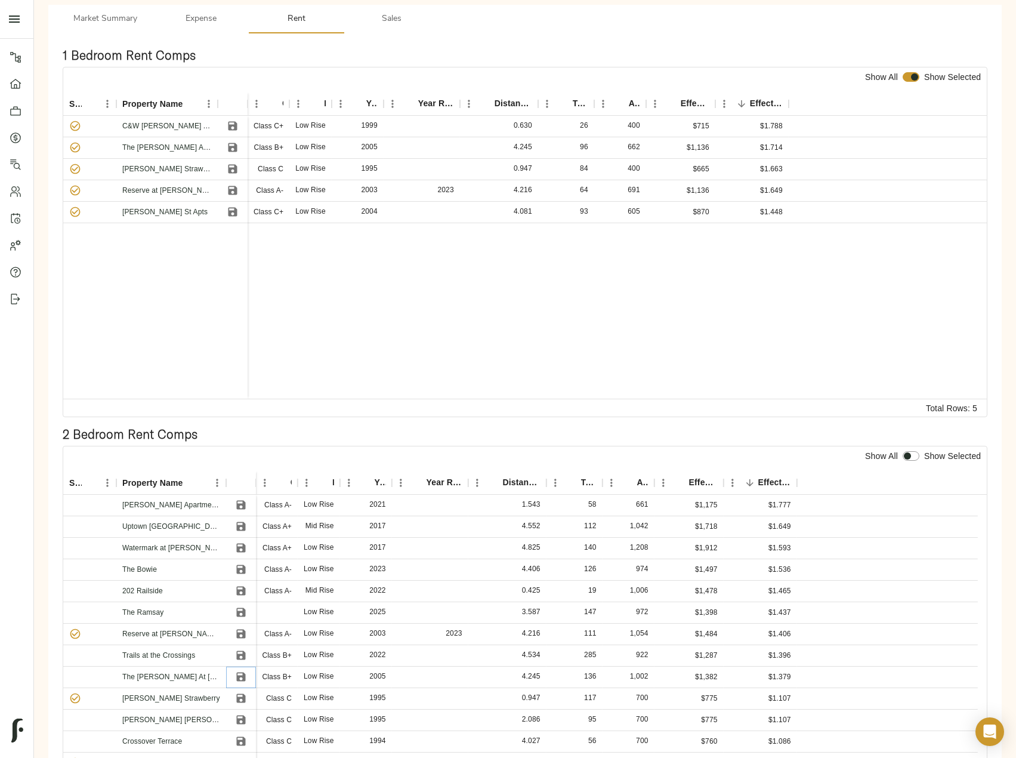
click at [239, 671] on icon "Save" at bounding box center [241, 677] width 12 height 12
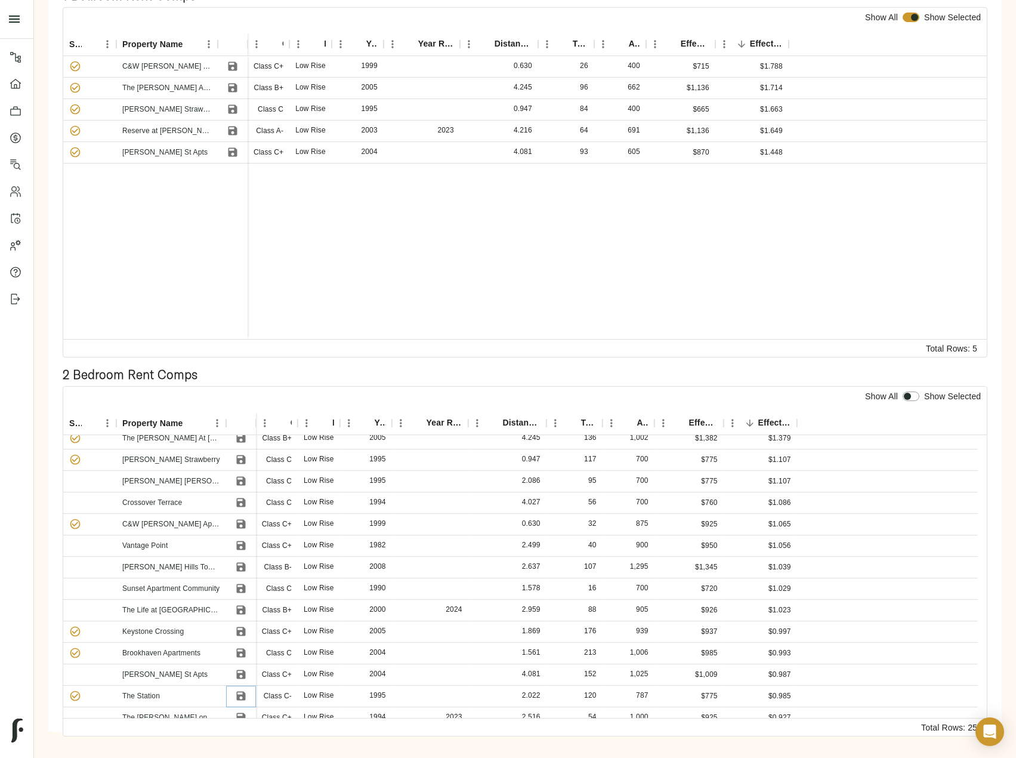
click at [243, 695] on icon "Save" at bounding box center [240, 696] width 9 height 9
click at [241, 651] on icon "Save" at bounding box center [241, 653] width 12 height 12
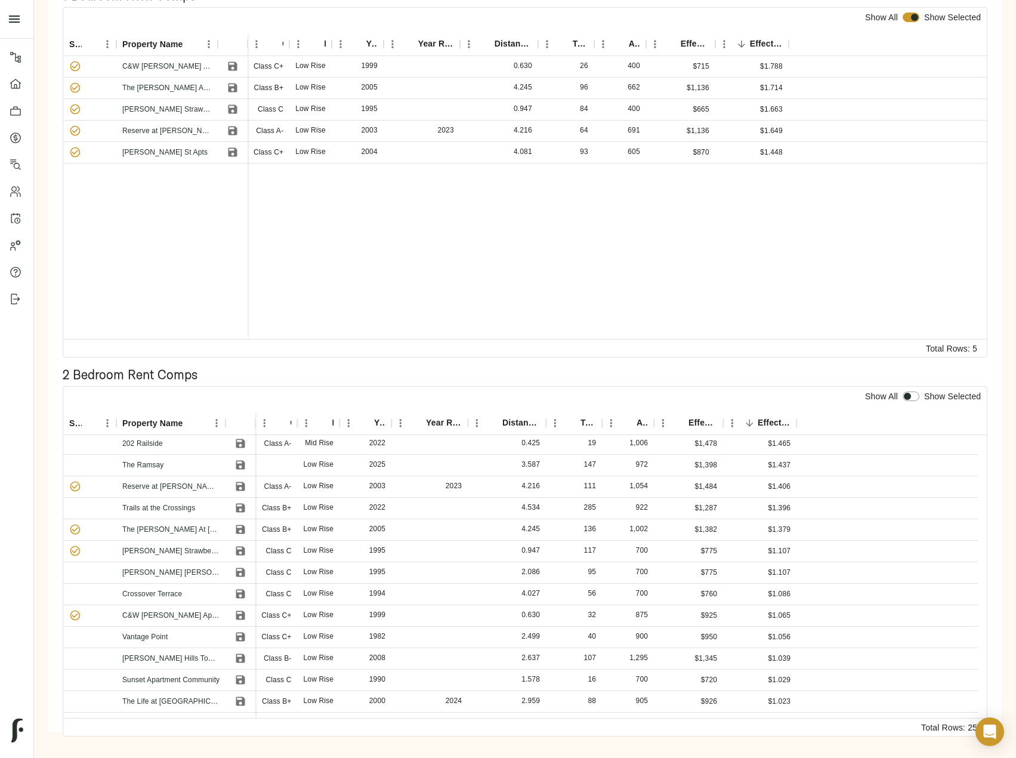
scroll to position [60, 0]
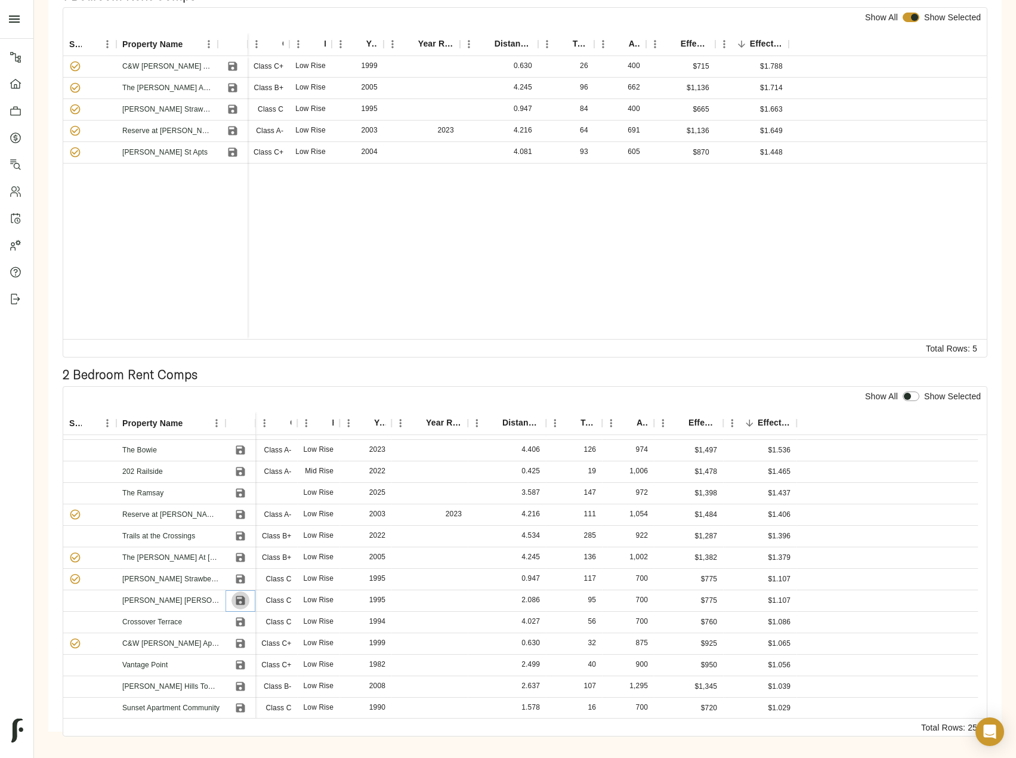
click at [236, 600] on icon "Save" at bounding box center [241, 600] width 12 height 12
click at [239, 626] on icon "Save" at bounding box center [240, 622] width 9 height 9
click at [244, 642] on icon "Save" at bounding box center [240, 643] width 9 height 9
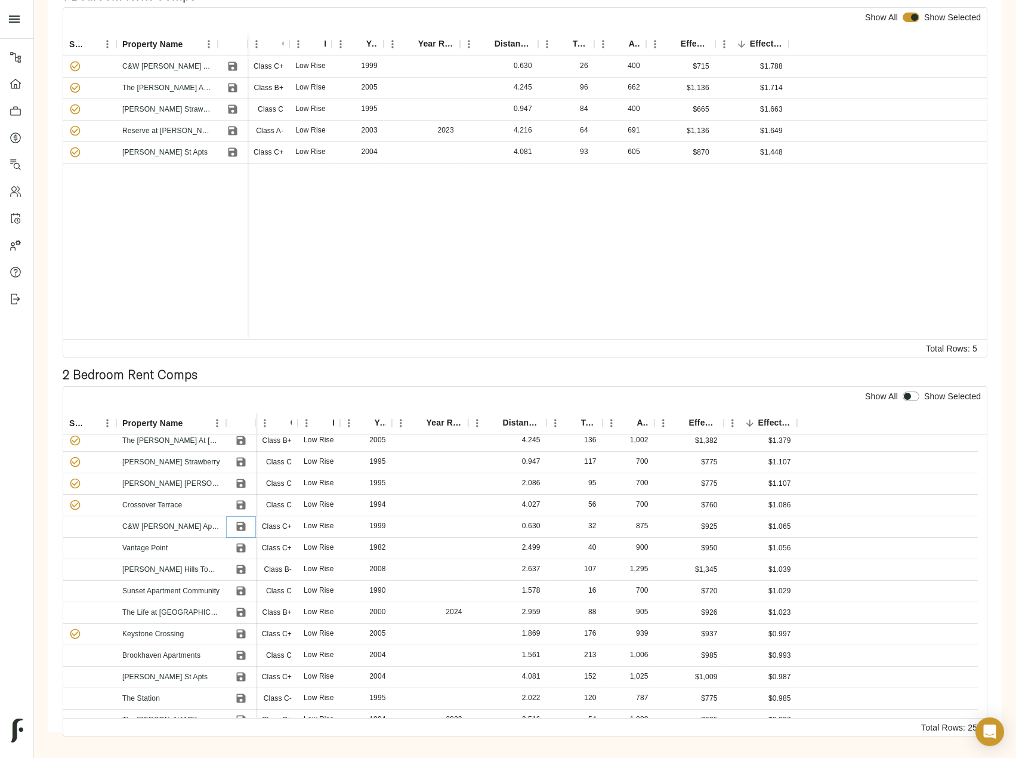
scroll to position [239, 0]
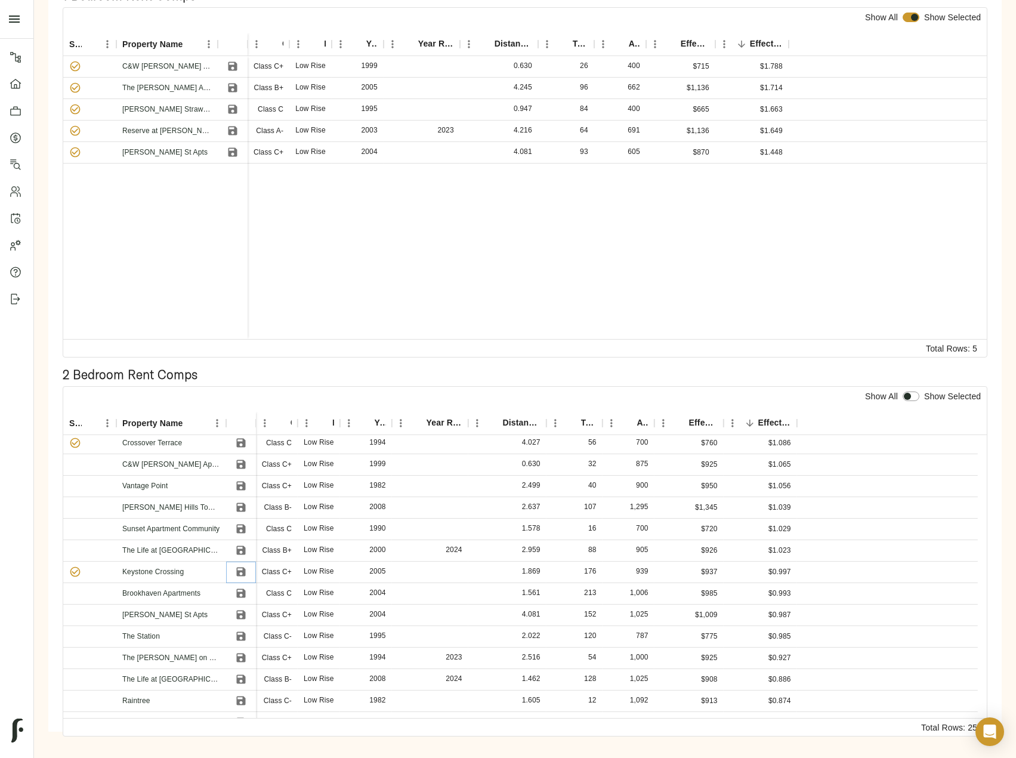
click at [241, 571] on icon "Save" at bounding box center [240, 572] width 9 height 9
click at [910, 395] on input "checkbox" at bounding box center [907, 397] width 29 height 10
checkbox input "true"
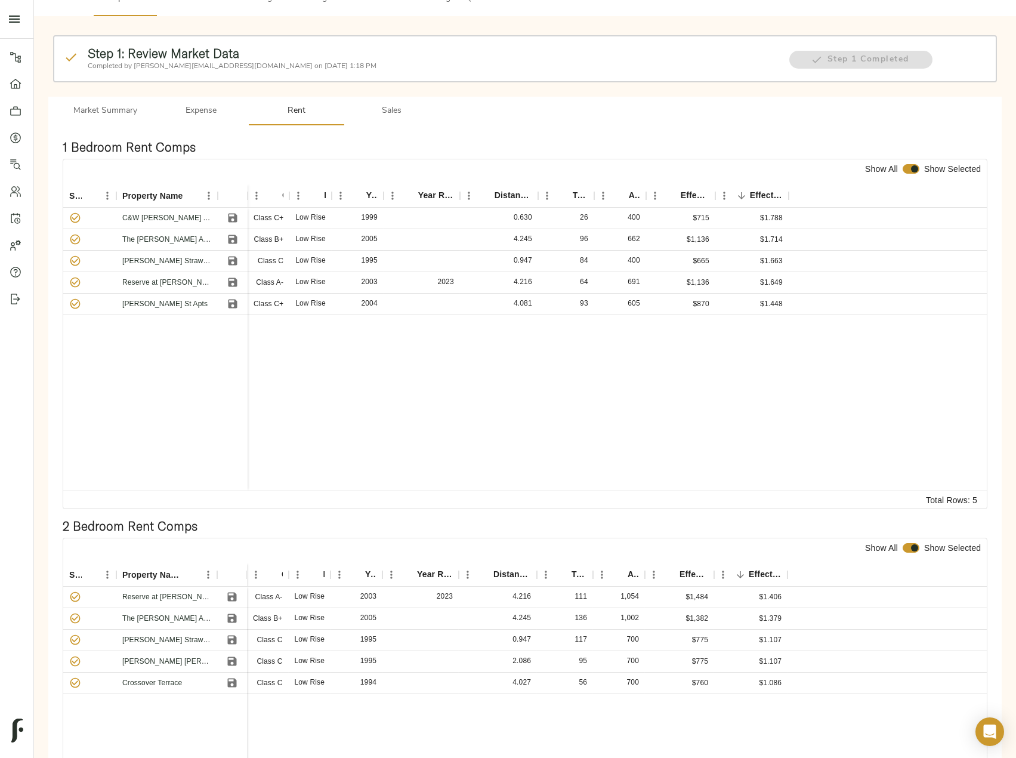
scroll to position [60, 0]
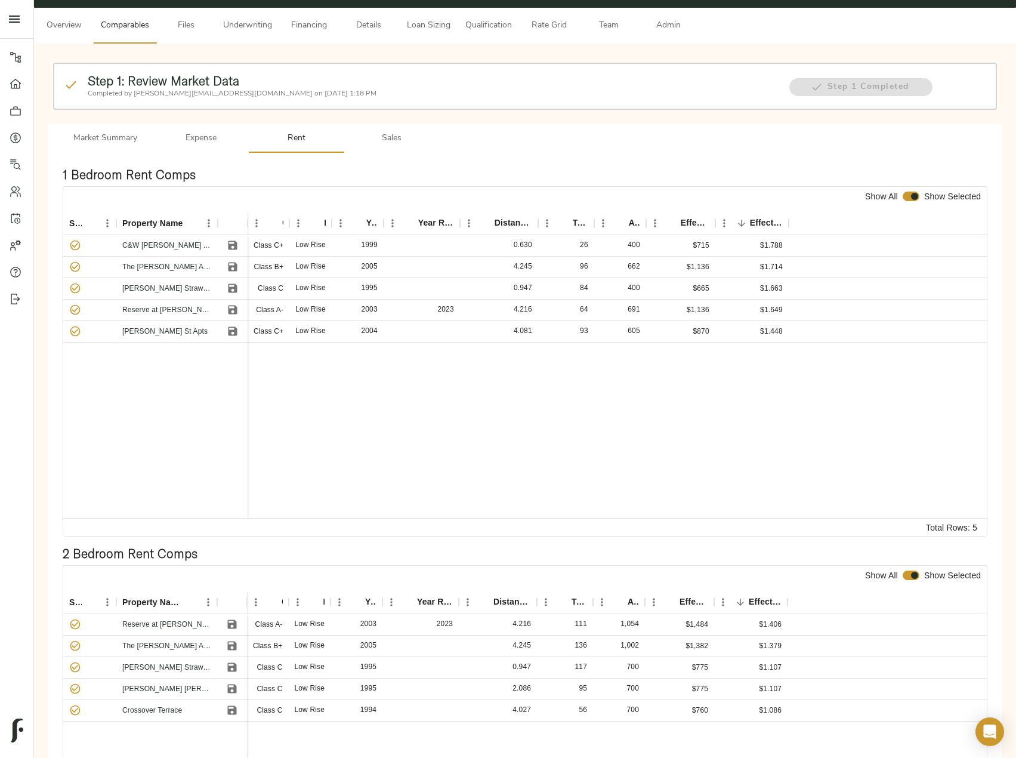
click at [669, 26] on span "Admin" at bounding box center [668, 26] width 45 height 15
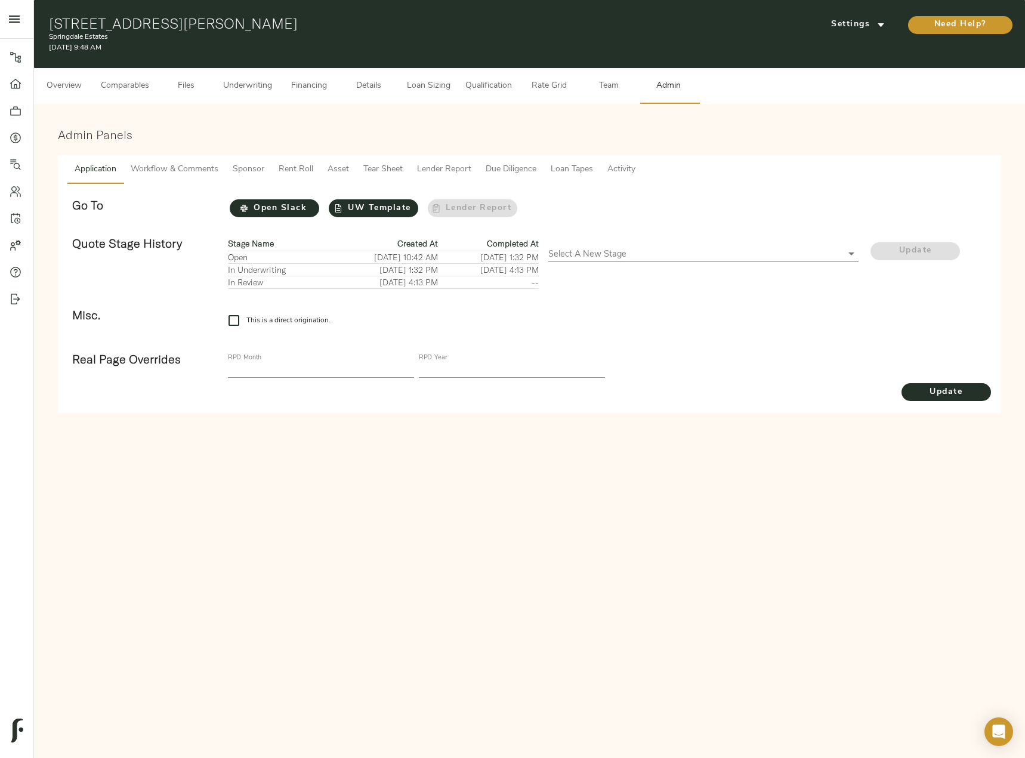
click at [400, 173] on span "Tear Sheet" at bounding box center [382, 169] width 39 height 15
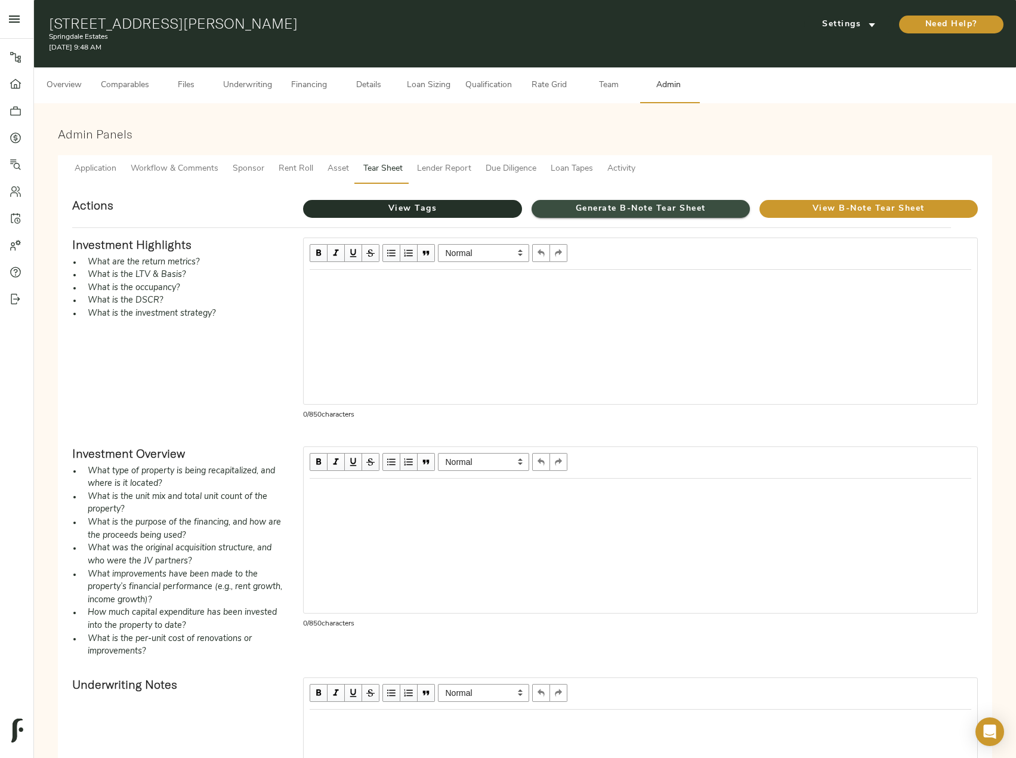
click at [635, 210] on span "Generate B-Note Tear Sheet" at bounding box center [641, 209] width 218 height 15
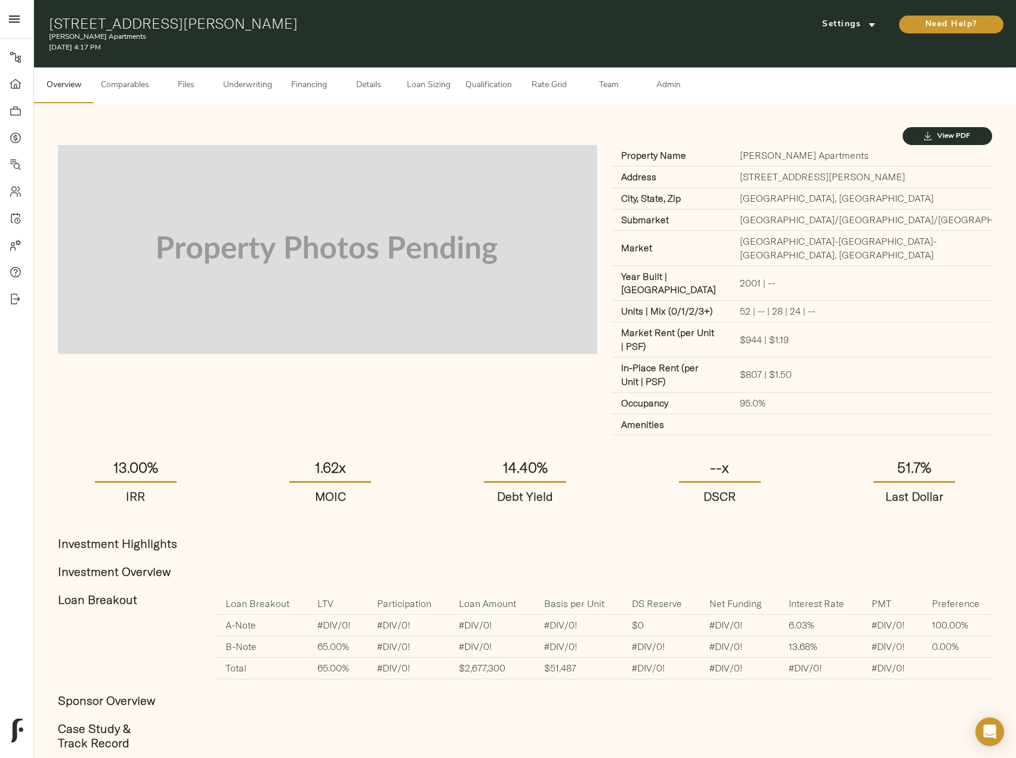
click at [139, 87] on span "Comparables" at bounding box center [125, 85] width 48 height 15
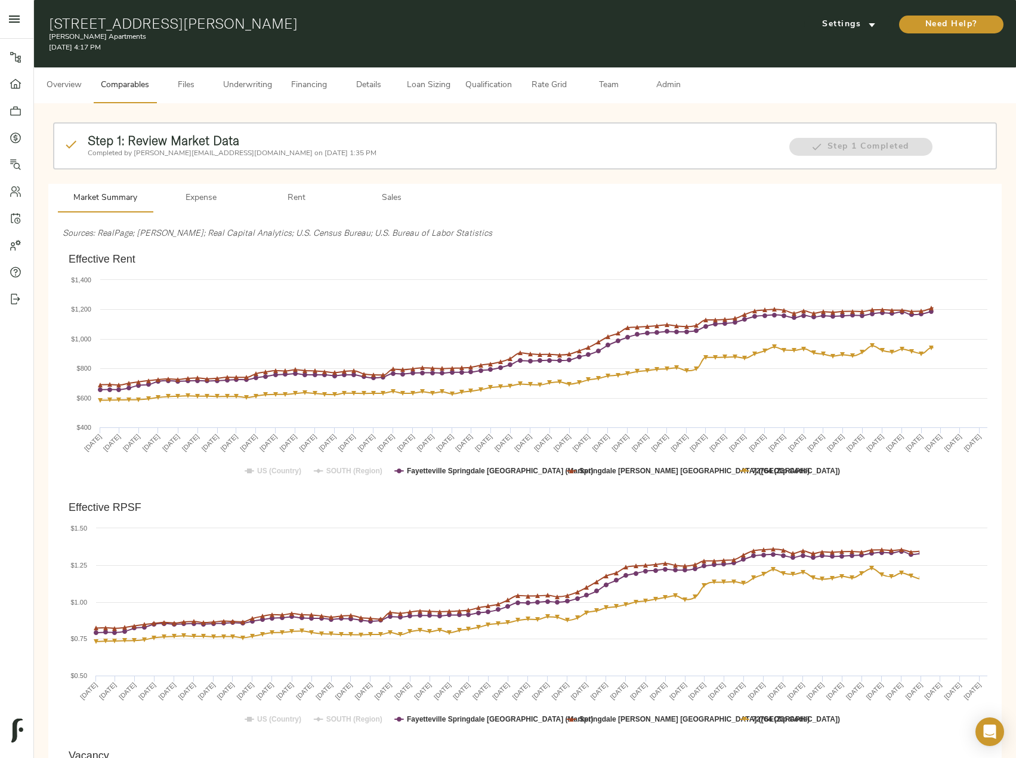
click at [297, 201] on span "Rent" at bounding box center [296, 198] width 81 height 15
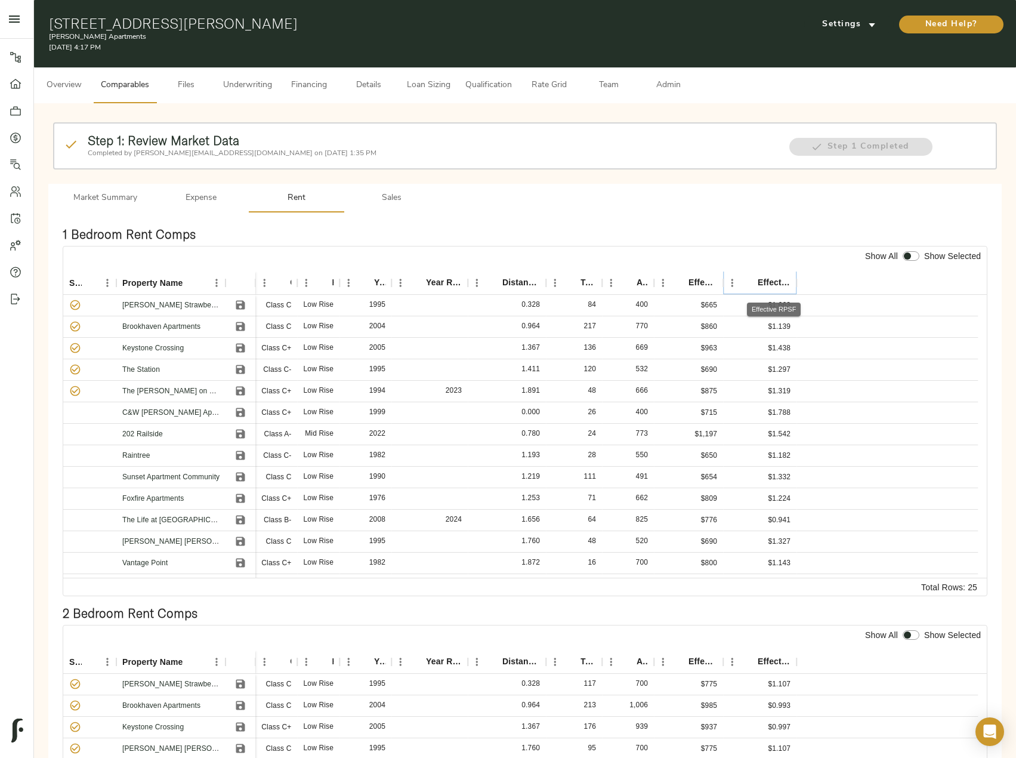
click at [750, 280] on icon "Sort" at bounding box center [749, 282] width 7 height 7
click at [243, 388] on icon "Save" at bounding box center [240, 391] width 9 height 9
click at [238, 433] on icon "Save" at bounding box center [240, 434] width 9 height 9
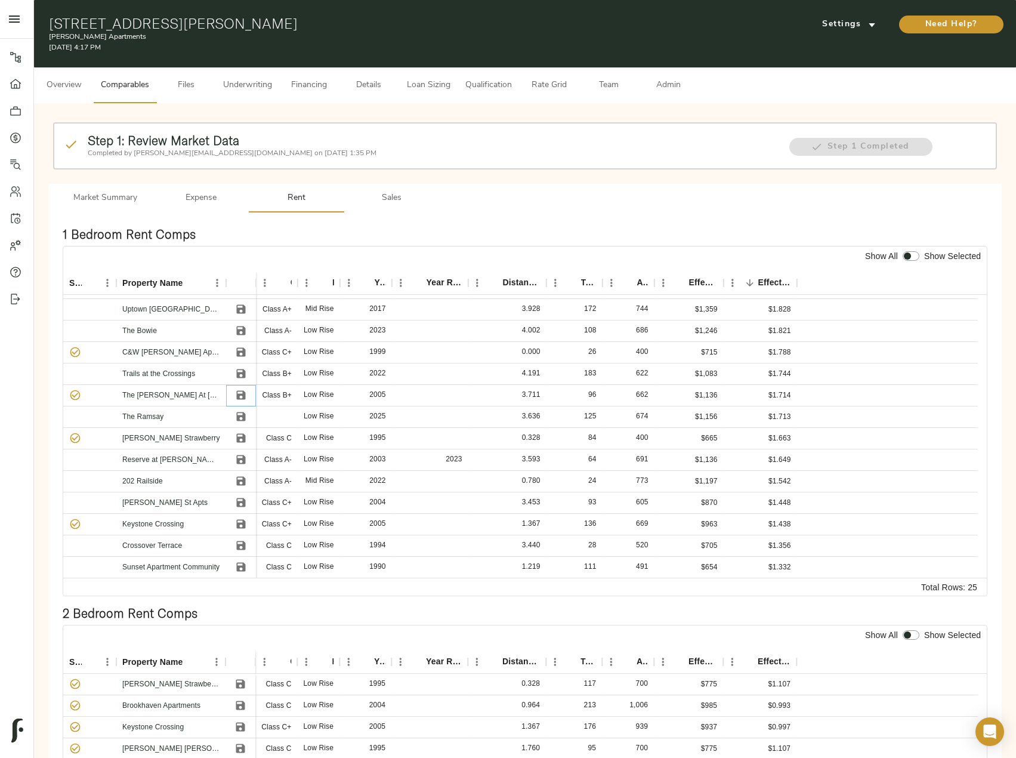
scroll to position [60, 0]
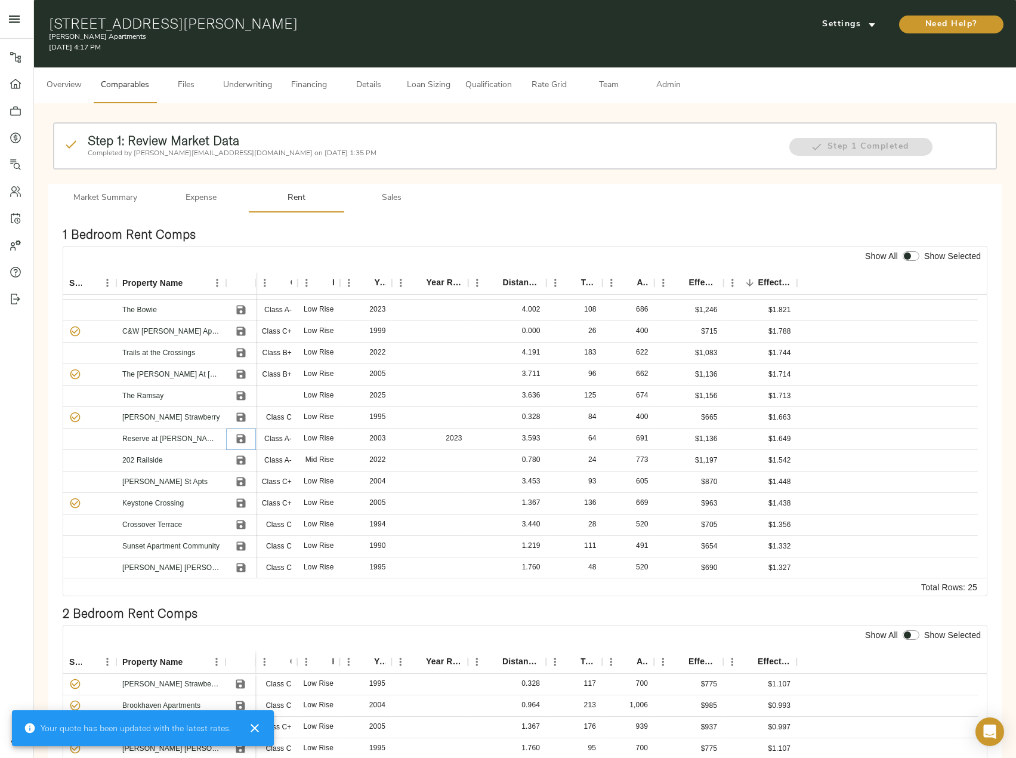
click at [241, 439] on icon "Save" at bounding box center [240, 439] width 9 height 9
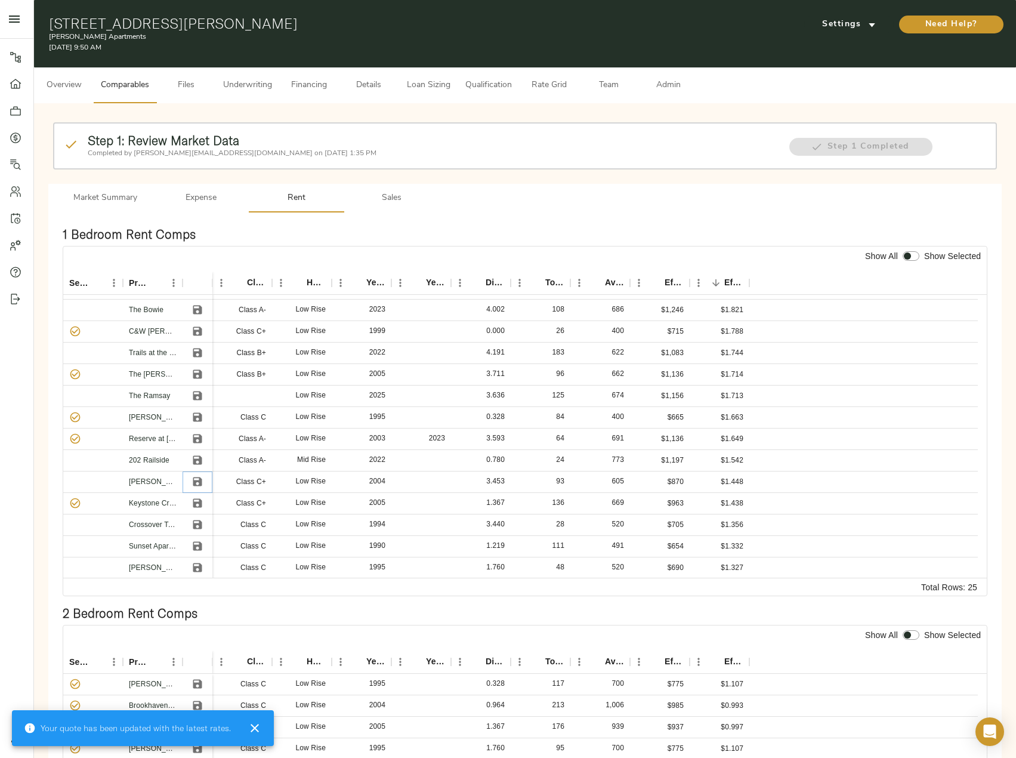
click at [199, 483] on icon "Save" at bounding box center [198, 482] width 12 height 12
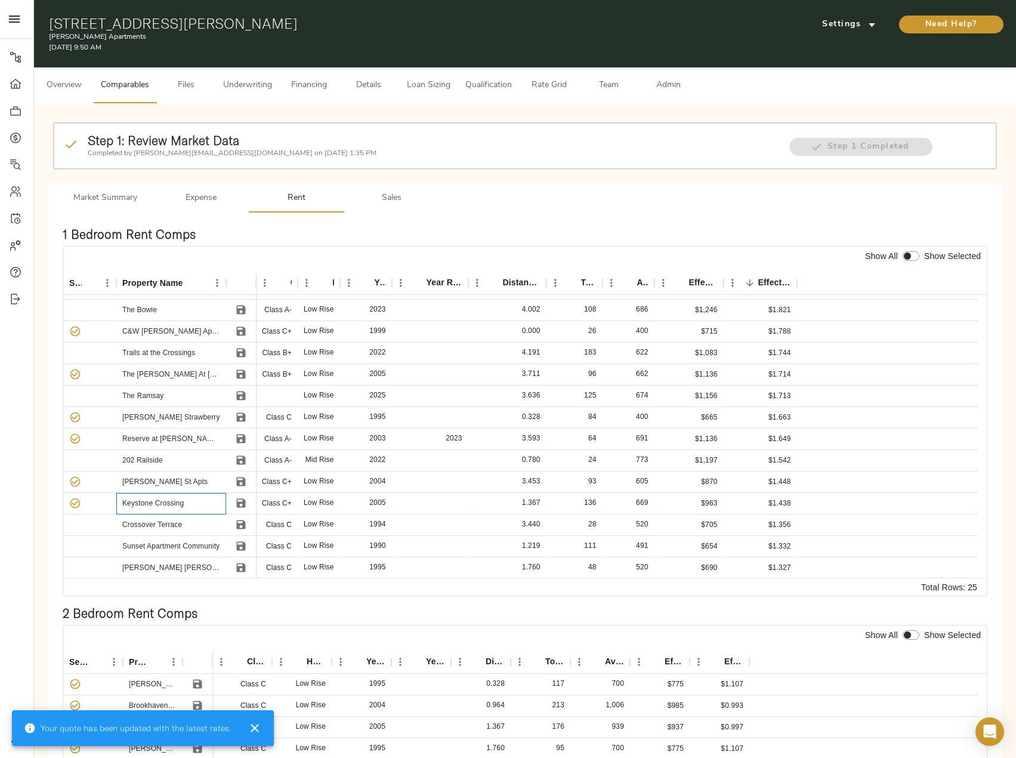
click at [198, 501] on div "Keystone Crossing" at bounding box center [171, 503] width 110 height 21
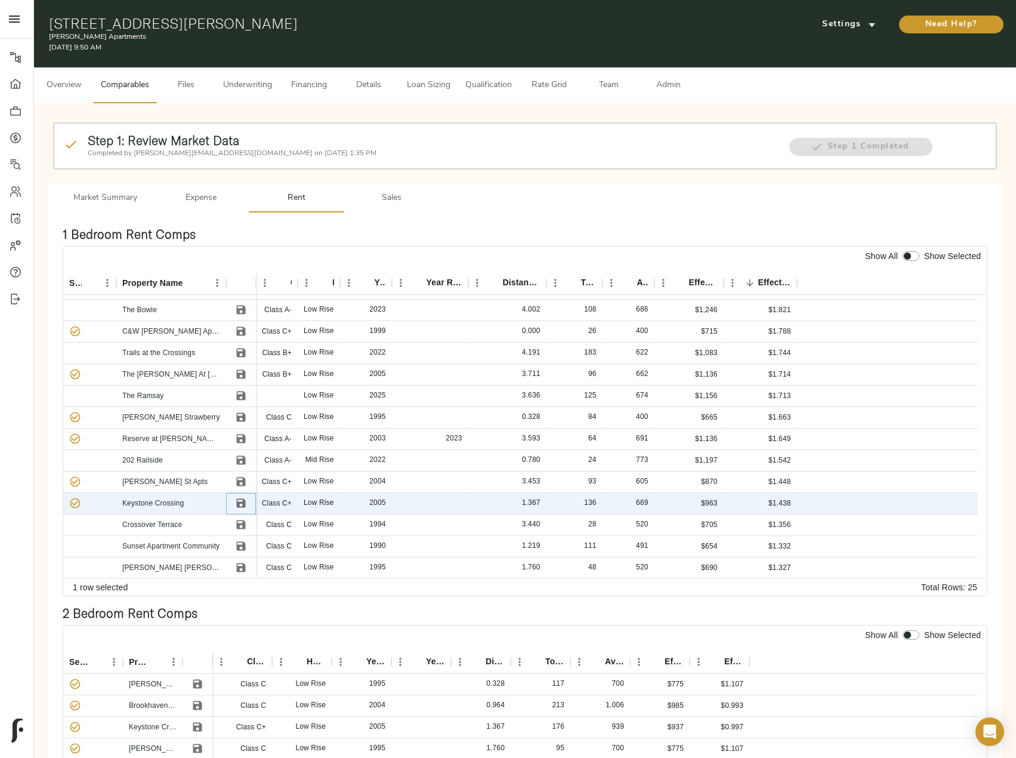
click at [239, 501] on icon "Save" at bounding box center [241, 503] width 12 height 12
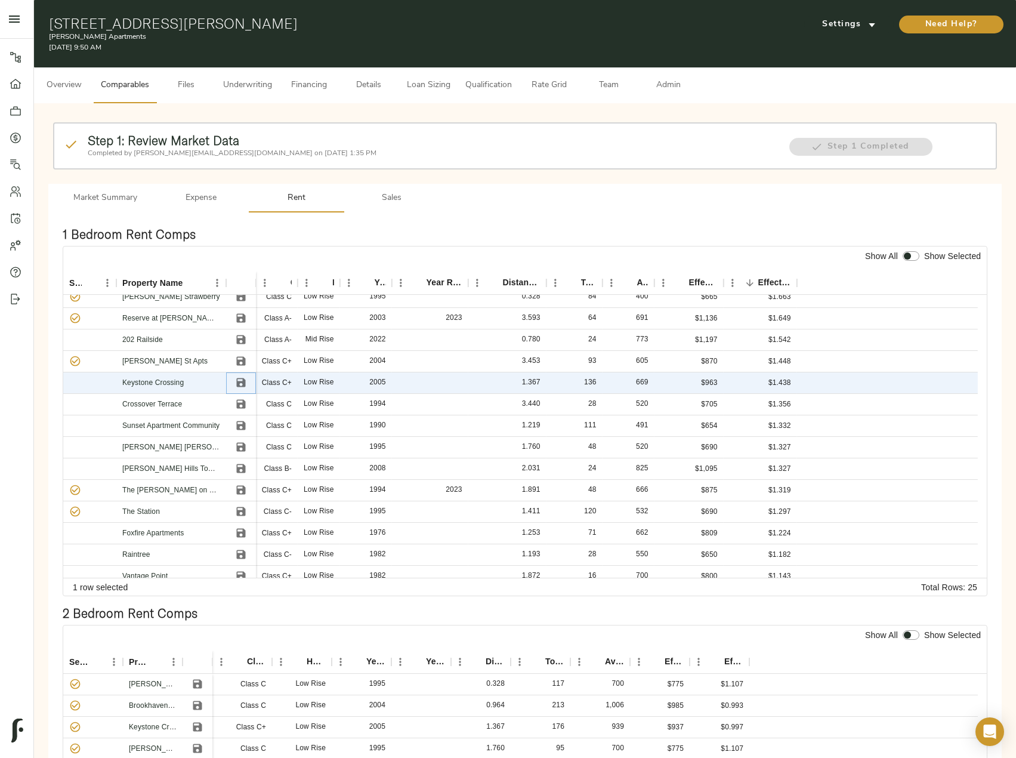
scroll to position [239, 0]
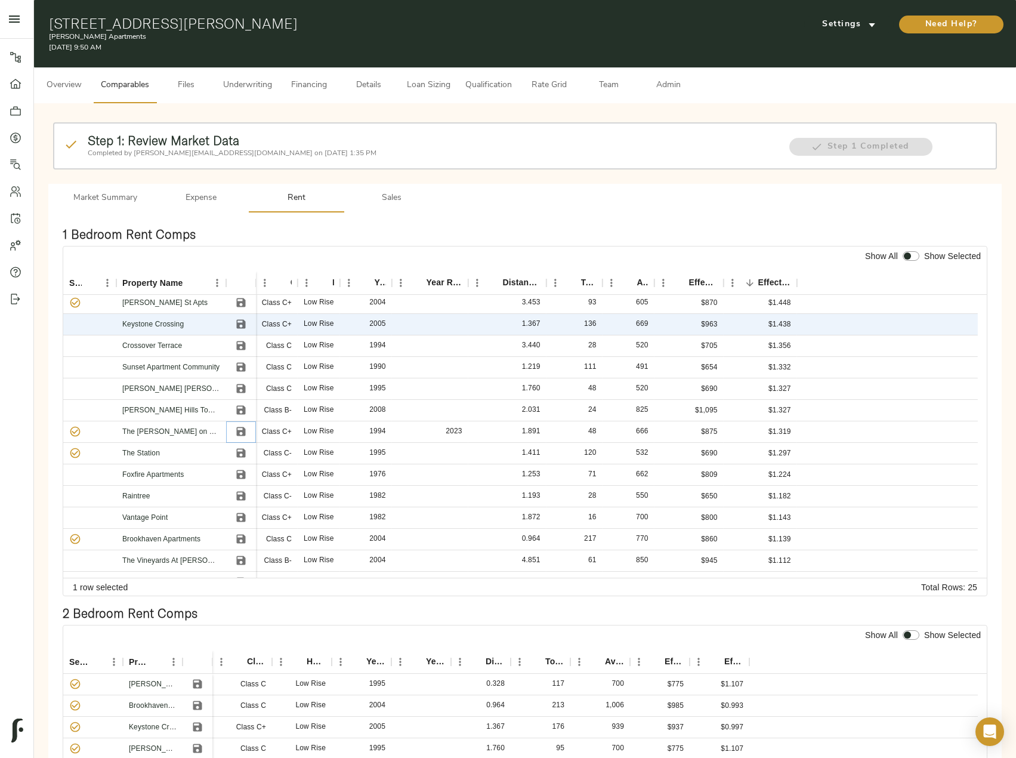
click at [242, 435] on icon "Save" at bounding box center [241, 432] width 12 height 12
click at [241, 452] on icon "Save" at bounding box center [240, 453] width 9 height 9
click at [241, 545] on icon "Save" at bounding box center [241, 539] width 12 height 12
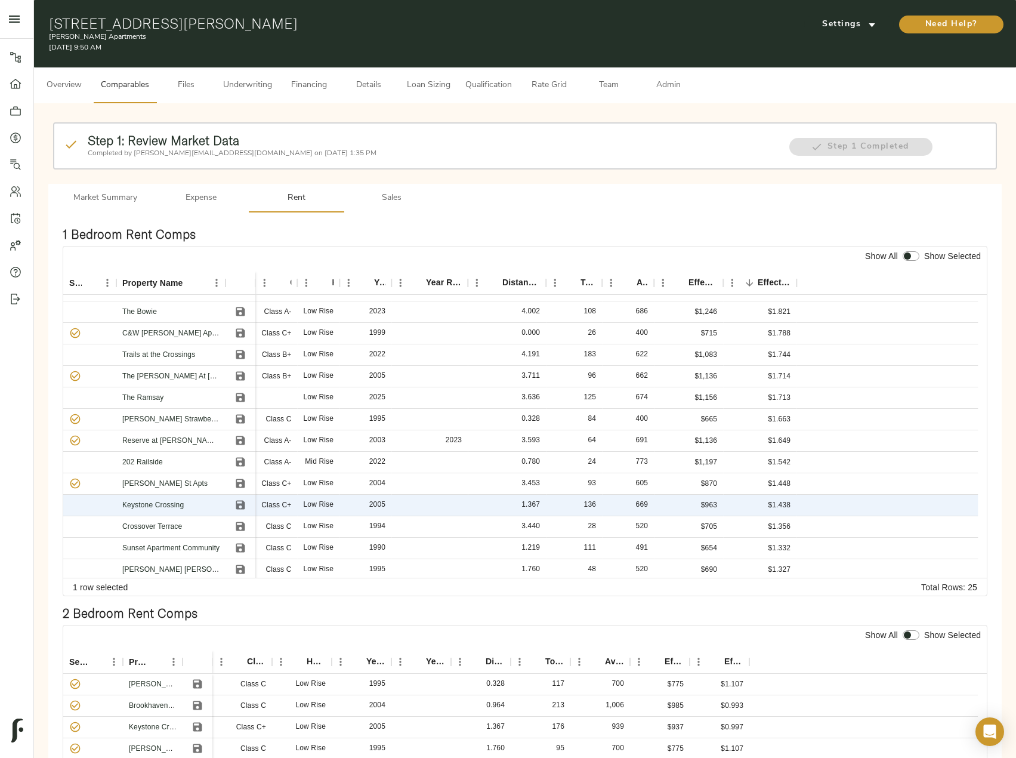
scroll to position [0, 0]
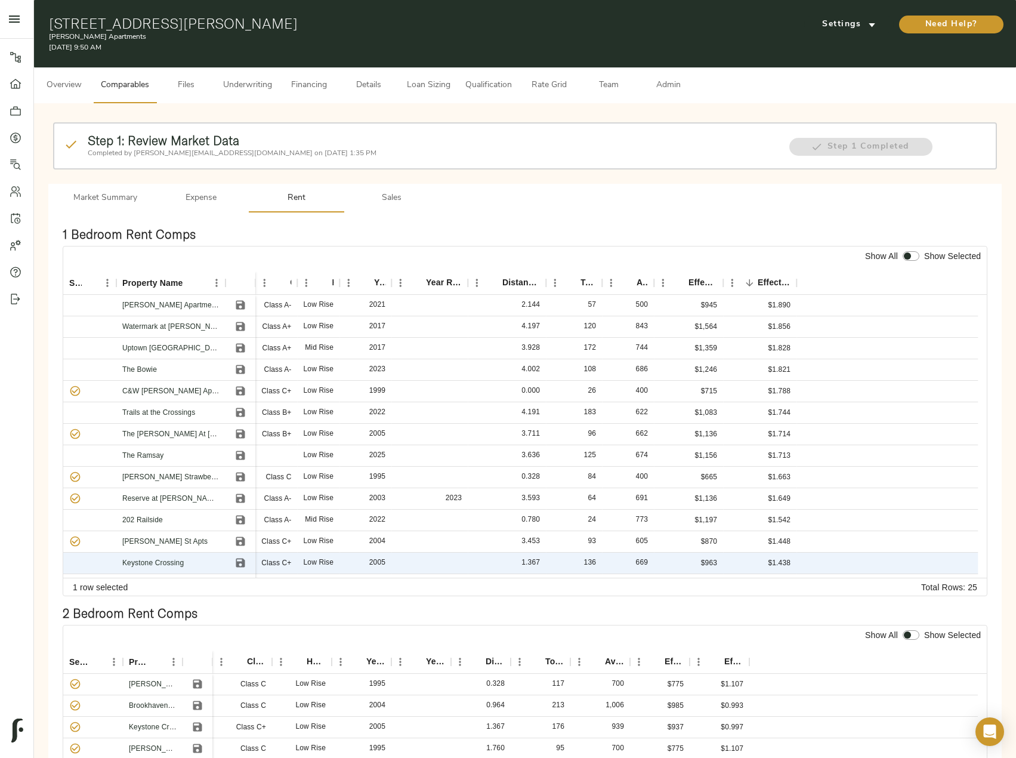
click at [910, 261] on div at bounding box center [911, 257] width 21 height 16
click at [912, 253] on input "checkbox" at bounding box center [907, 256] width 29 height 10
checkbox input "true"
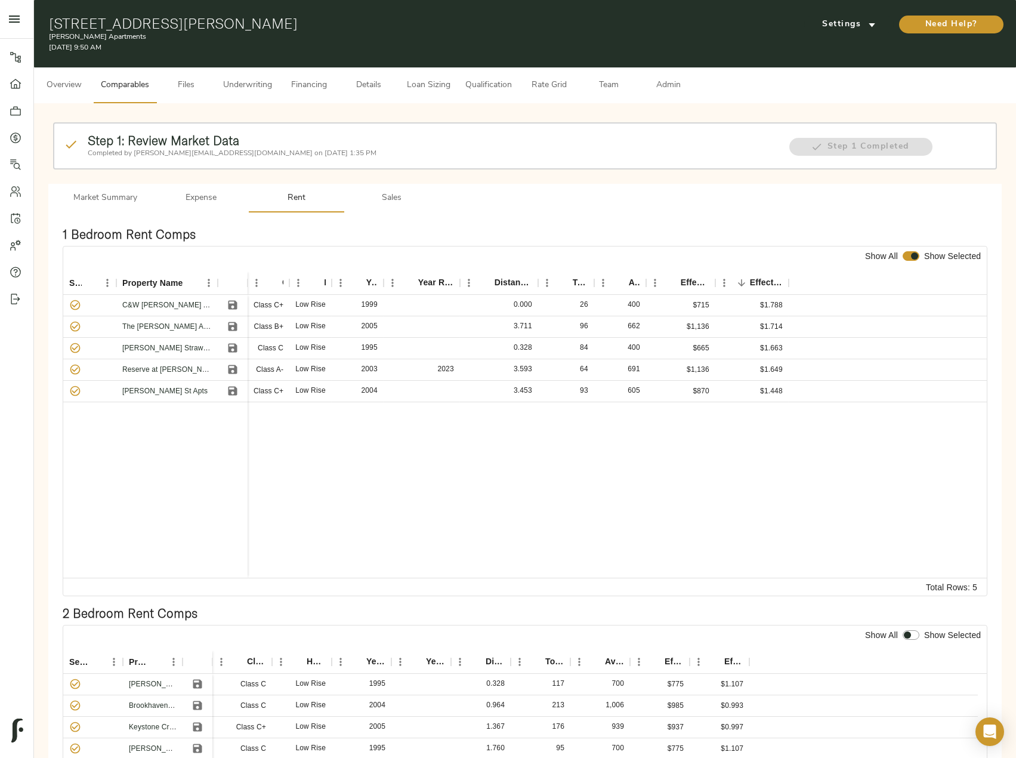
scroll to position [179, 0]
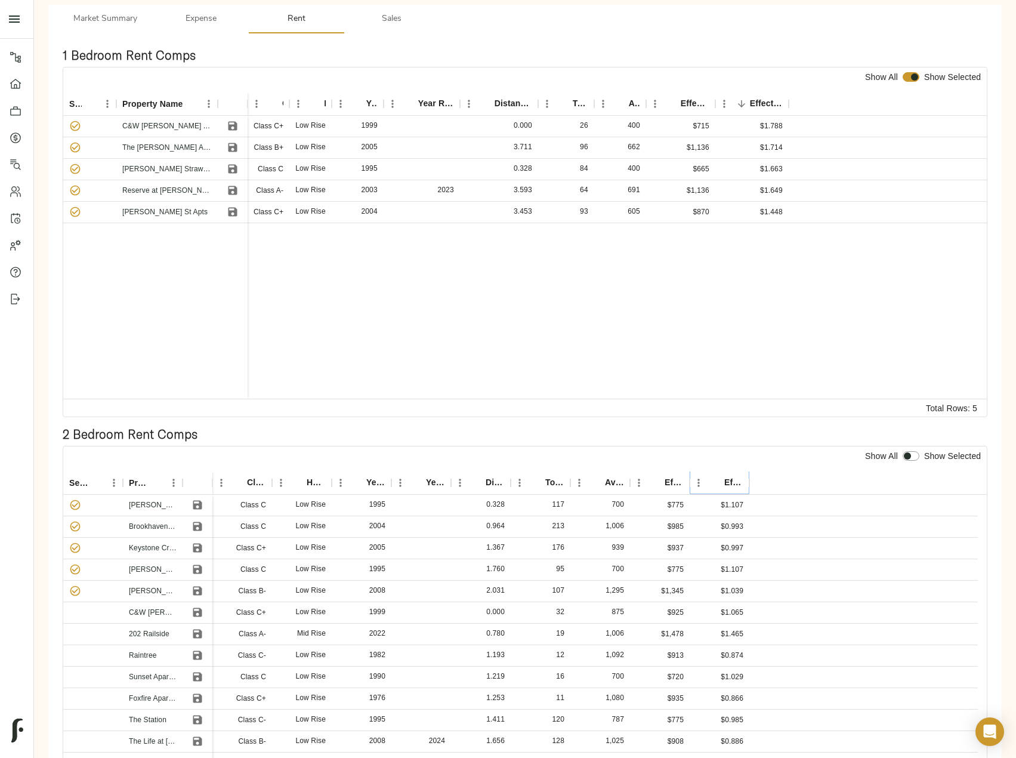
click at [716, 480] on icon "Sort" at bounding box center [716, 482] width 7 height 7
click at [717, 480] on icon "Sort" at bounding box center [716, 482] width 7 height 7
click at [196, 633] on icon "Save" at bounding box center [197, 634] width 9 height 9
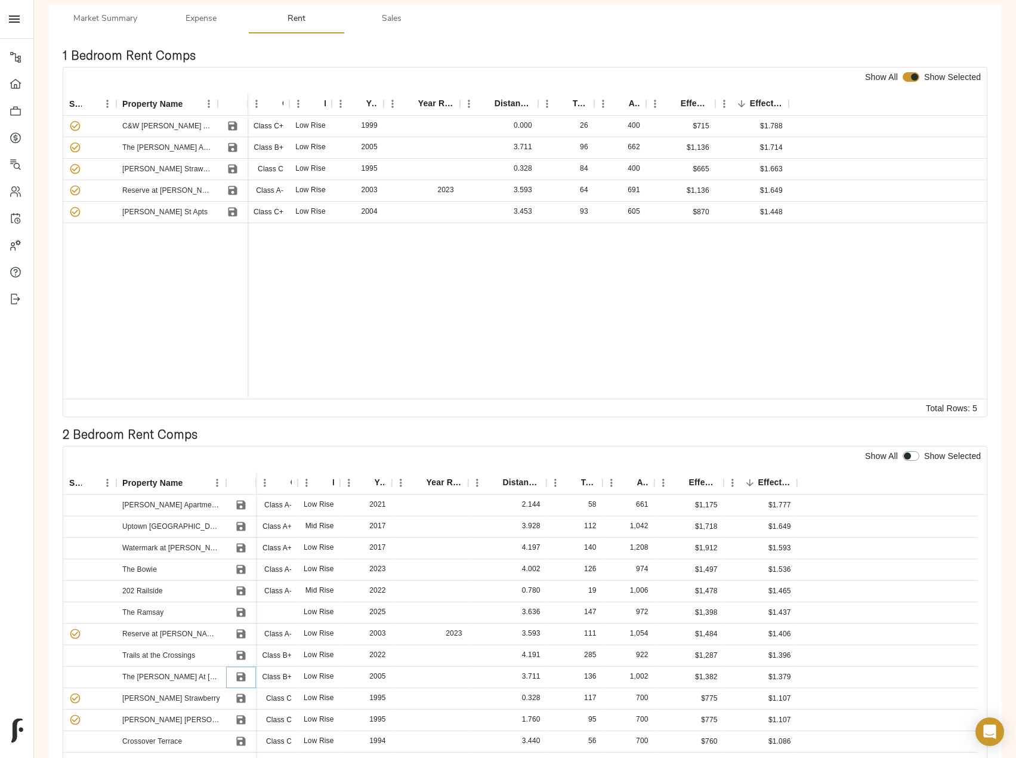
click at [247, 675] on button "Save" at bounding box center [241, 677] width 18 height 18
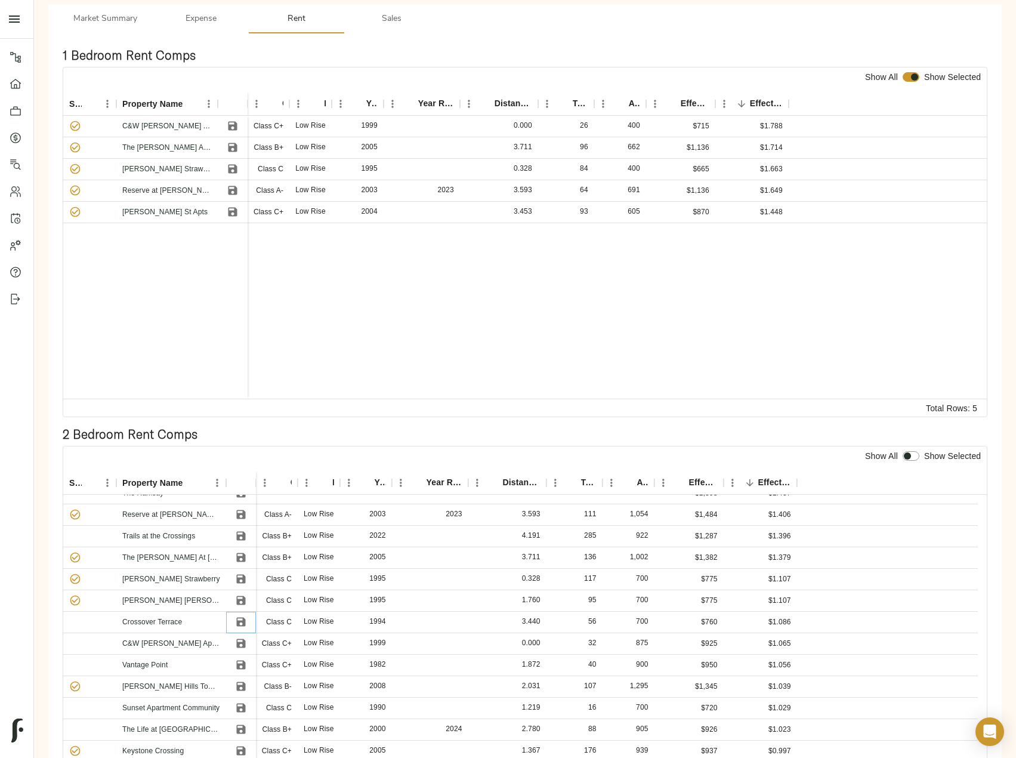
click at [241, 624] on icon "Save" at bounding box center [241, 622] width 12 height 12
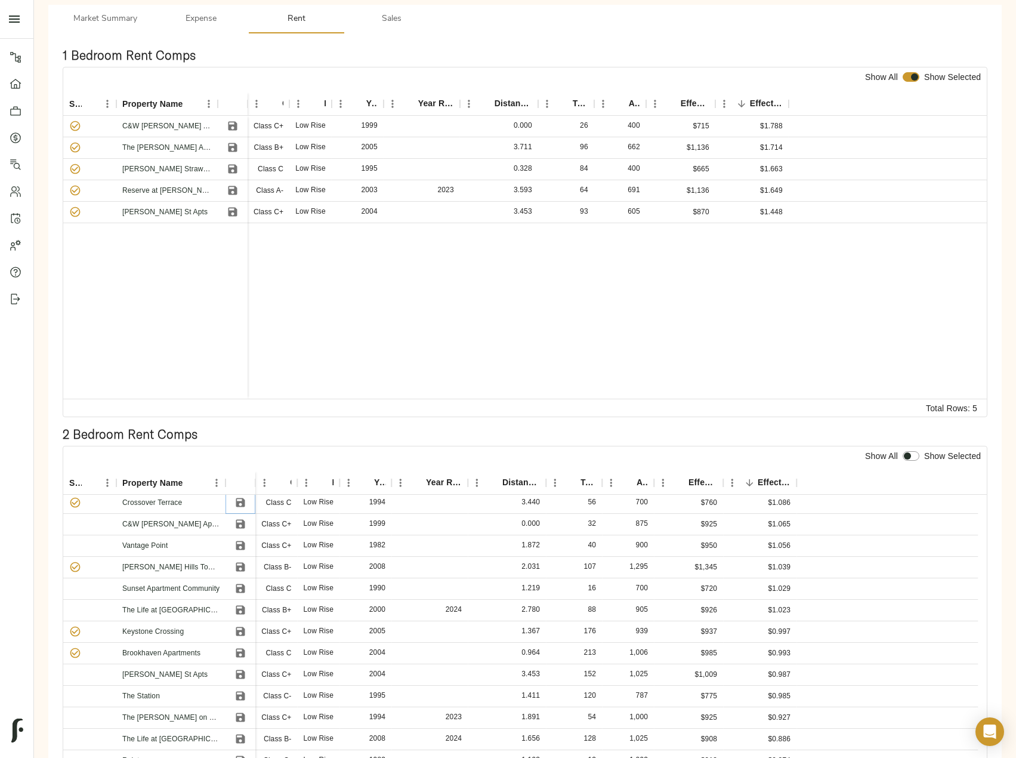
scroll to position [179, 0]
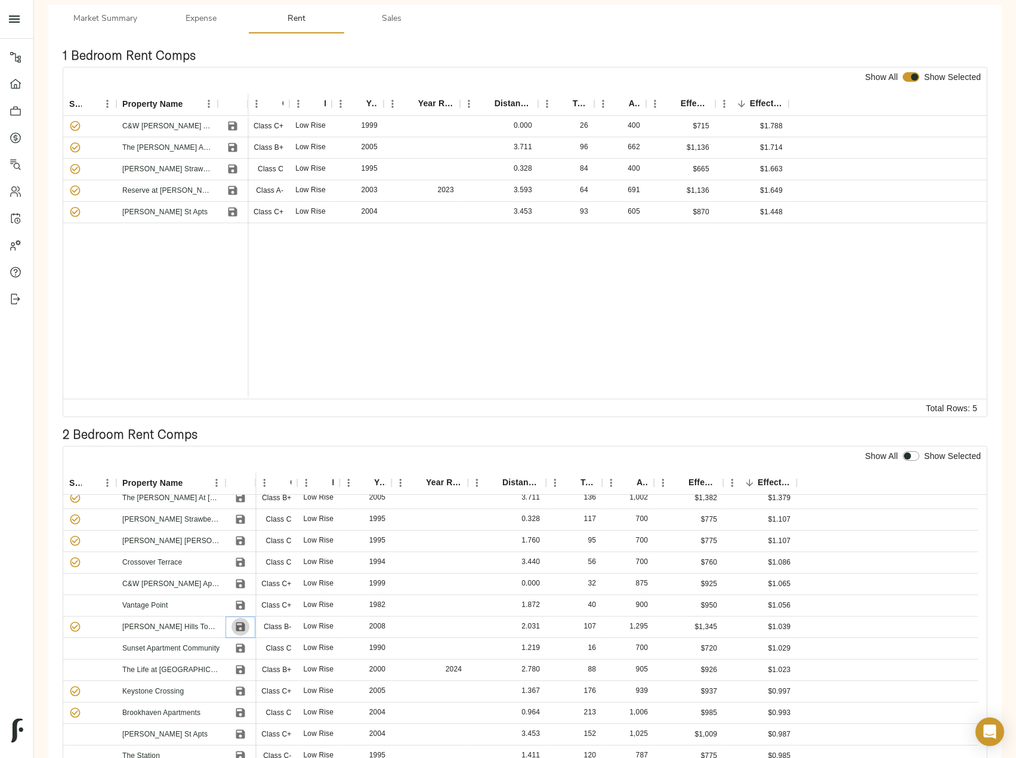
click at [241, 624] on icon "Save" at bounding box center [241, 627] width 12 height 12
click at [238, 686] on icon "Save" at bounding box center [241, 691] width 12 height 12
click at [238, 710] on icon "Save" at bounding box center [241, 713] width 12 height 12
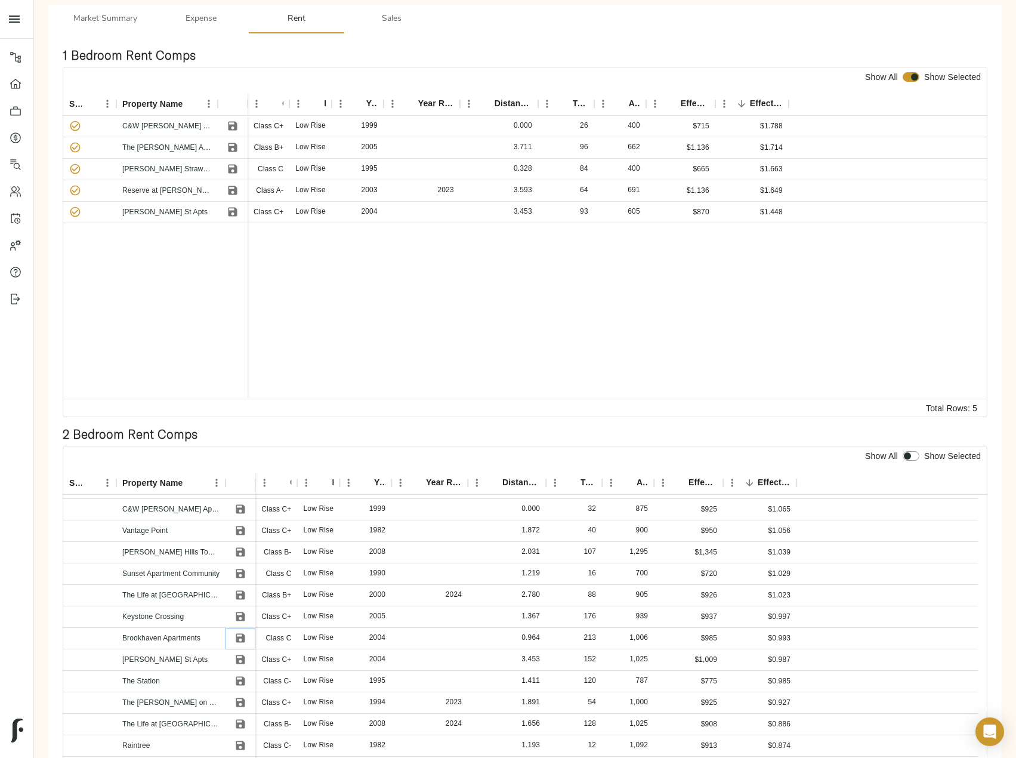
scroll to position [0, 0]
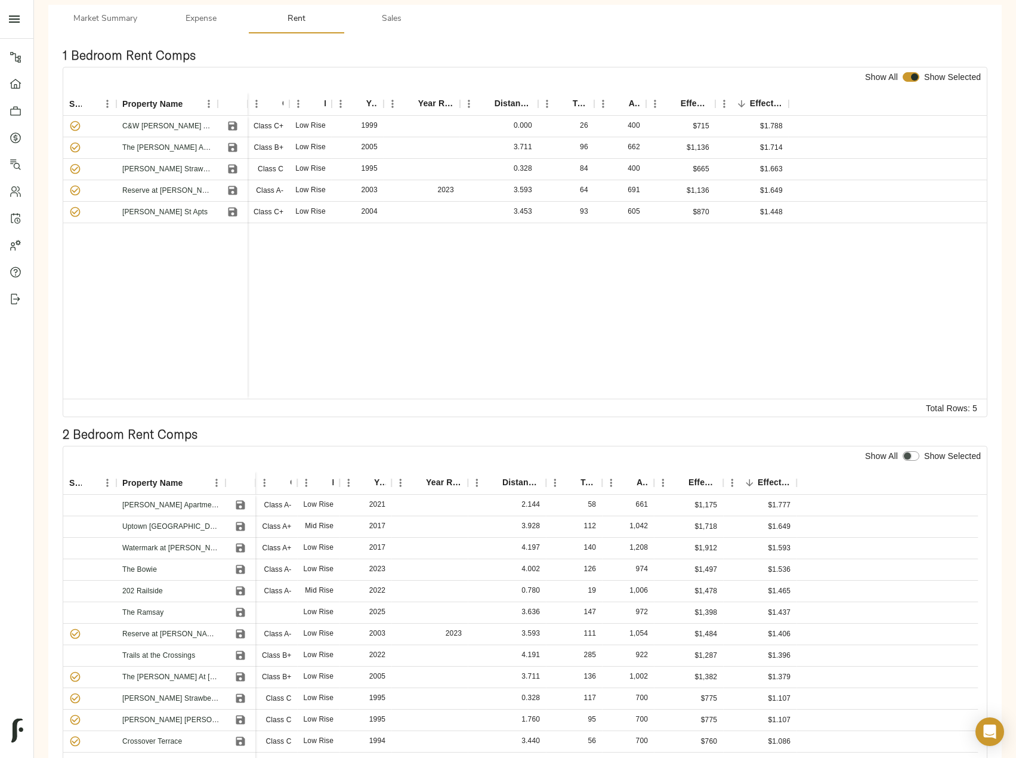
click at [911, 454] on input "checkbox" at bounding box center [907, 456] width 29 height 10
checkbox input "true"
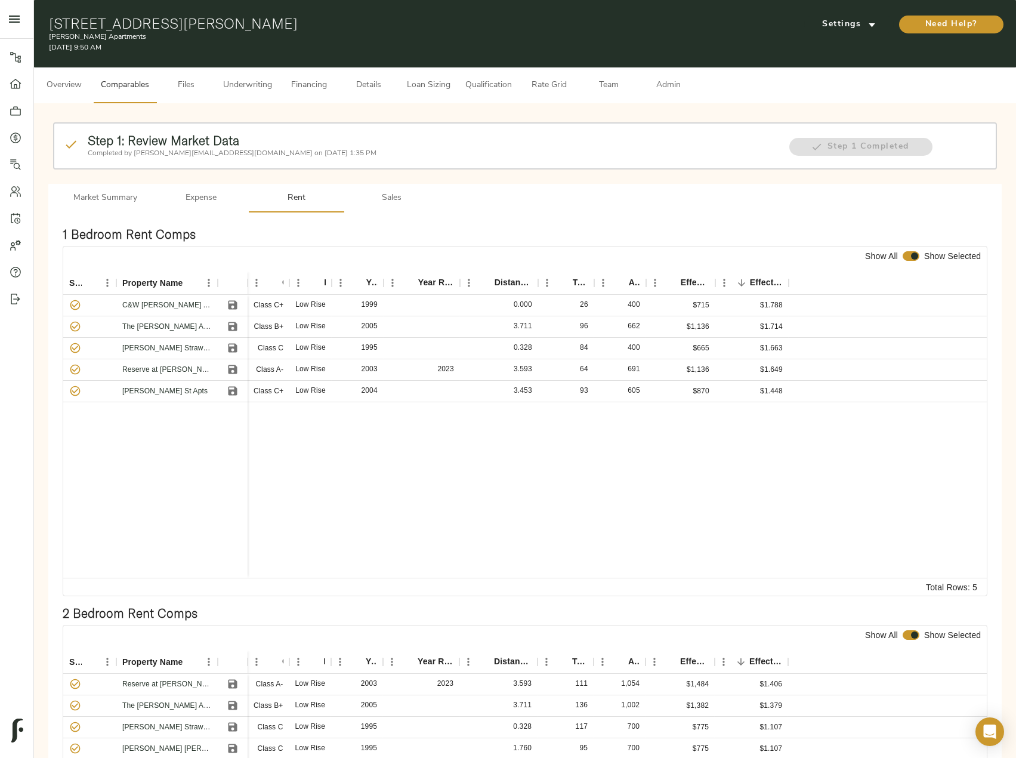
click at [664, 76] on button "Admin" at bounding box center [669, 85] width 60 height 36
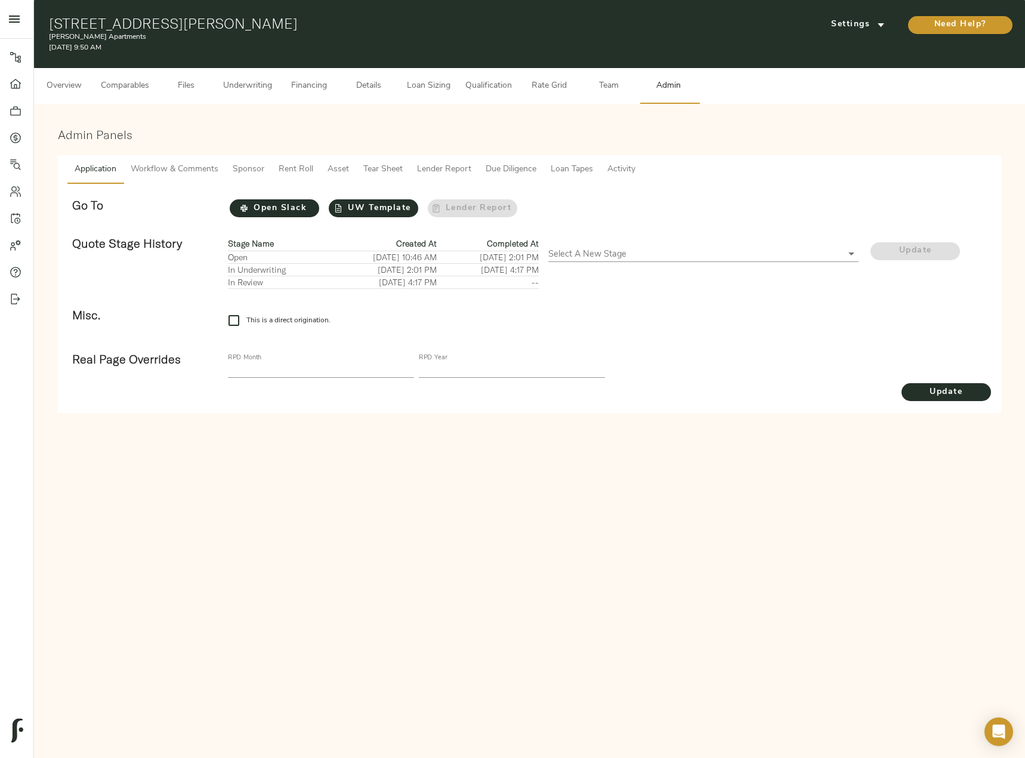
click at [392, 170] on span "Tear Sheet" at bounding box center [382, 169] width 39 height 15
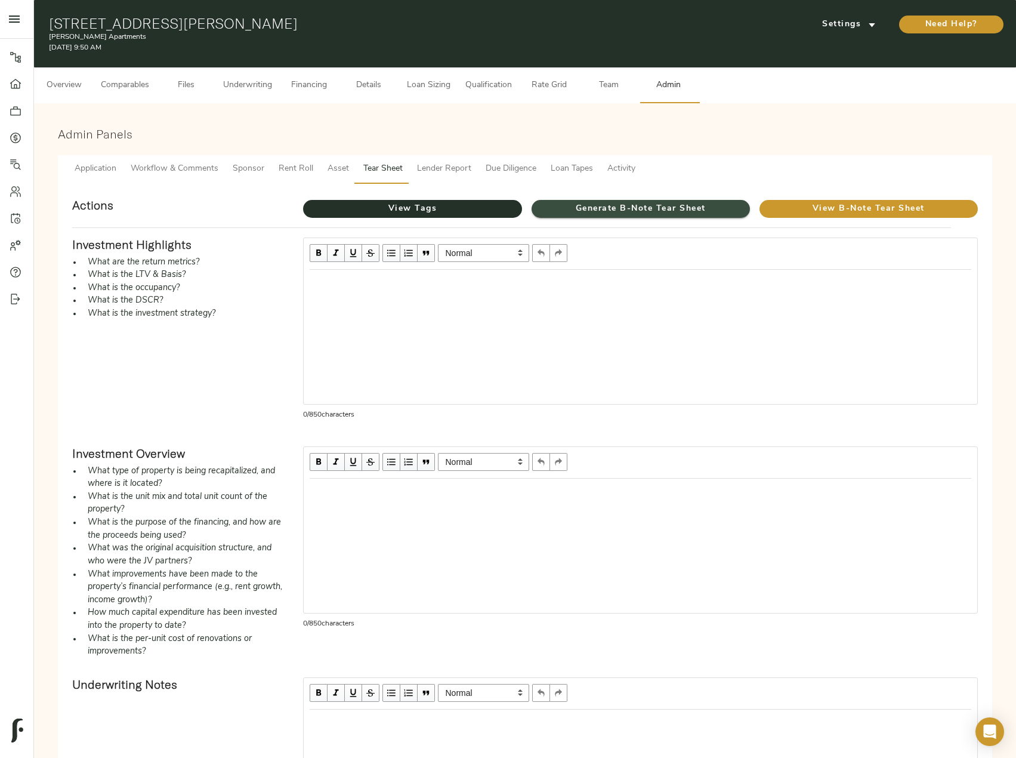
click at [628, 207] on span "Generate B-Note Tear Sheet" at bounding box center [641, 209] width 218 height 15
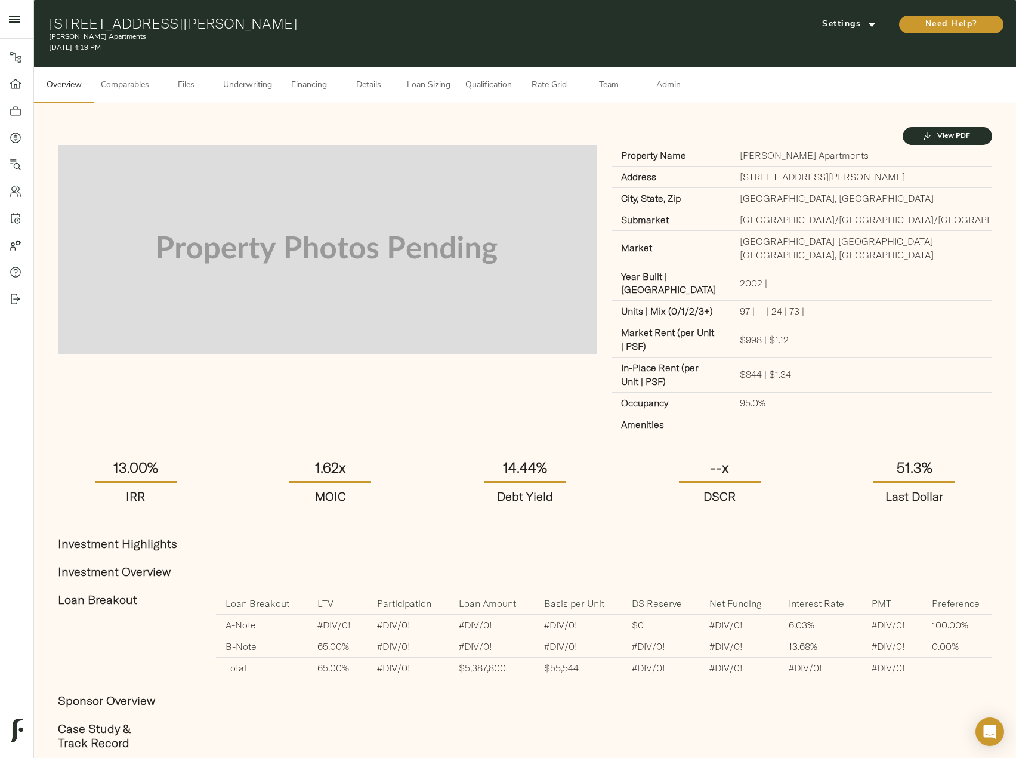
click at [245, 83] on span "Underwriting" at bounding box center [247, 85] width 49 height 15
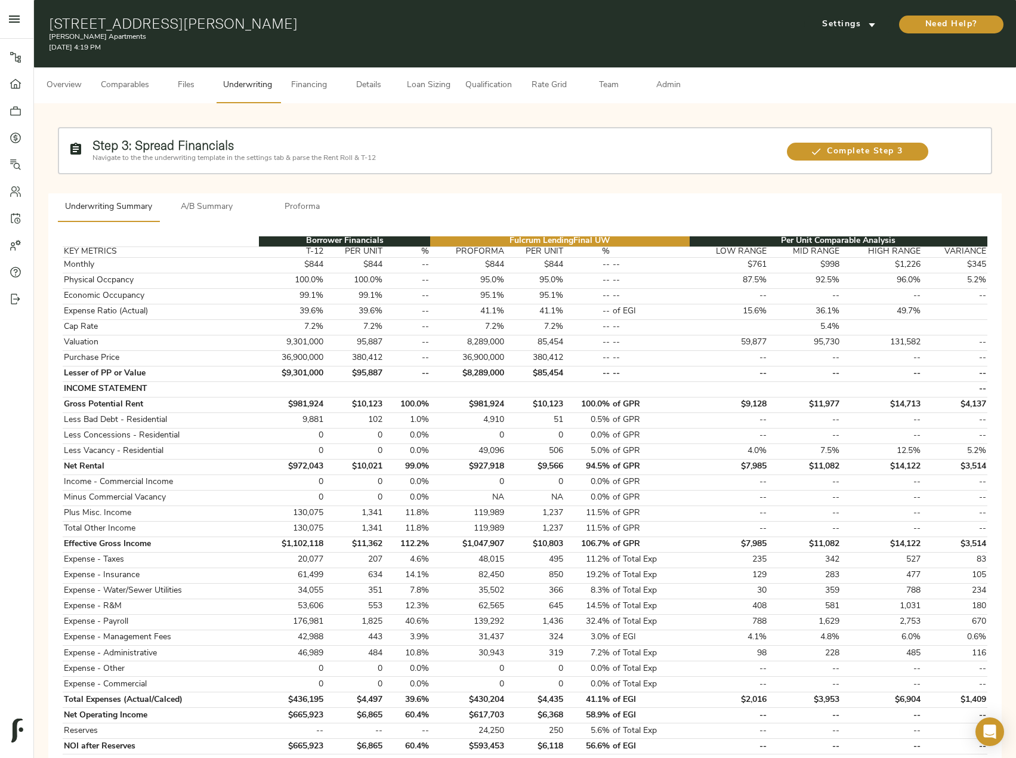
click at [125, 92] on span "Comparables" at bounding box center [125, 85] width 48 height 15
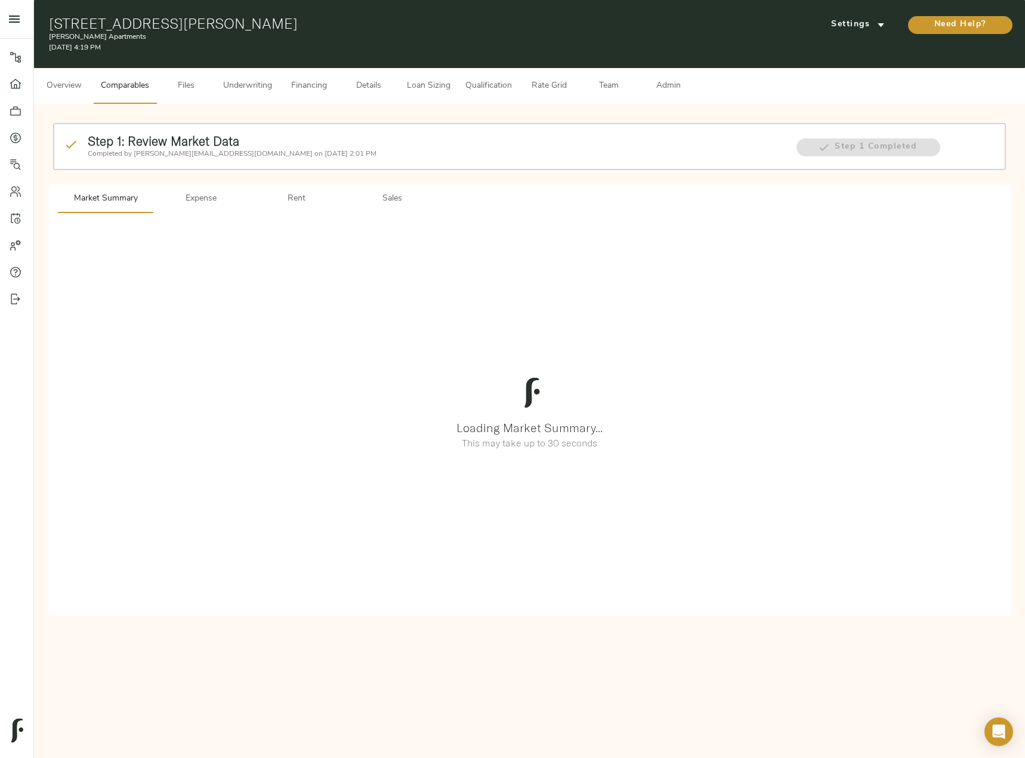
click at [297, 203] on span "Rent" at bounding box center [296, 199] width 81 height 15
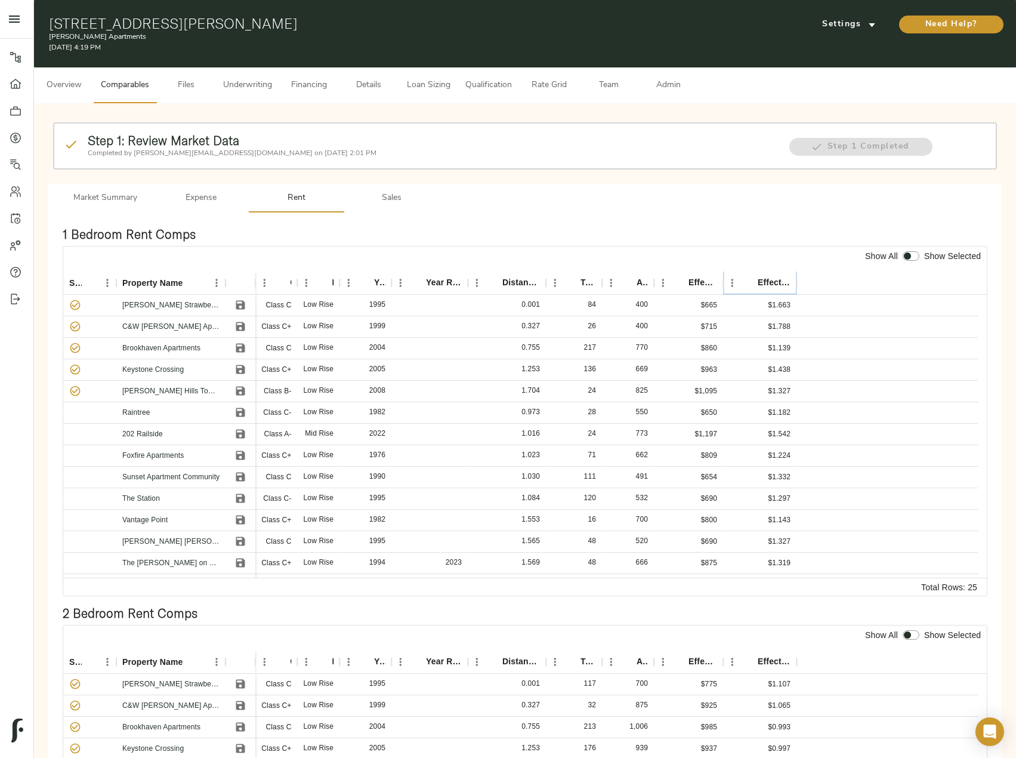
click at [748, 278] on icon "Sort" at bounding box center [749, 283] width 11 height 11
click at [753, 281] on icon "Sort" at bounding box center [749, 283] width 11 height 11
click at [237, 435] on icon "Save" at bounding box center [240, 434] width 9 height 9
click at [241, 497] on icon "Save" at bounding box center [241, 498] width 12 height 12
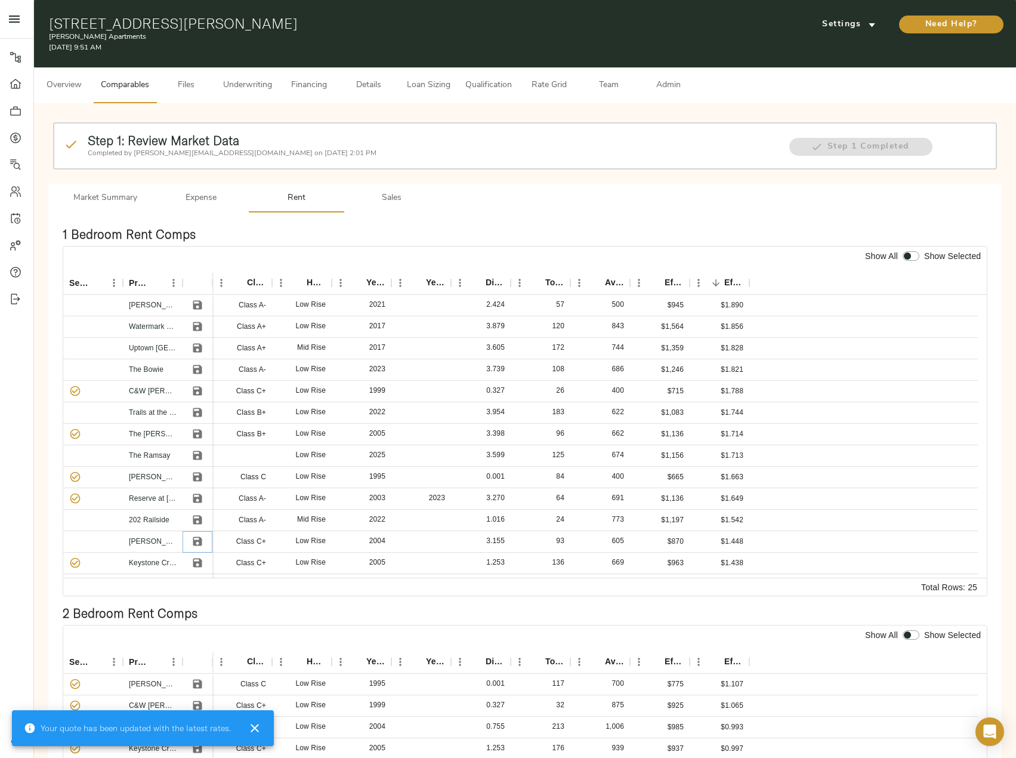
click at [198, 537] on icon "Save" at bounding box center [198, 541] width 12 height 12
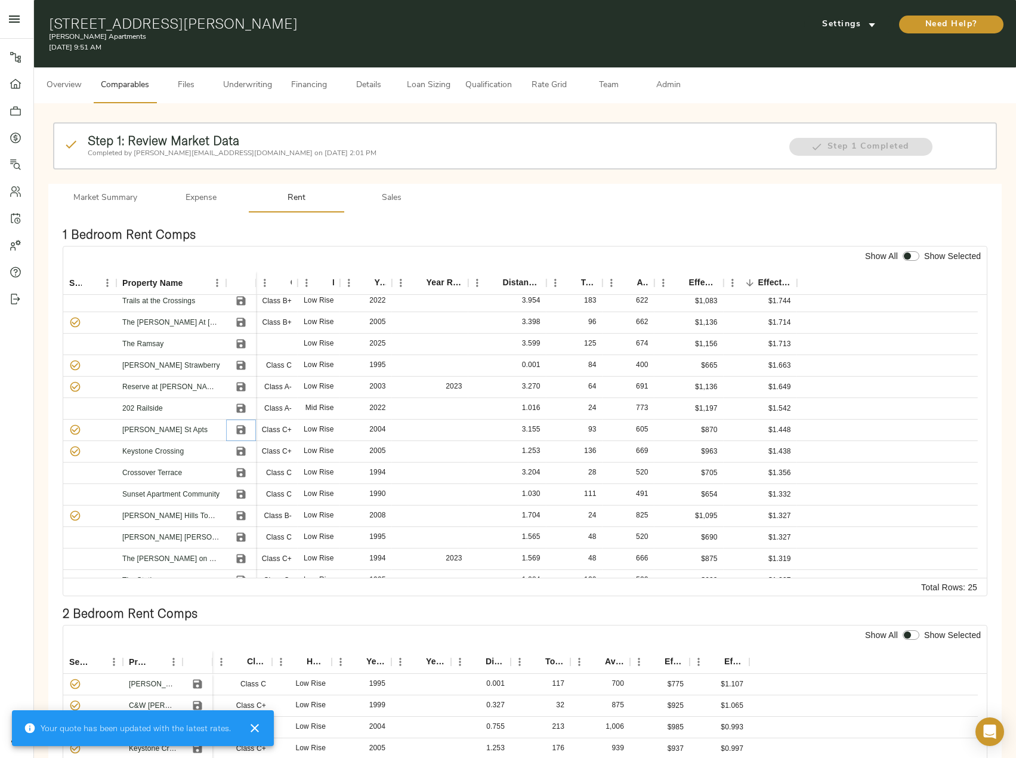
scroll to position [119, 0]
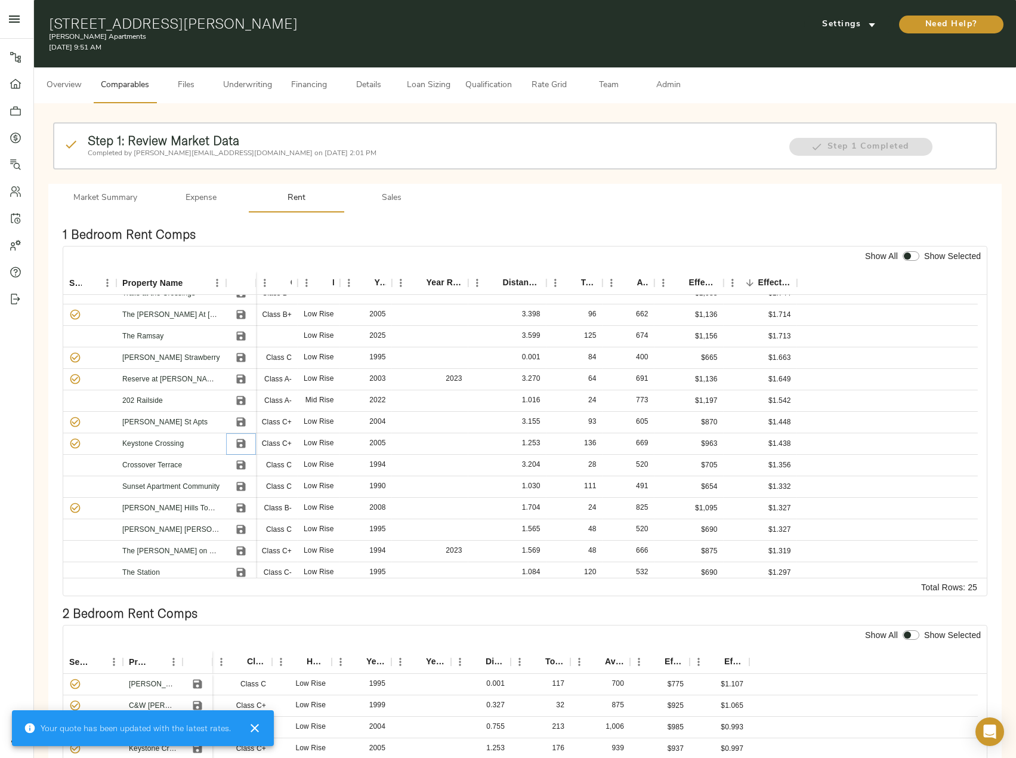
click at [243, 440] on icon "Save" at bounding box center [240, 443] width 9 height 9
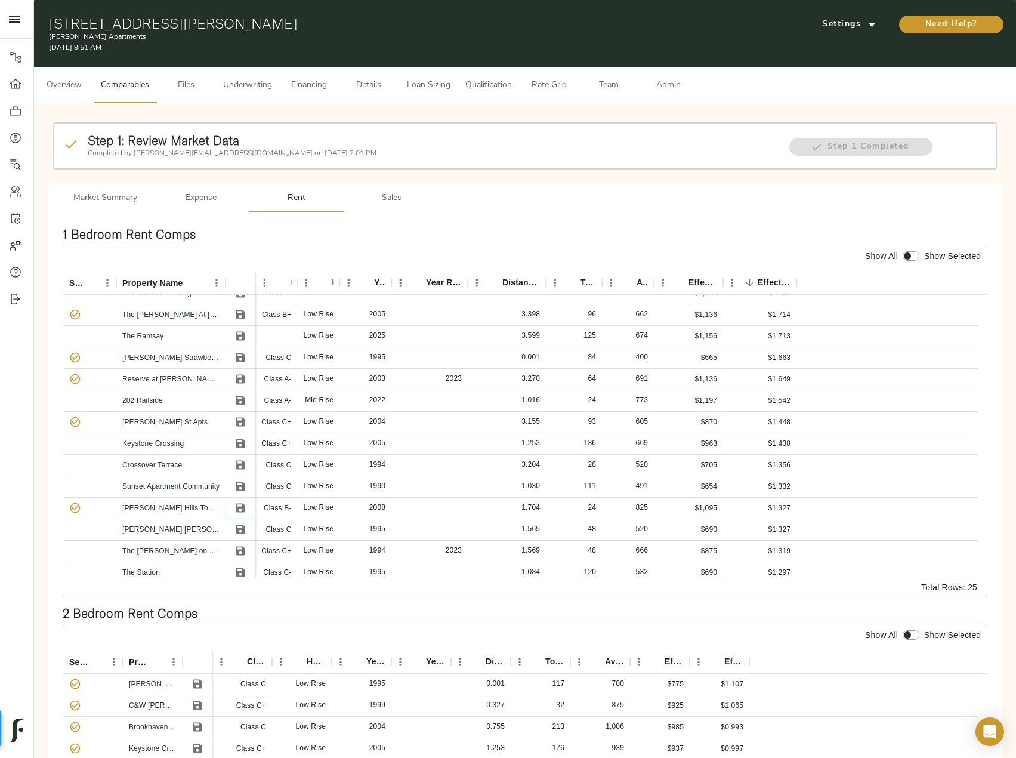
click at [237, 507] on icon "Save" at bounding box center [240, 508] width 9 height 9
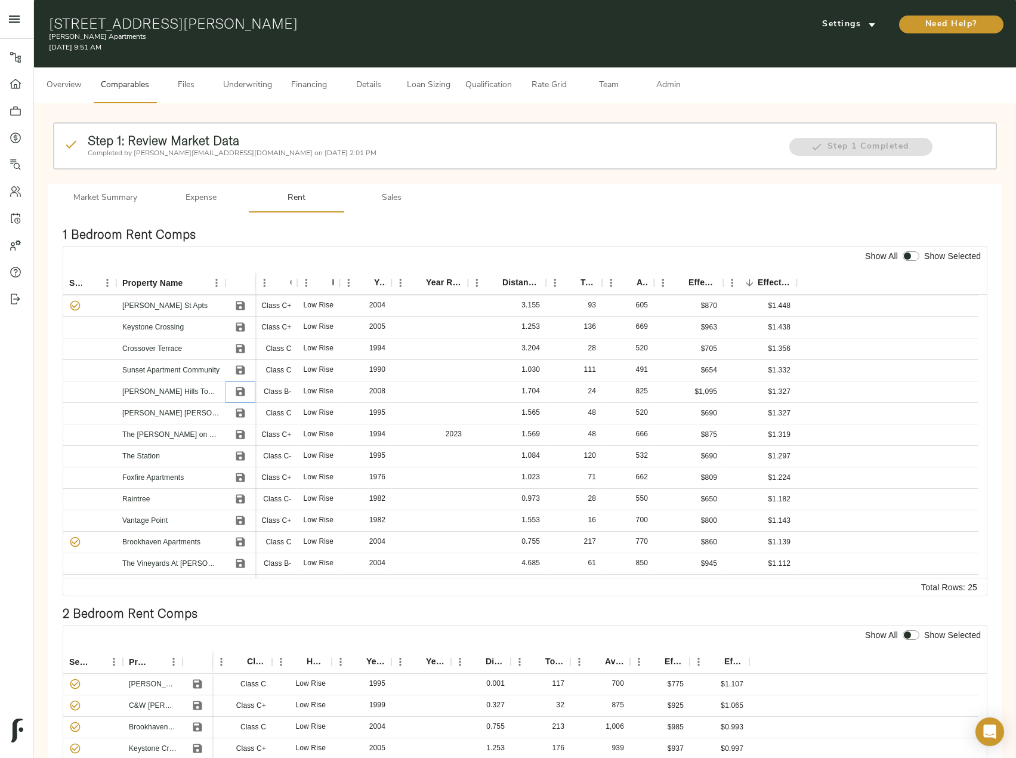
scroll to position [254, 0]
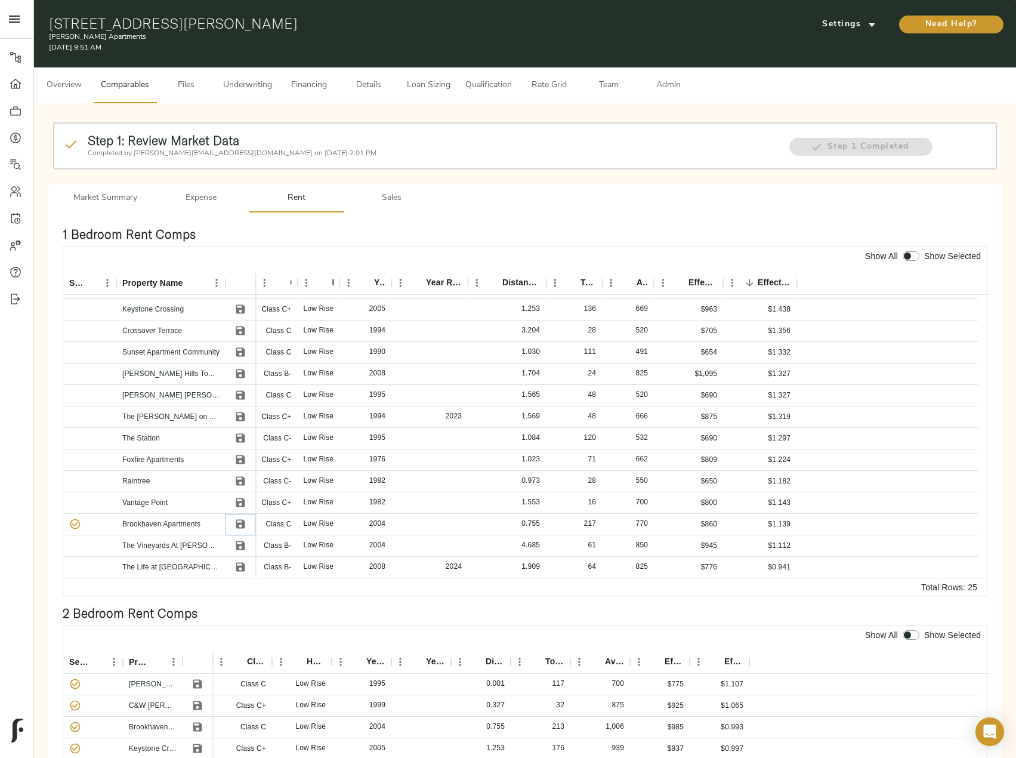
click at [244, 522] on icon "Save" at bounding box center [240, 524] width 9 height 9
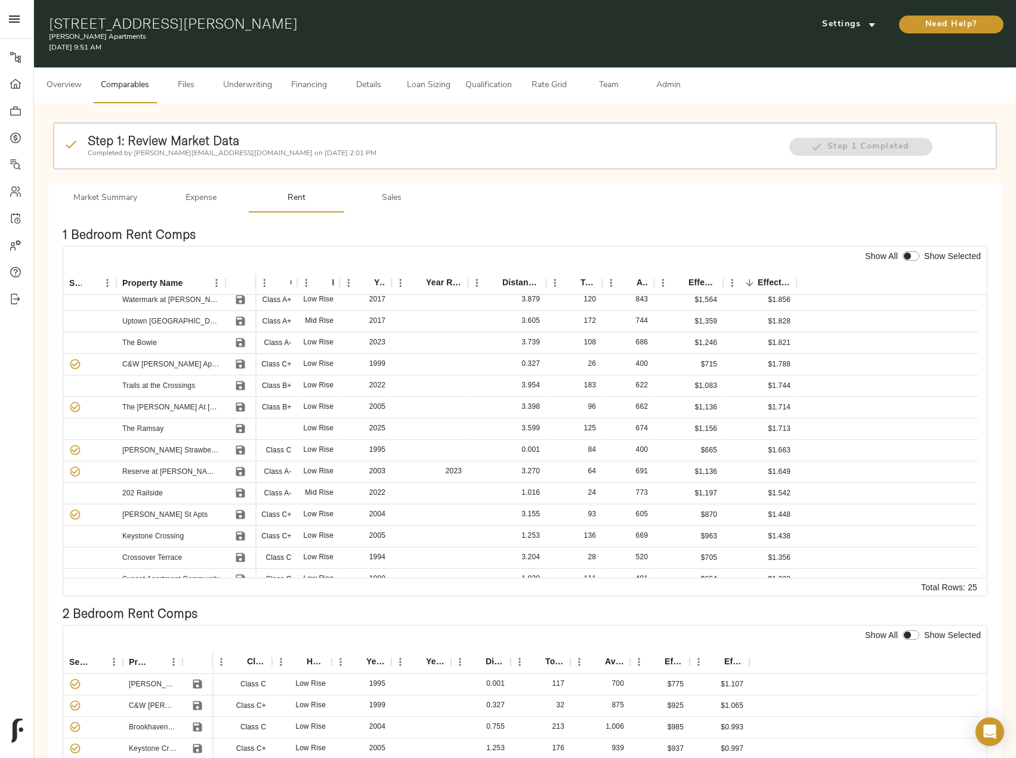
scroll to position [0, 0]
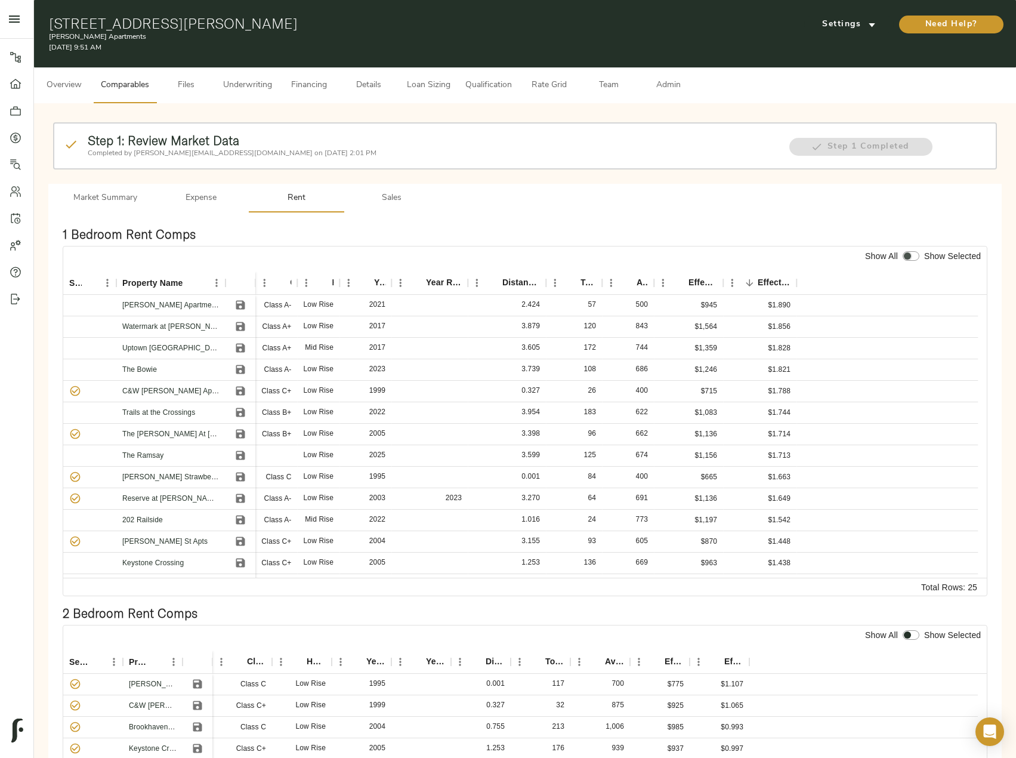
click at [914, 256] on input "checkbox" at bounding box center [907, 256] width 29 height 10
checkbox input "true"
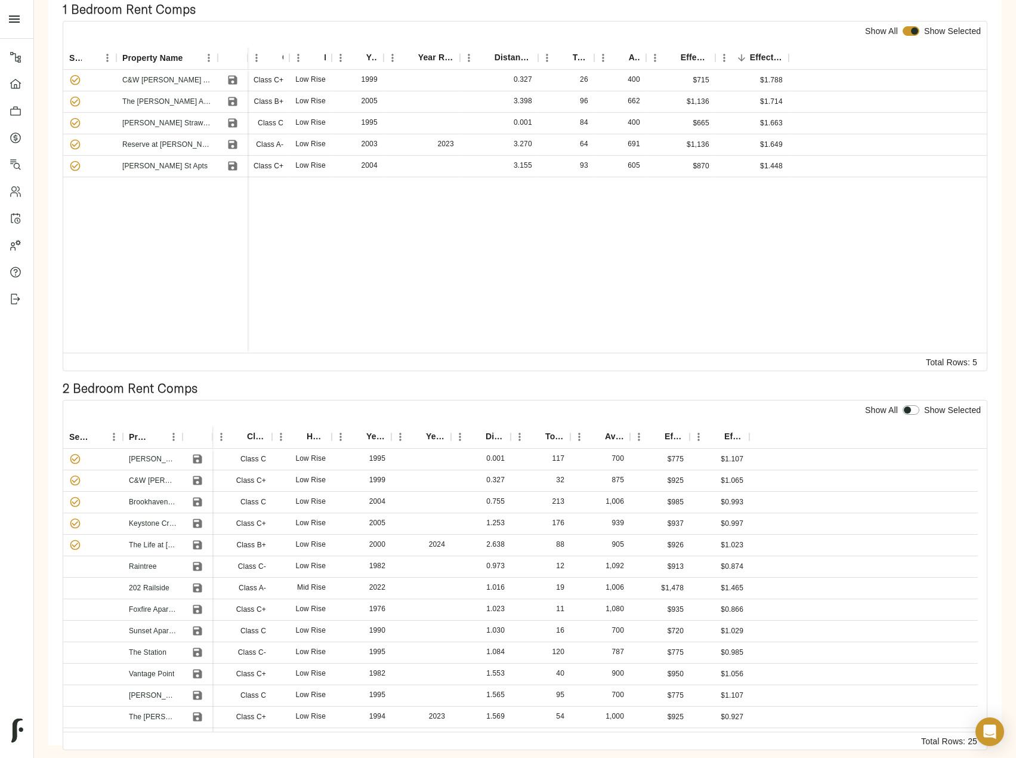
scroll to position [239, 0]
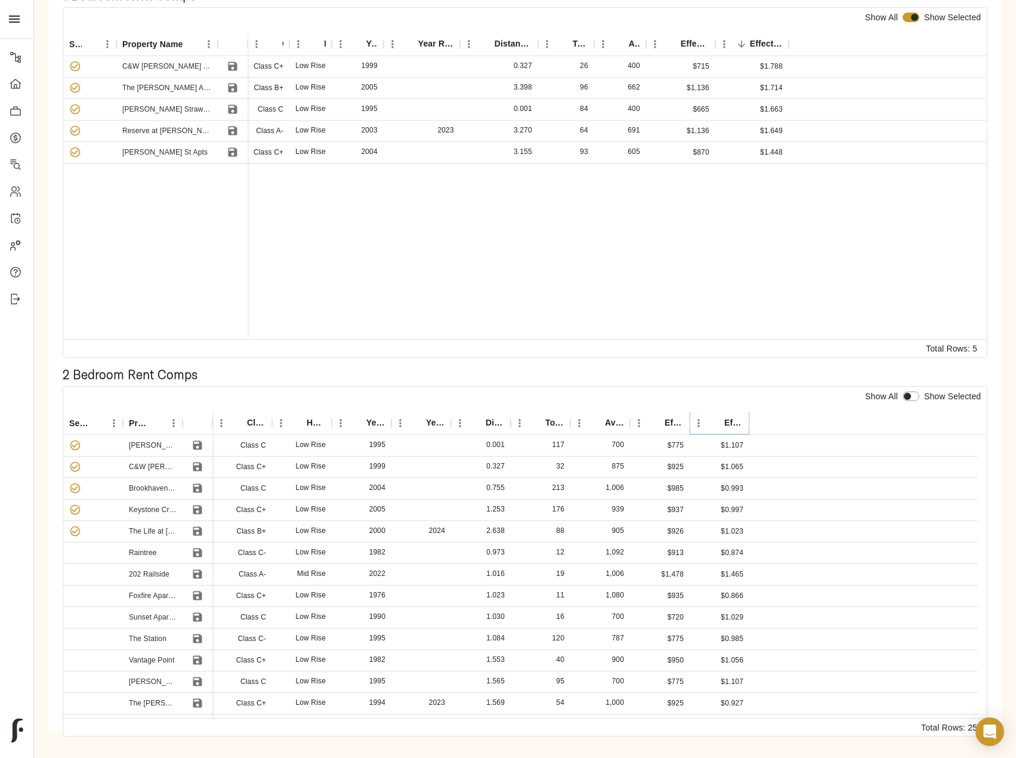
click at [711, 420] on icon "Sort" at bounding box center [716, 423] width 11 height 11
click at [716, 421] on icon "Sort" at bounding box center [716, 423] width 7 height 7
click at [716, 424] on icon "Sort" at bounding box center [716, 423] width 11 height 11
click at [715, 424] on icon "Sort" at bounding box center [716, 423] width 11 height 11
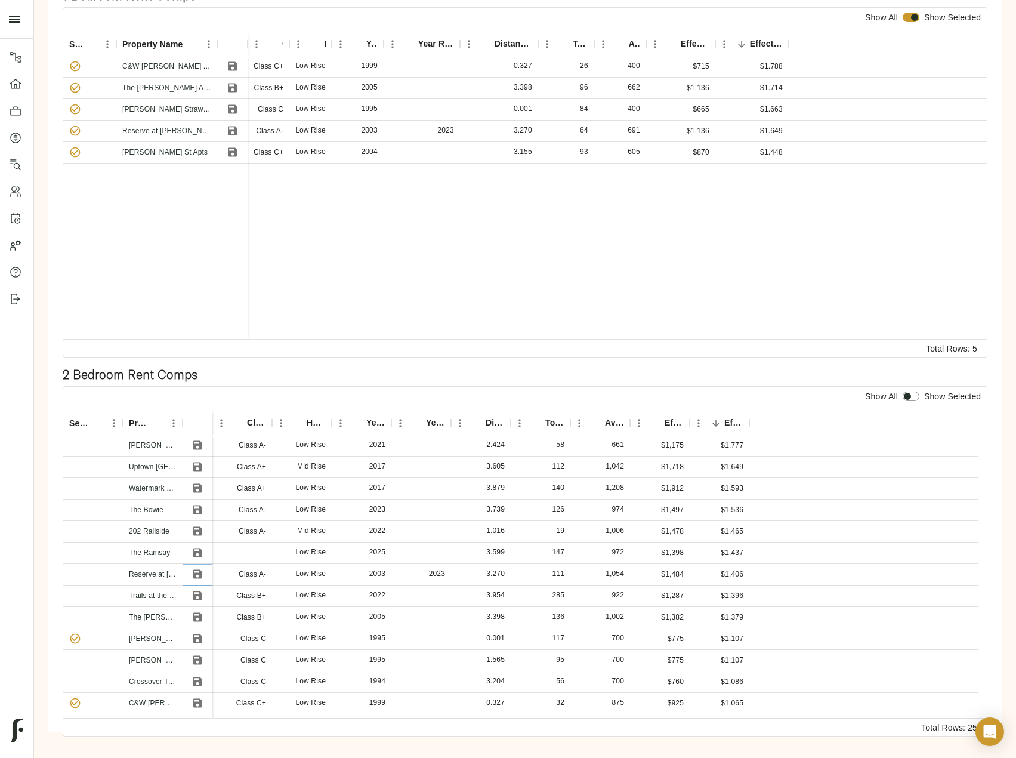
click at [196, 574] on icon "Save" at bounding box center [197, 574] width 9 height 9
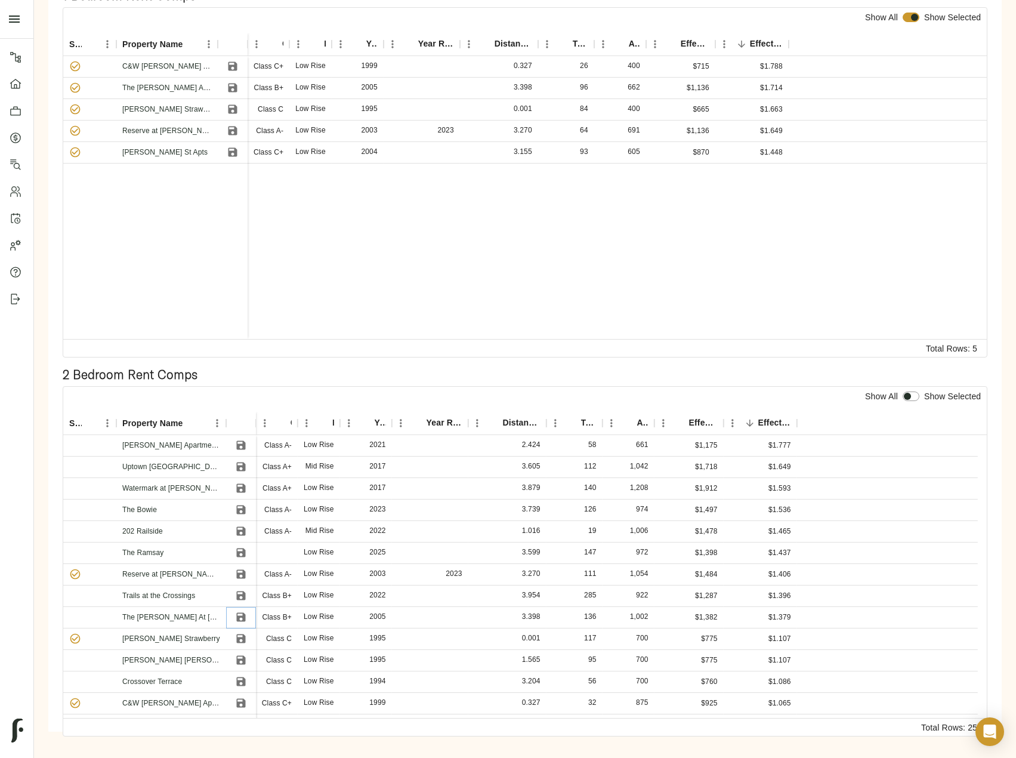
click at [242, 616] on icon "Save" at bounding box center [240, 617] width 9 height 9
click at [241, 660] on icon "Save" at bounding box center [240, 660] width 9 height 9
click at [238, 682] on icon "Save" at bounding box center [240, 681] width 9 height 9
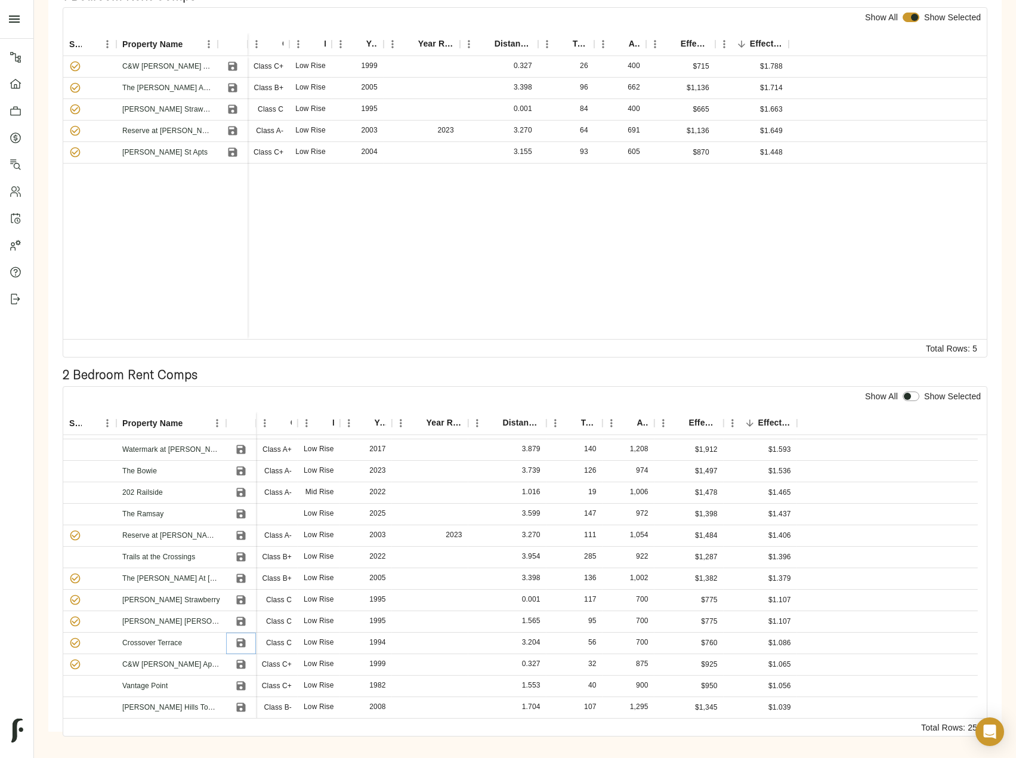
scroll to position [60, 0]
click at [242, 648] on icon "Save" at bounding box center [241, 643] width 12 height 12
click at [240, 536] on icon "Save" at bounding box center [240, 535] width 9 height 9
click at [241, 559] on icon "Save" at bounding box center [241, 557] width 12 height 12
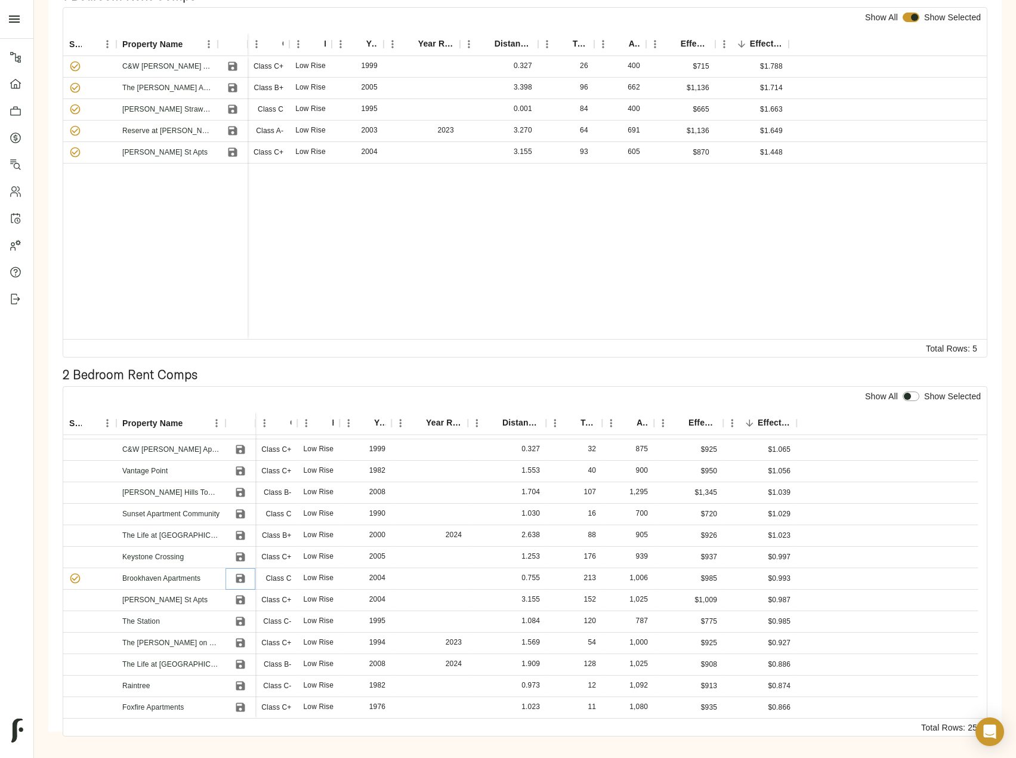
click at [239, 579] on icon "Save" at bounding box center [240, 578] width 9 height 9
click at [908, 398] on input "checkbox" at bounding box center [907, 397] width 29 height 10
checkbox input "true"
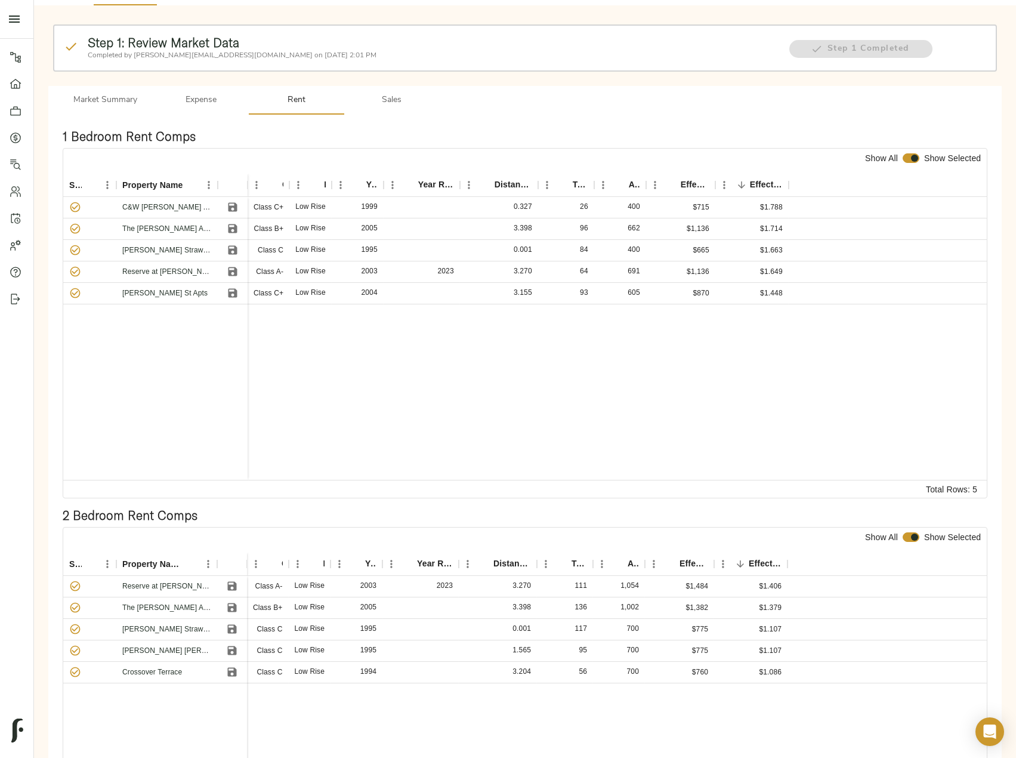
scroll to position [0, 0]
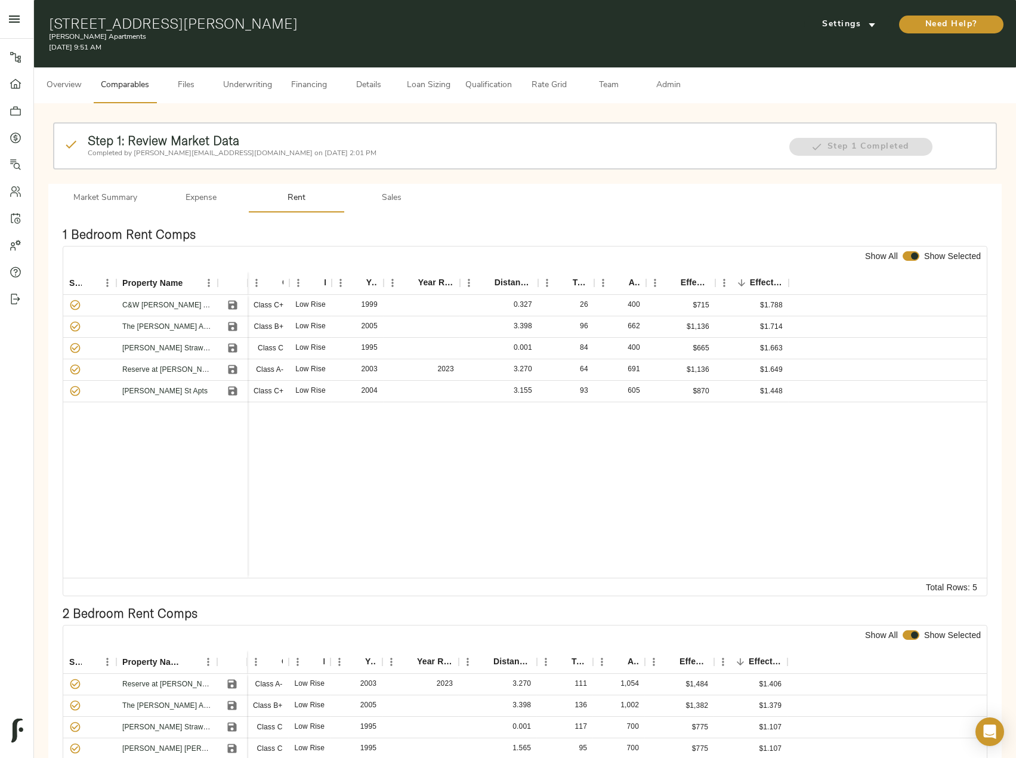
click at [668, 85] on span "Admin" at bounding box center [668, 85] width 45 height 15
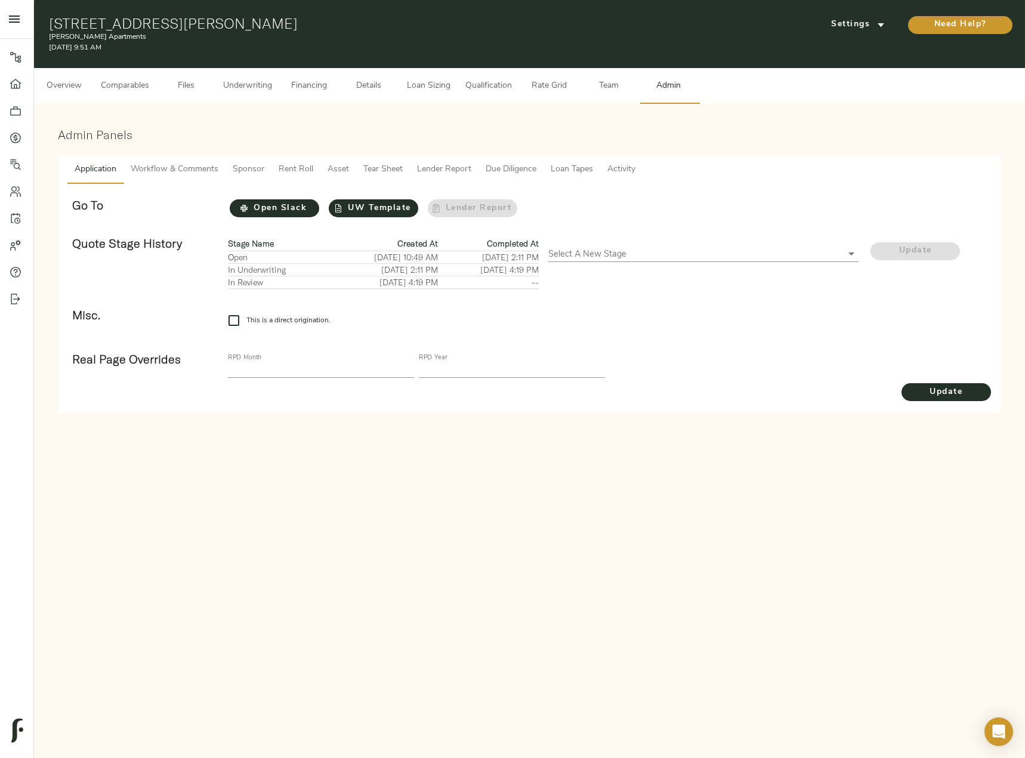
click at [374, 174] on span "Tear Sheet" at bounding box center [382, 169] width 39 height 15
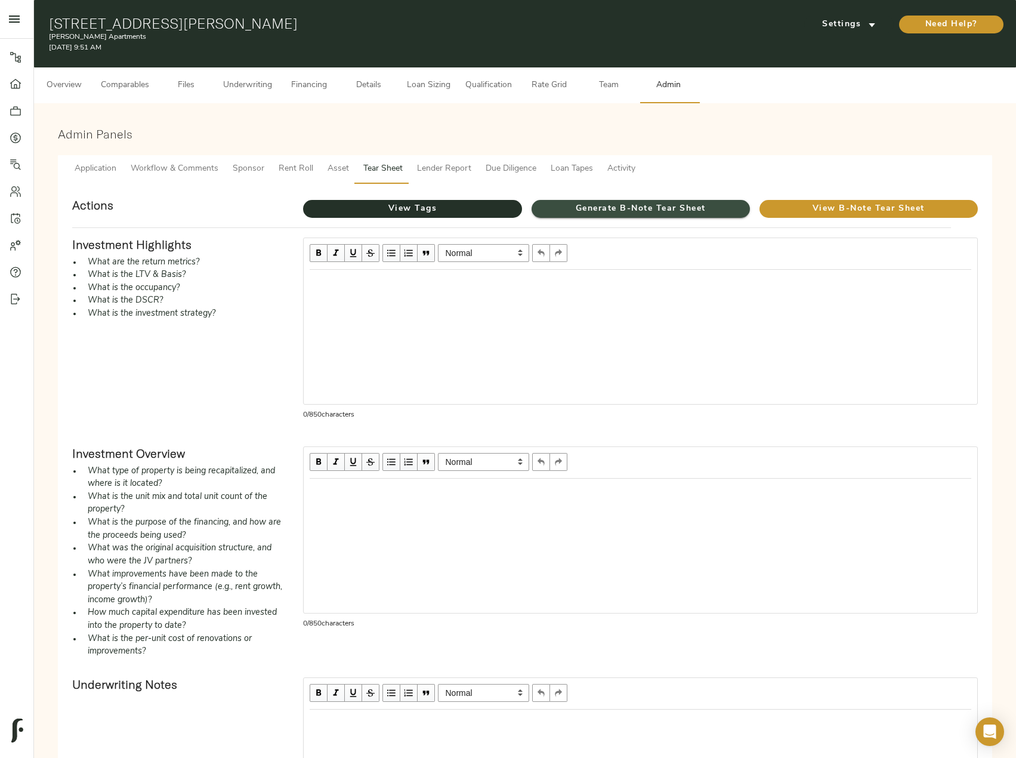
click at [600, 209] on span "Generate B-Note Tear Sheet" at bounding box center [641, 209] width 218 height 15
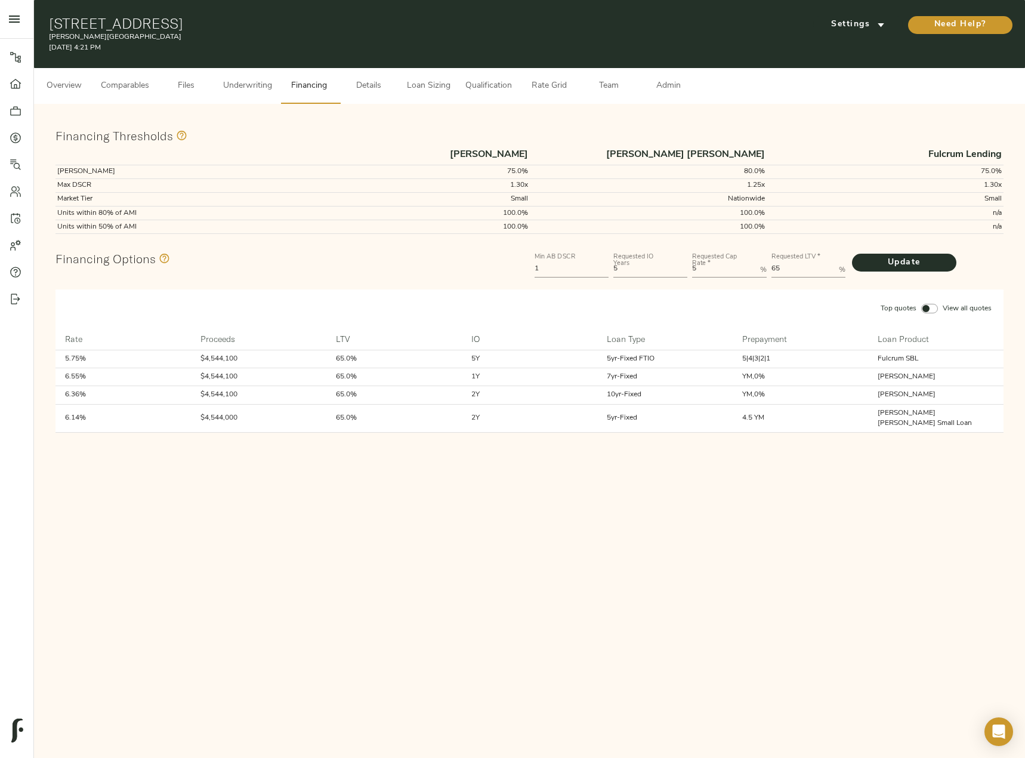
click at [117, 88] on span "Comparables" at bounding box center [125, 86] width 48 height 15
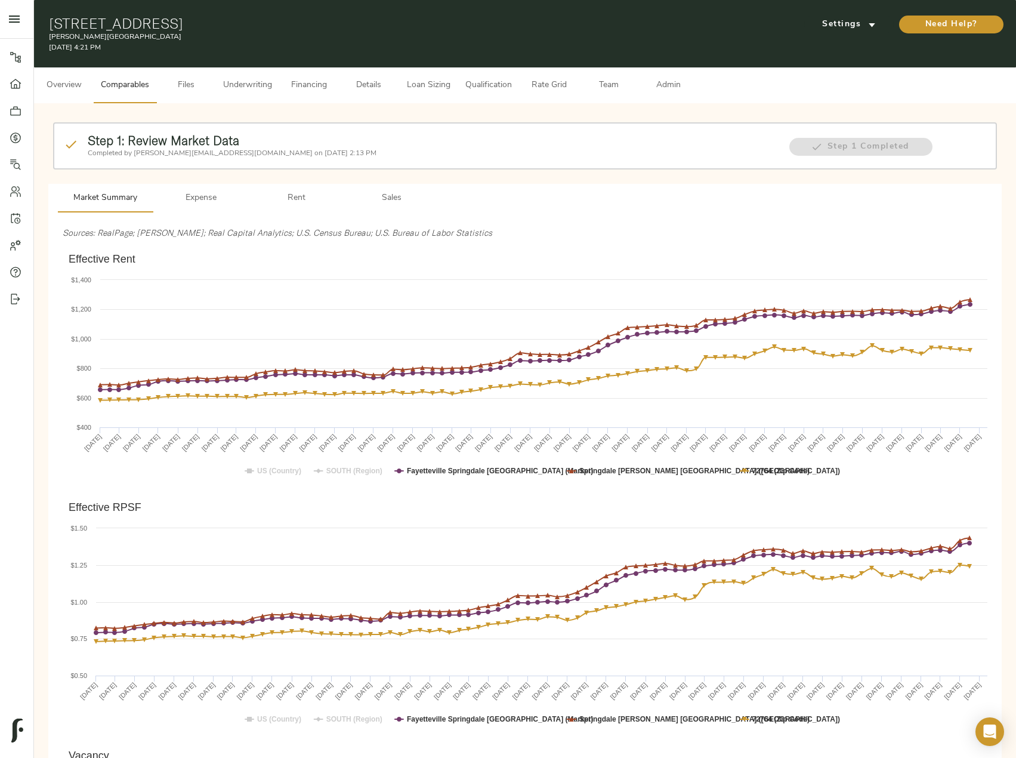
click at [298, 201] on span "Rent" at bounding box center [296, 198] width 81 height 15
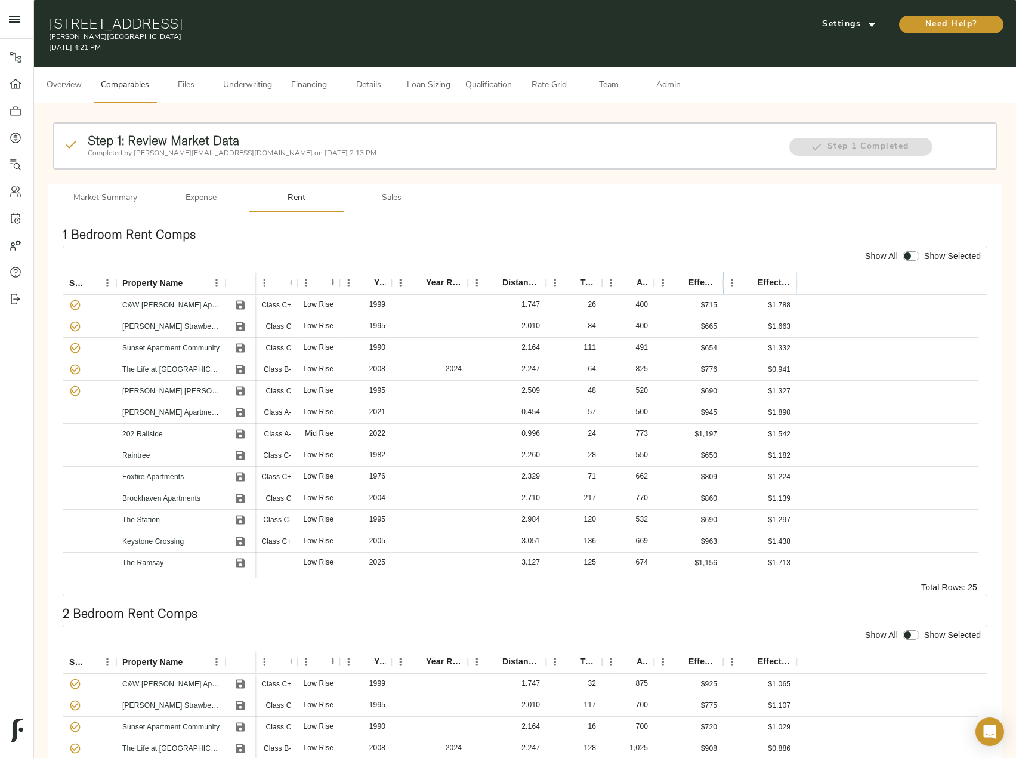
click at [754, 284] on icon "Sort" at bounding box center [749, 283] width 11 height 11
click at [750, 284] on icon "Sort" at bounding box center [749, 283] width 11 height 11
click at [239, 413] on icon "Save" at bounding box center [240, 412] width 9 height 9
click at [241, 495] on icon "Save" at bounding box center [241, 498] width 12 height 12
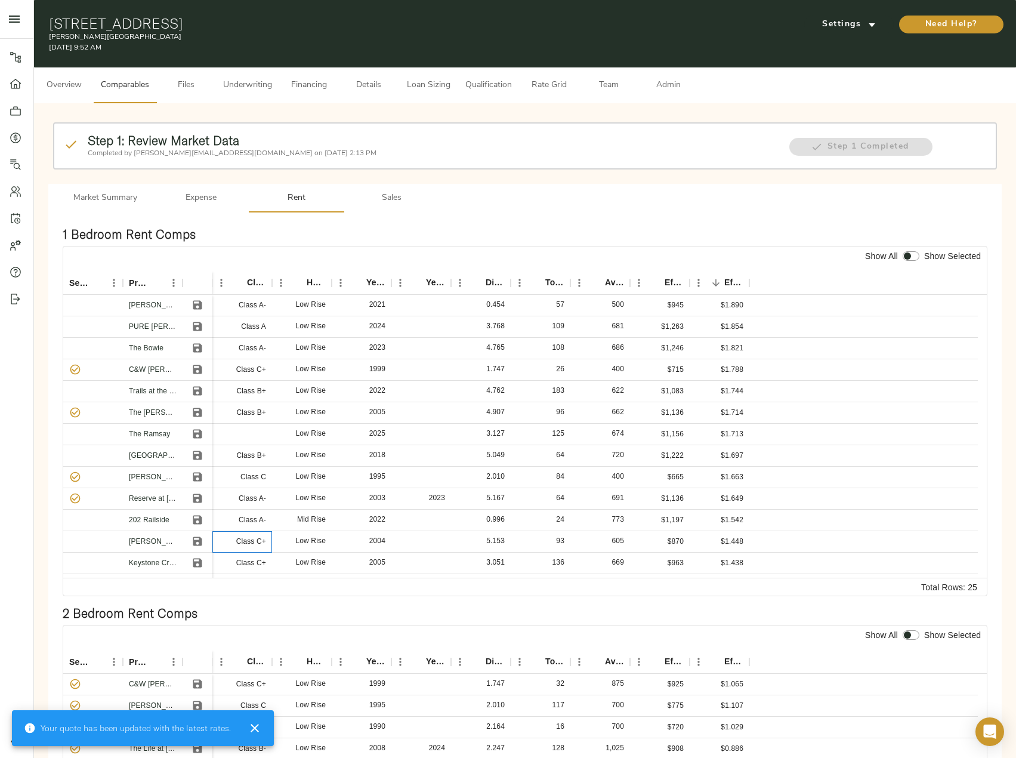
click at [238, 543] on p "Class C+" at bounding box center [251, 541] width 30 height 11
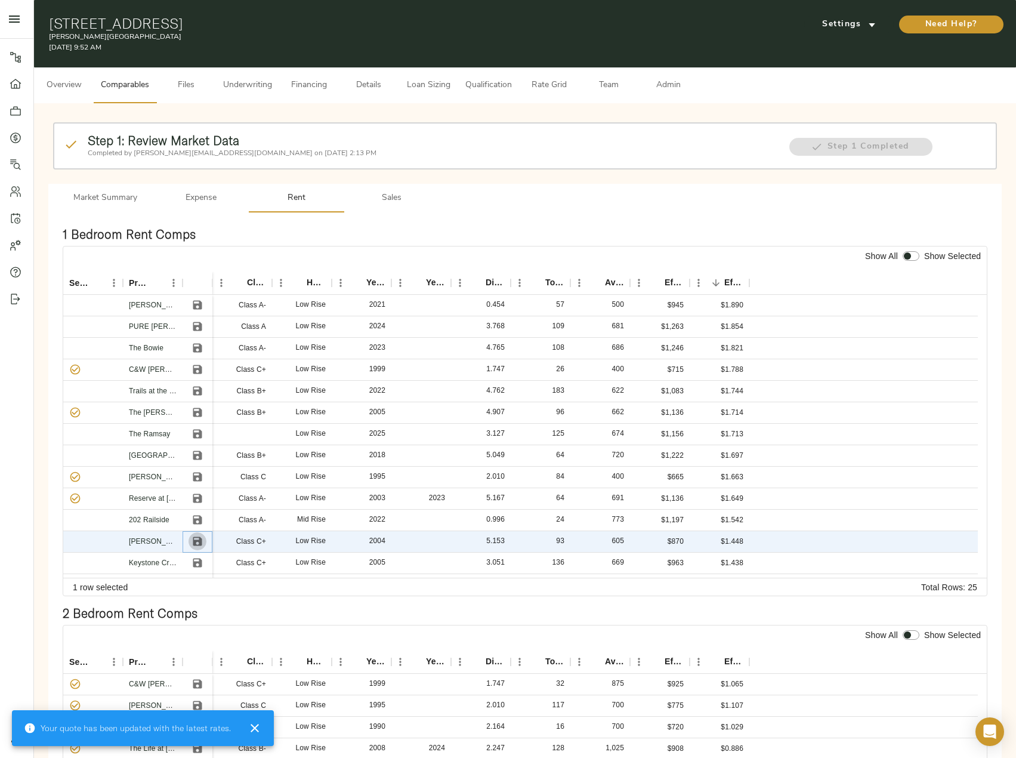
click at [198, 535] on button "Save" at bounding box center [198, 541] width 18 height 18
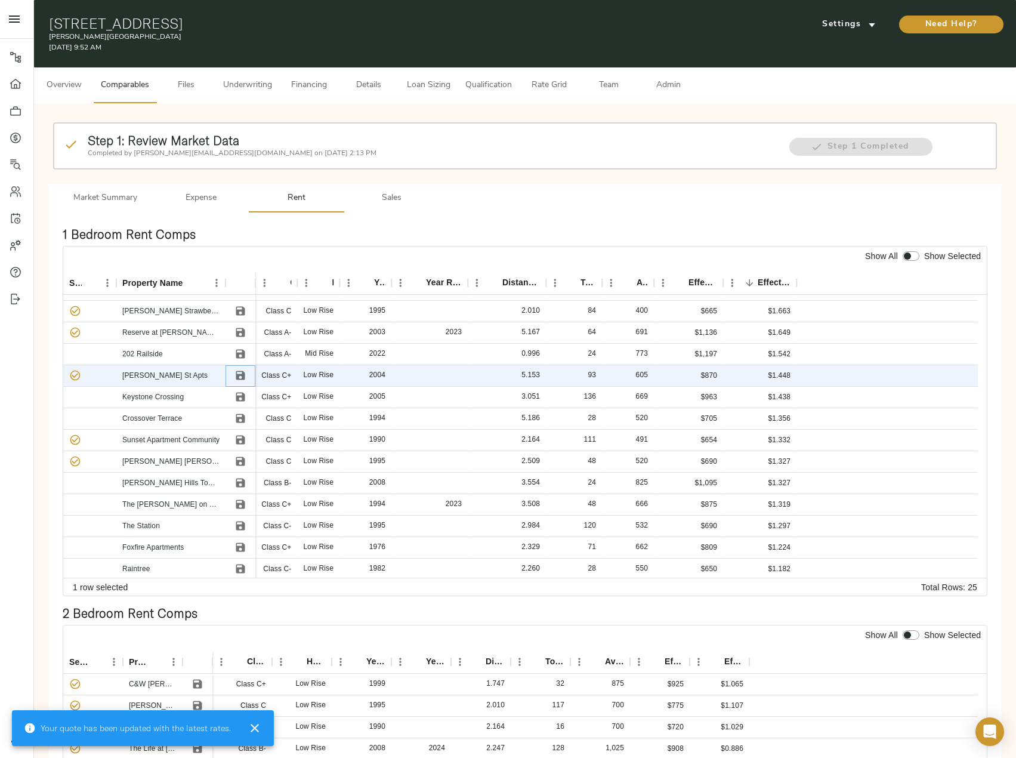
scroll to position [179, 0]
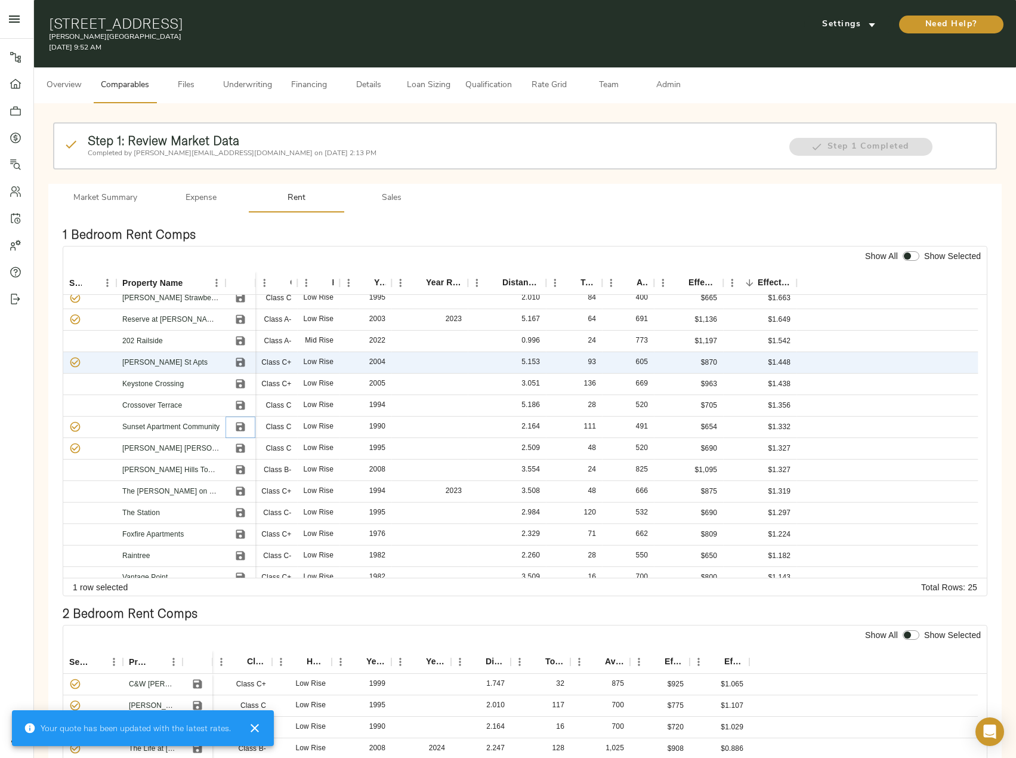
drag, startPoint x: 240, startPoint y: 423, endPoint x: 238, endPoint y: 446, distance: 23.3
click at [240, 423] on icon "Save" at bounding box center [240, 427] width 9 height 9
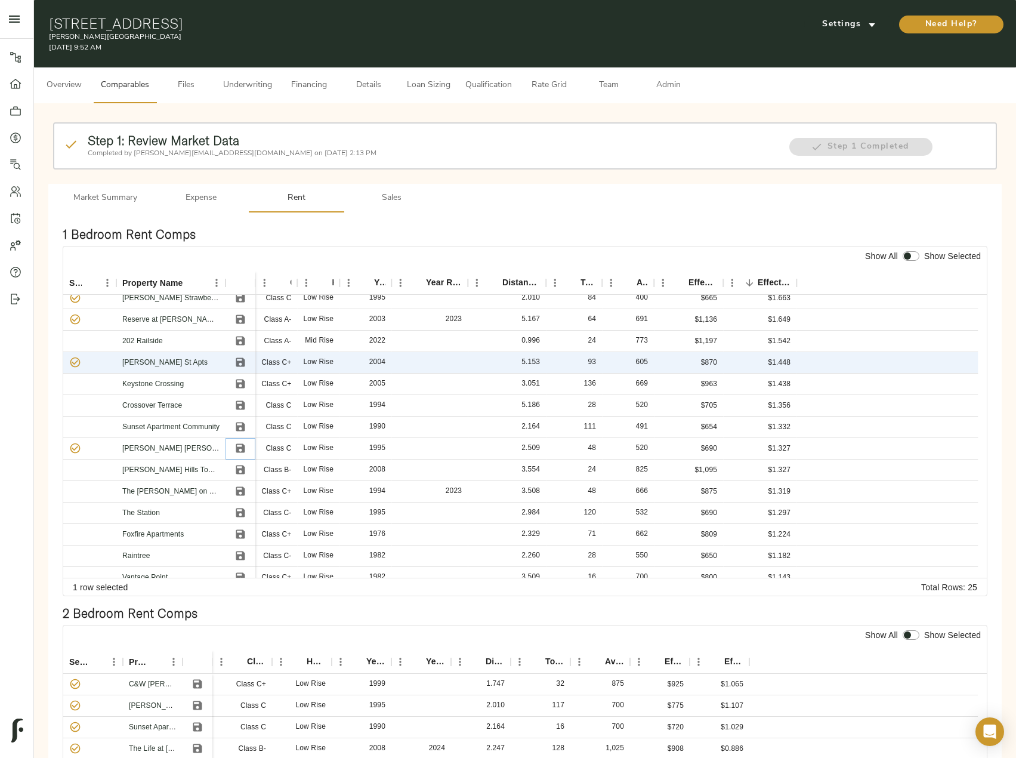
click at [238, 446] on icon "Save" at bounding box center [241, 448] width 12 height 12
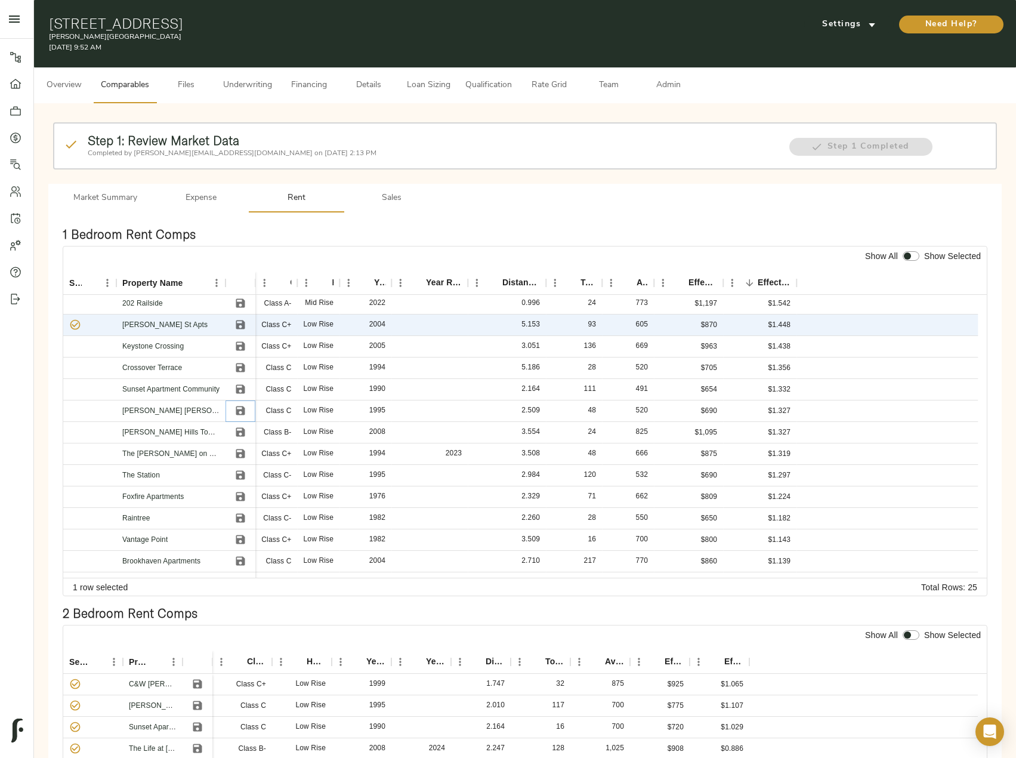
scroll to position [254, 0]
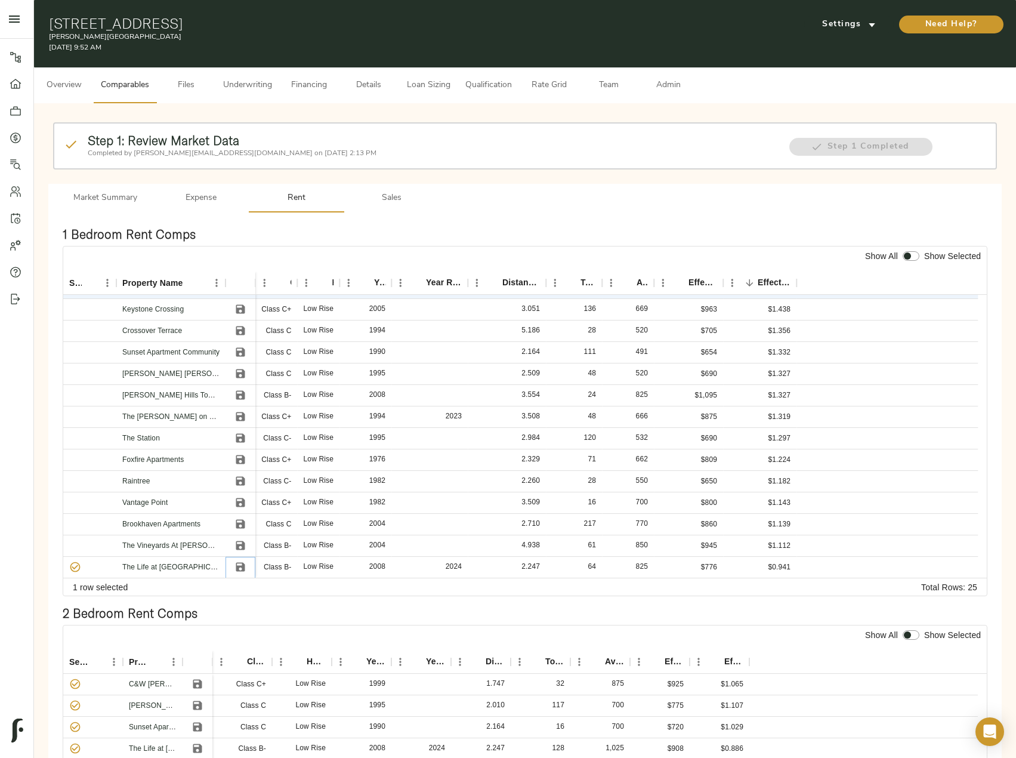
drag, startPoint x: 241, startPoint y: 567, endPoint x: 249, endPoint y: 564, distance: 8.9
click at [241, 566] on icon "Save" at bounding box center [240, 567] width 9 height 9
click at [913, 258] on input "checkbox" at bounding box center [907, 256] width 29 height 10
checkbox input "true"
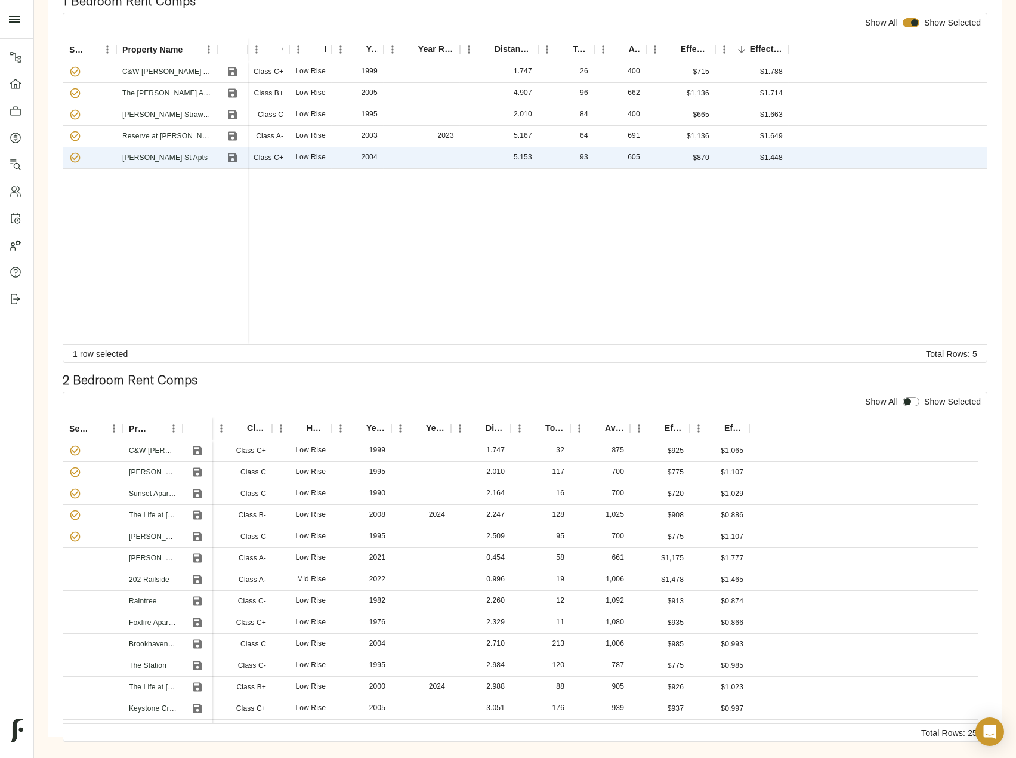
scroll to position [239, 0]
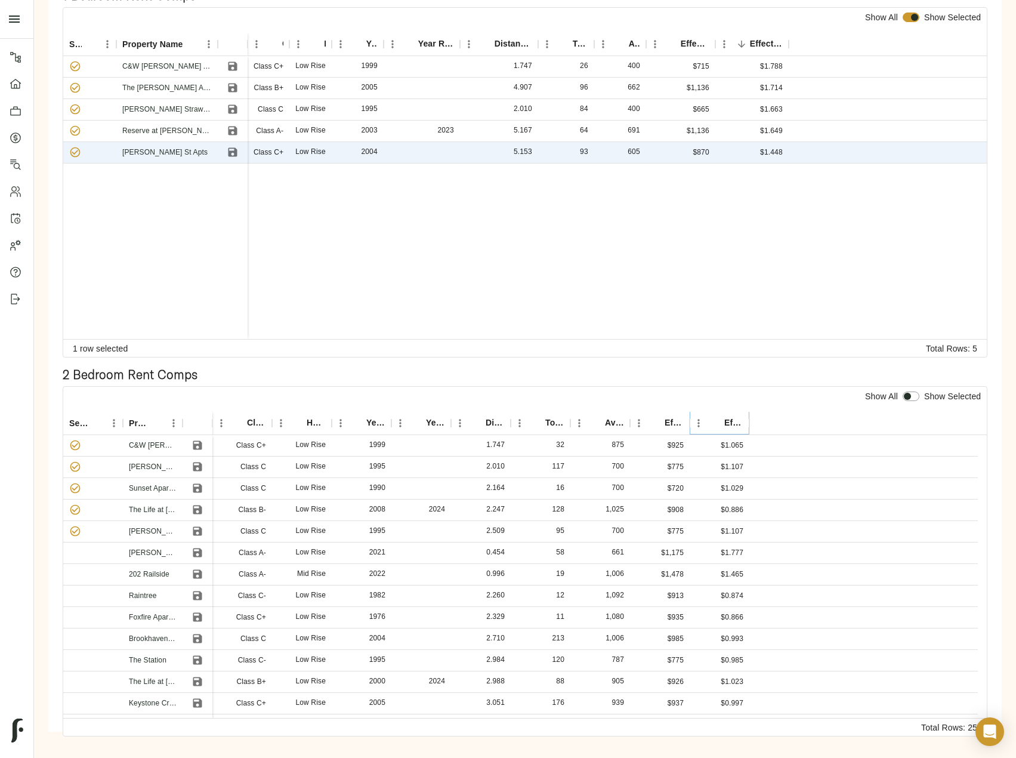
click at [719, 426] on icon "Sort" at bounding box center [716, 423] width 11 height 11
click at [193, 549] on icon "Save" at bounding box center [197, 553] width 9 height 9
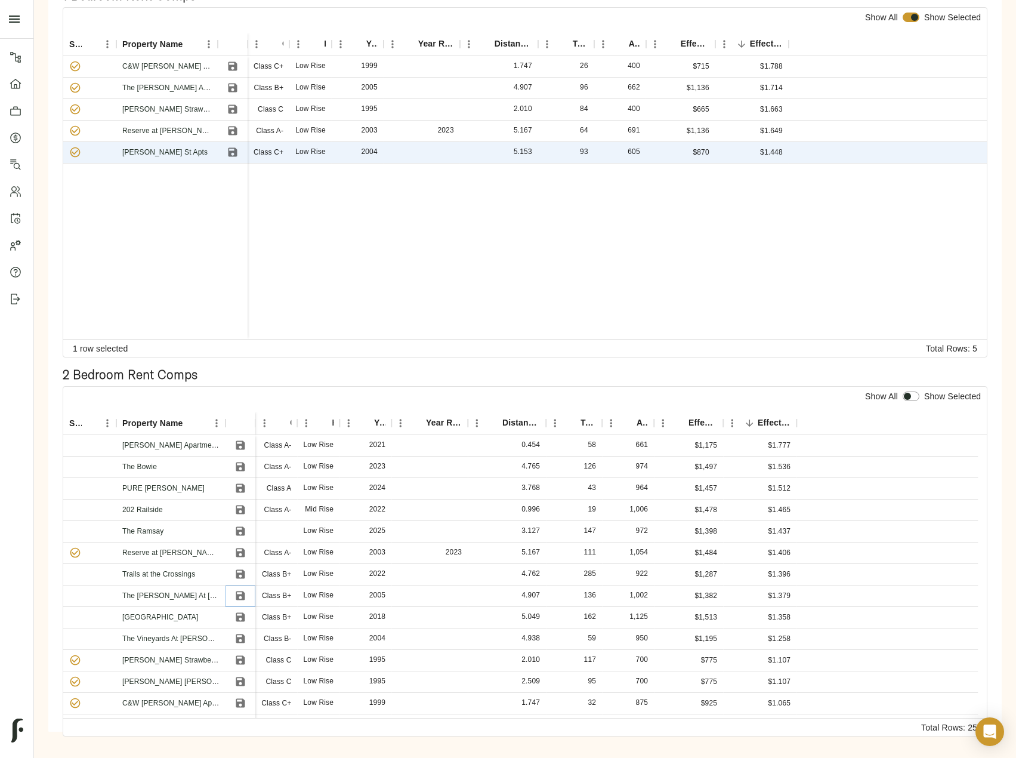
click at [238, 594] on icon "Save" at bounding box center [241, 596] width 12 height 12
click at [242, 636] on icon "Save" at bounding box center [241, 639] width 12 height 12
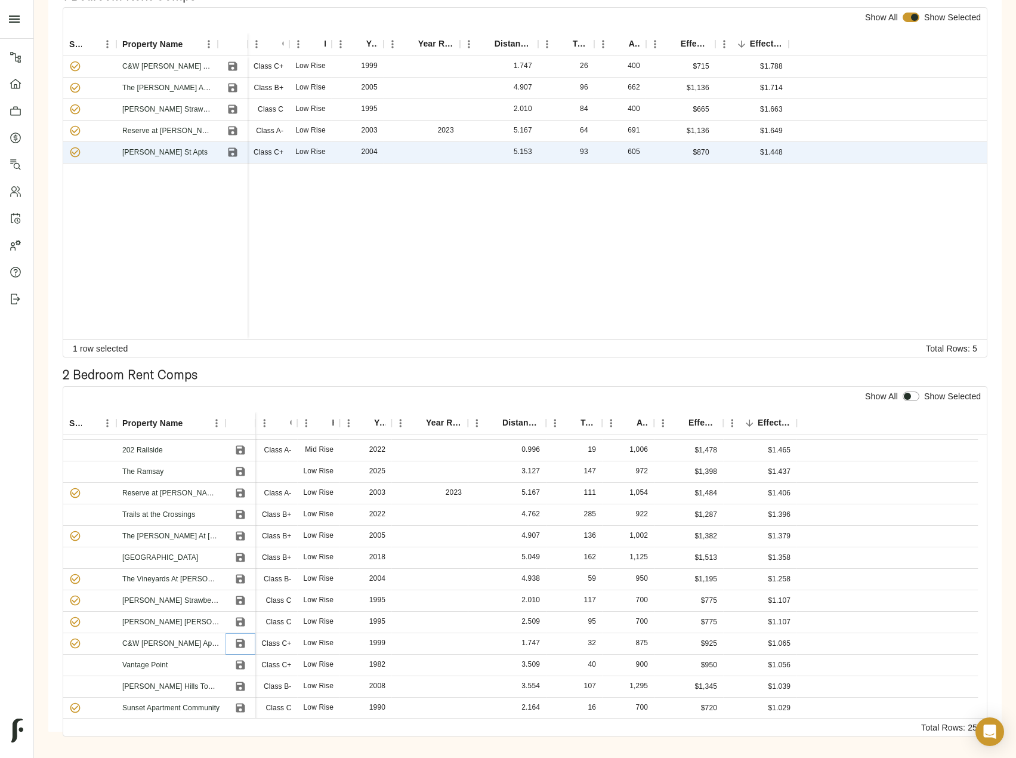
click at [241, 647] on icon "Save" at bounding box center [240, 643] width 9 height 9
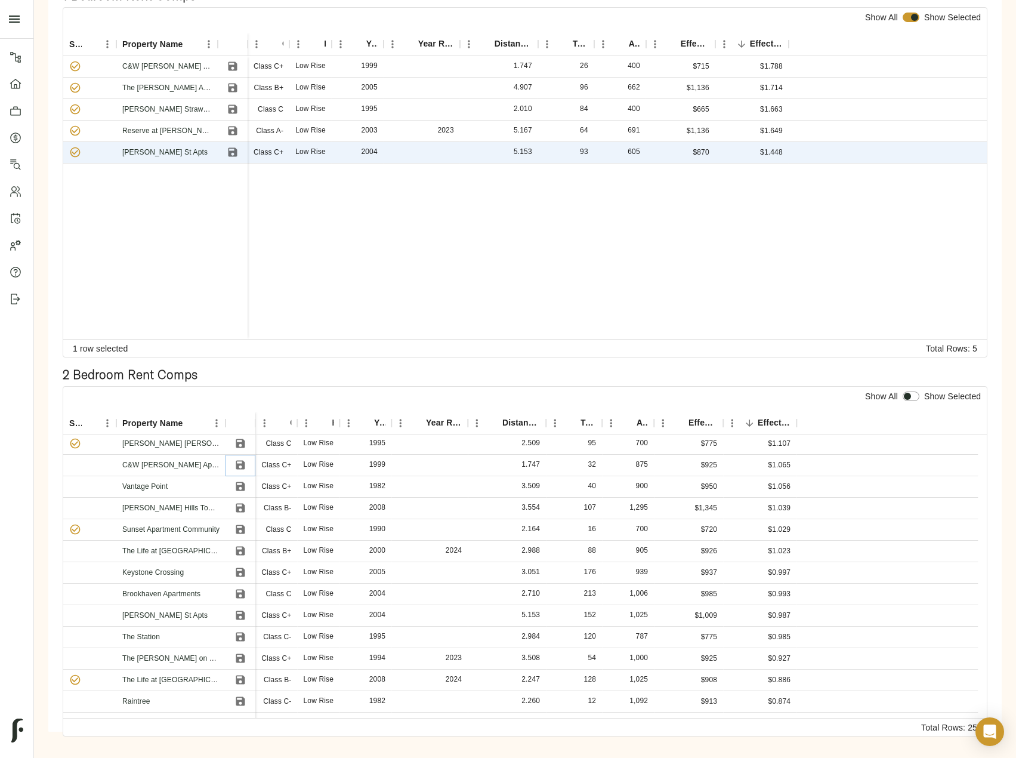
scroll to position [239, 0]
click at [241, 532] on icon "Save" at bounding box center [240, 529] width 9 height 9
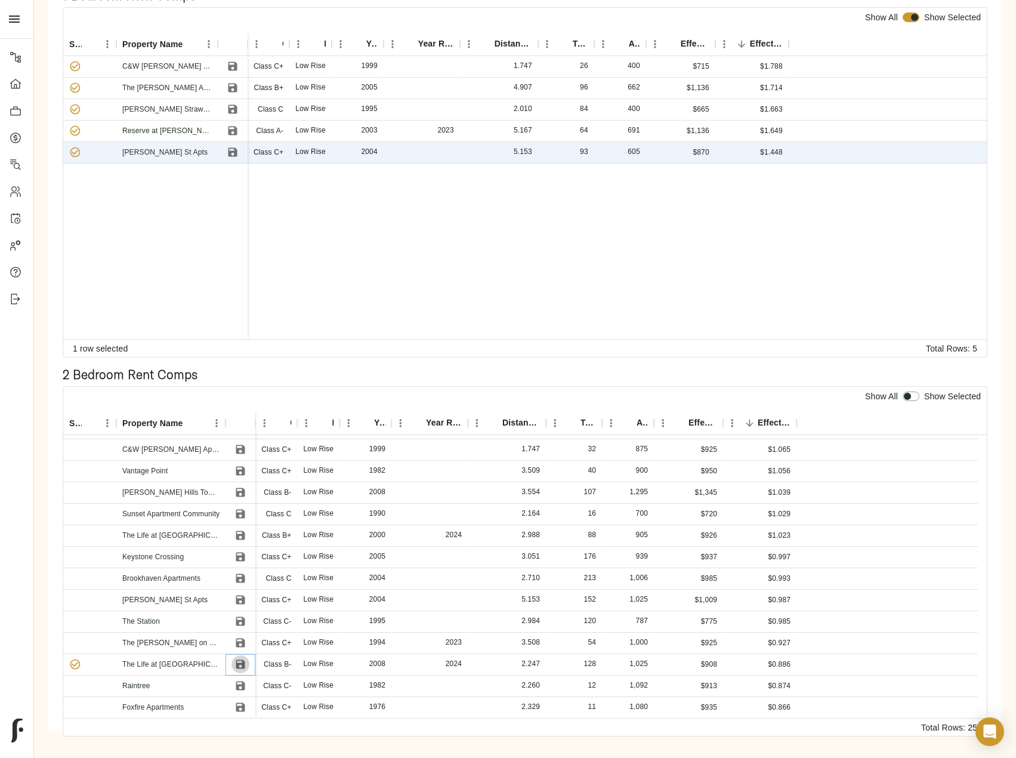
click at [243, 668] on icon "Save" at bounding box center [240, 664] width 9 height 9
click at [910, 400] on input "checkbox" at bounding box center [907, 397] width 29 height 10
checkbox input "true"
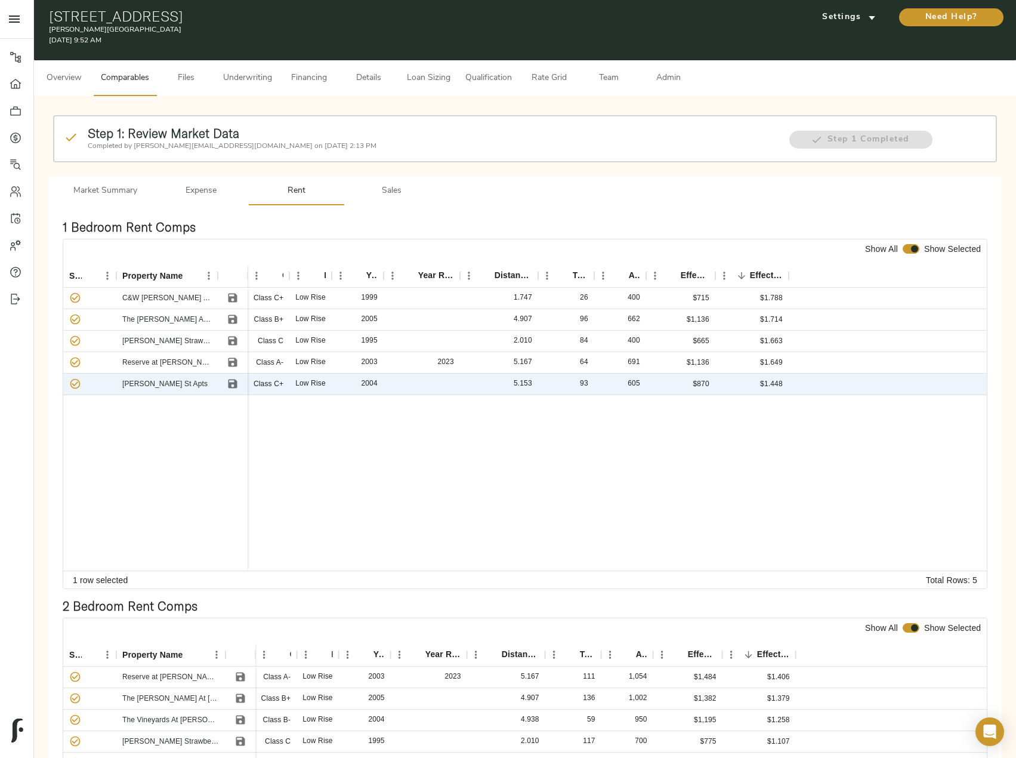
scroll to position [0, 0]
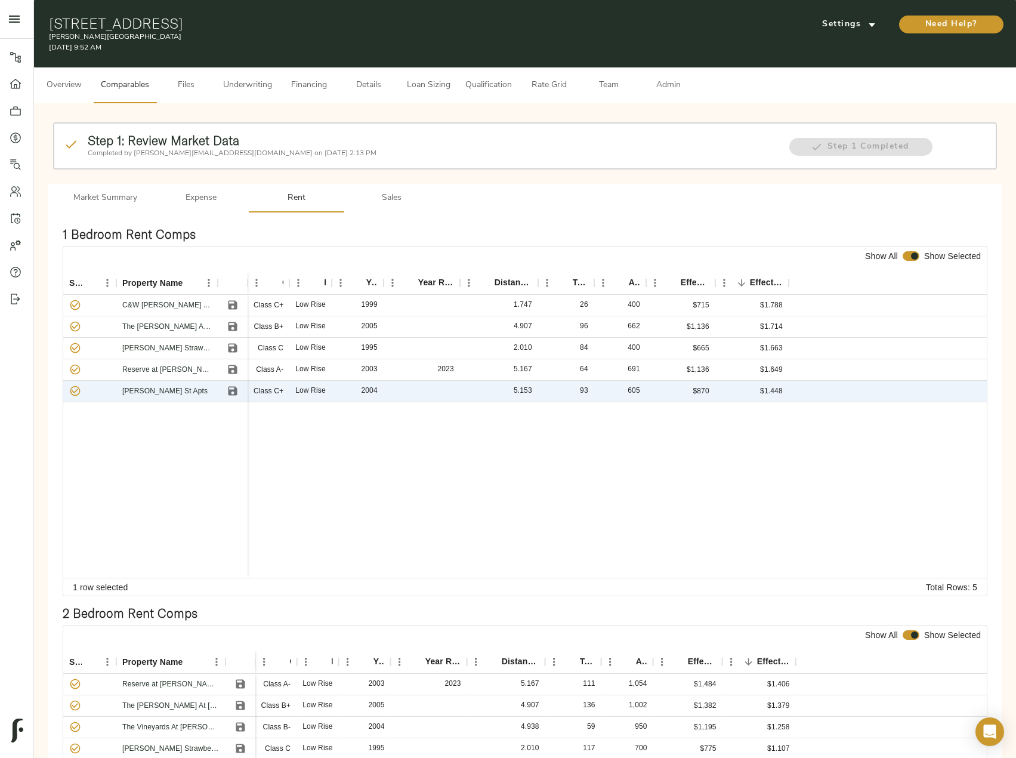
click at [661, 78] on span "Admin" at bounding box center [668, 85] width 45 height 15
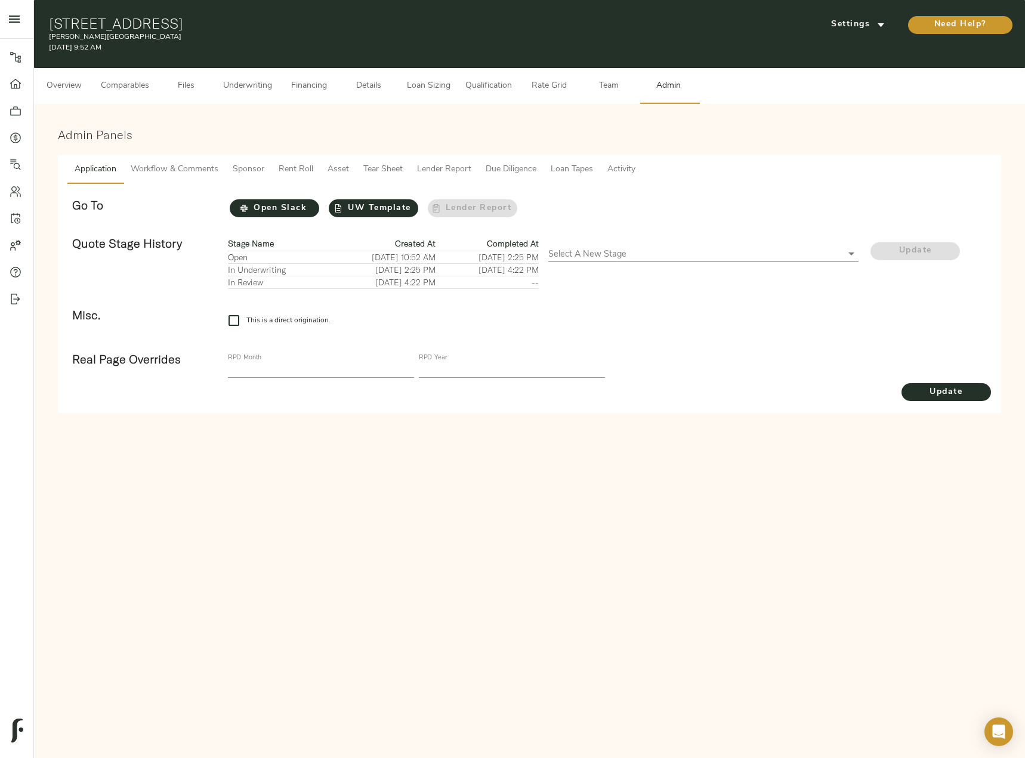
click at [365, 175] on span "Tear Sheet" at bounding box center [382, 169] width 39 height 15
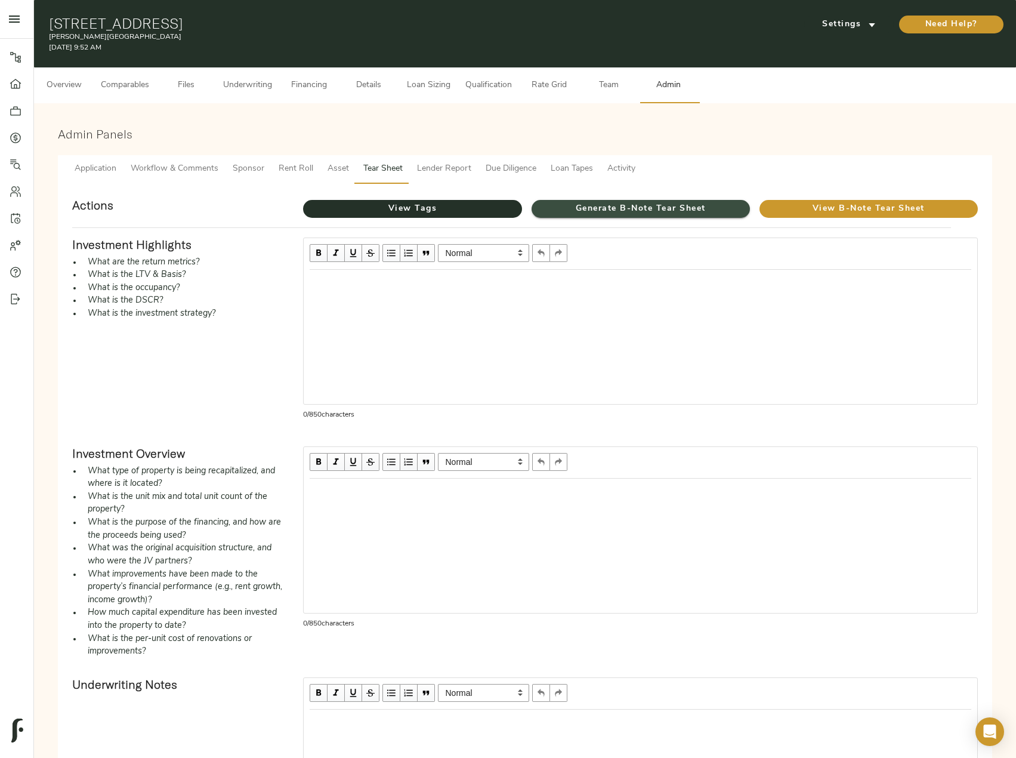
click at [659, 203] on span "Generate B-Note Tear Sheet" at bounding box center [641, 209] width 218 height 15
